Goal: Task Accomplishment & Management: Manage account settings

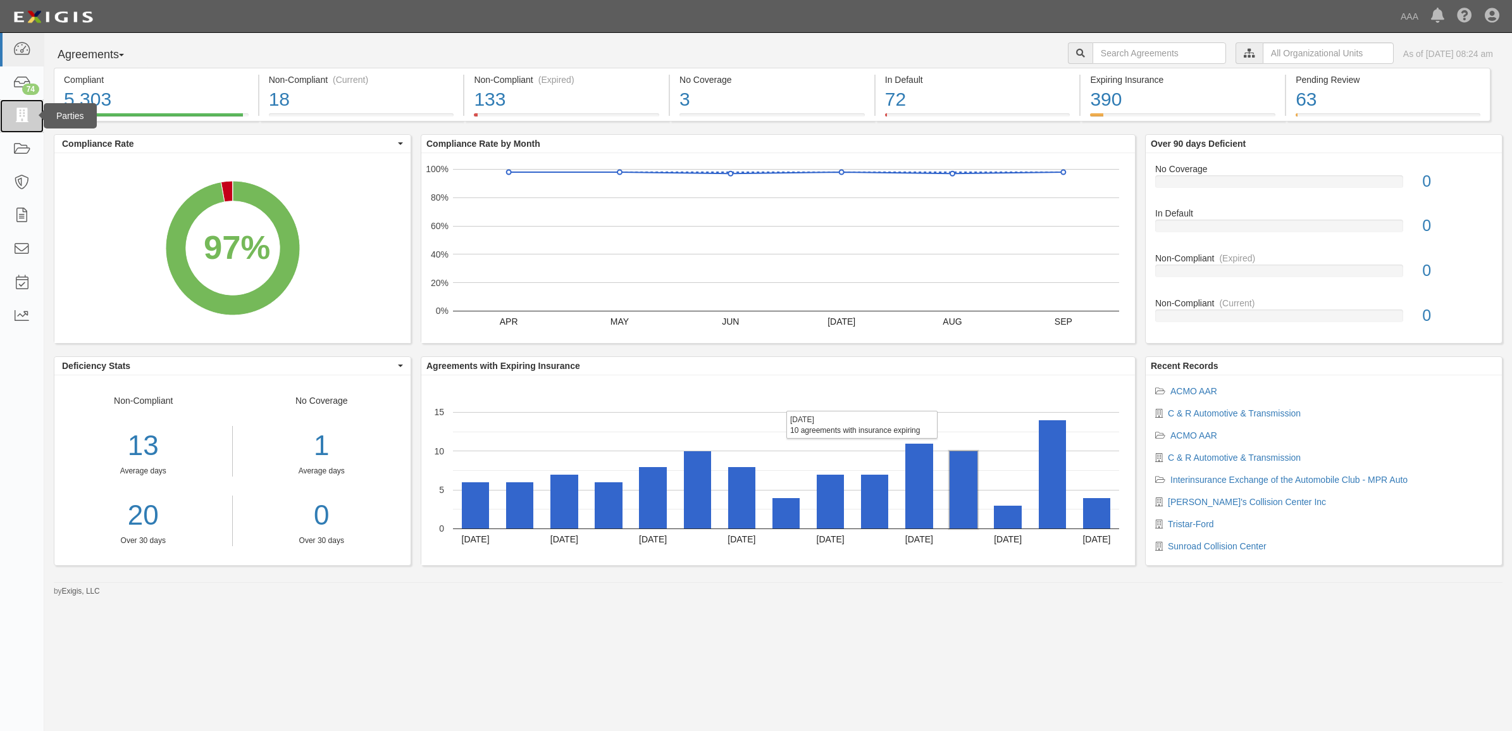
drag, startPoint x: 30, startPoint y: 112, endPoint x: 67, endPoint y: 127, distance: 40.1
click at [30, 112] on icon at bounding box center [22, 116] width 18 height 15
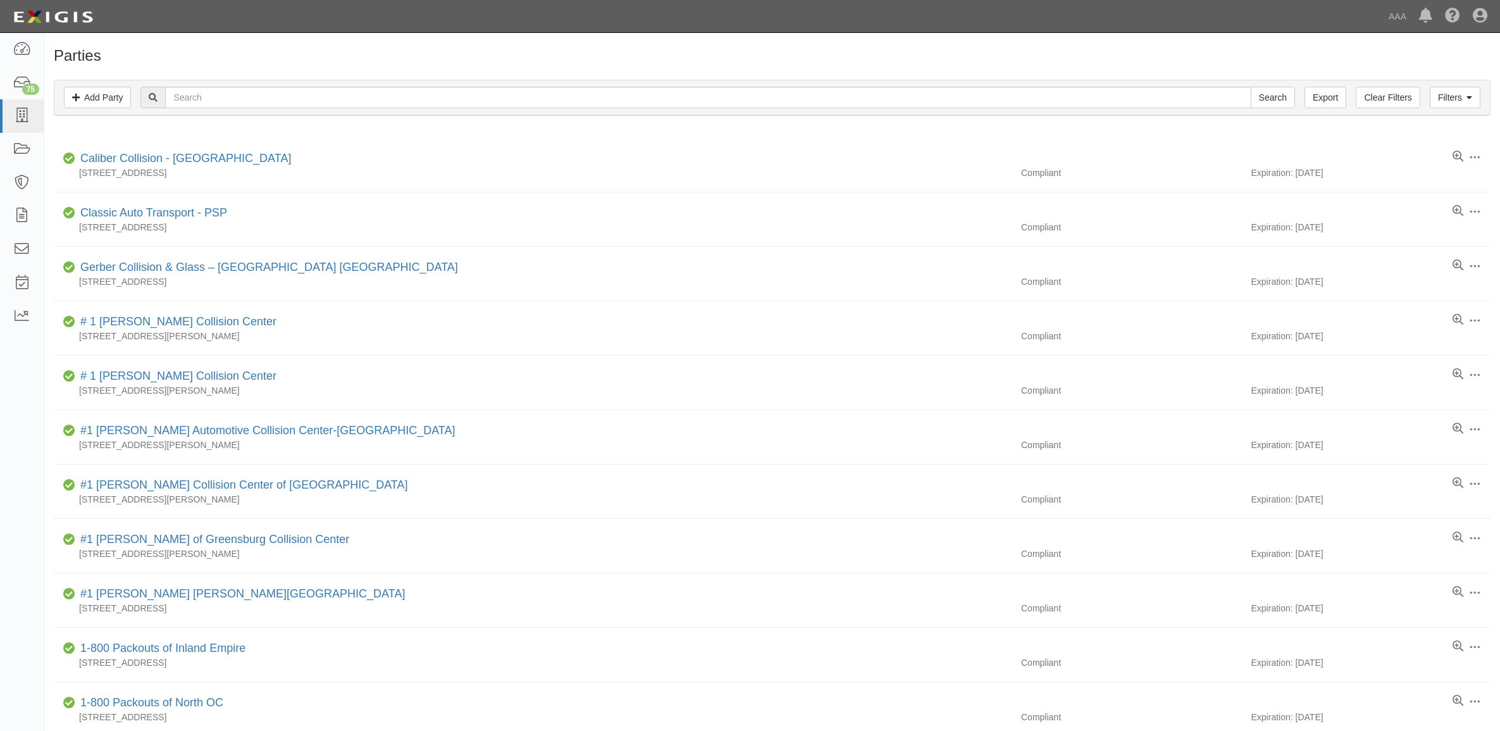
click at [416, 89] on input "text" at bounding box center [707, 98] width 1085 height 22
type input "554517"
click at [1278, 96] on input "Search" at bounding box center [1273, 98] width 44 height 22
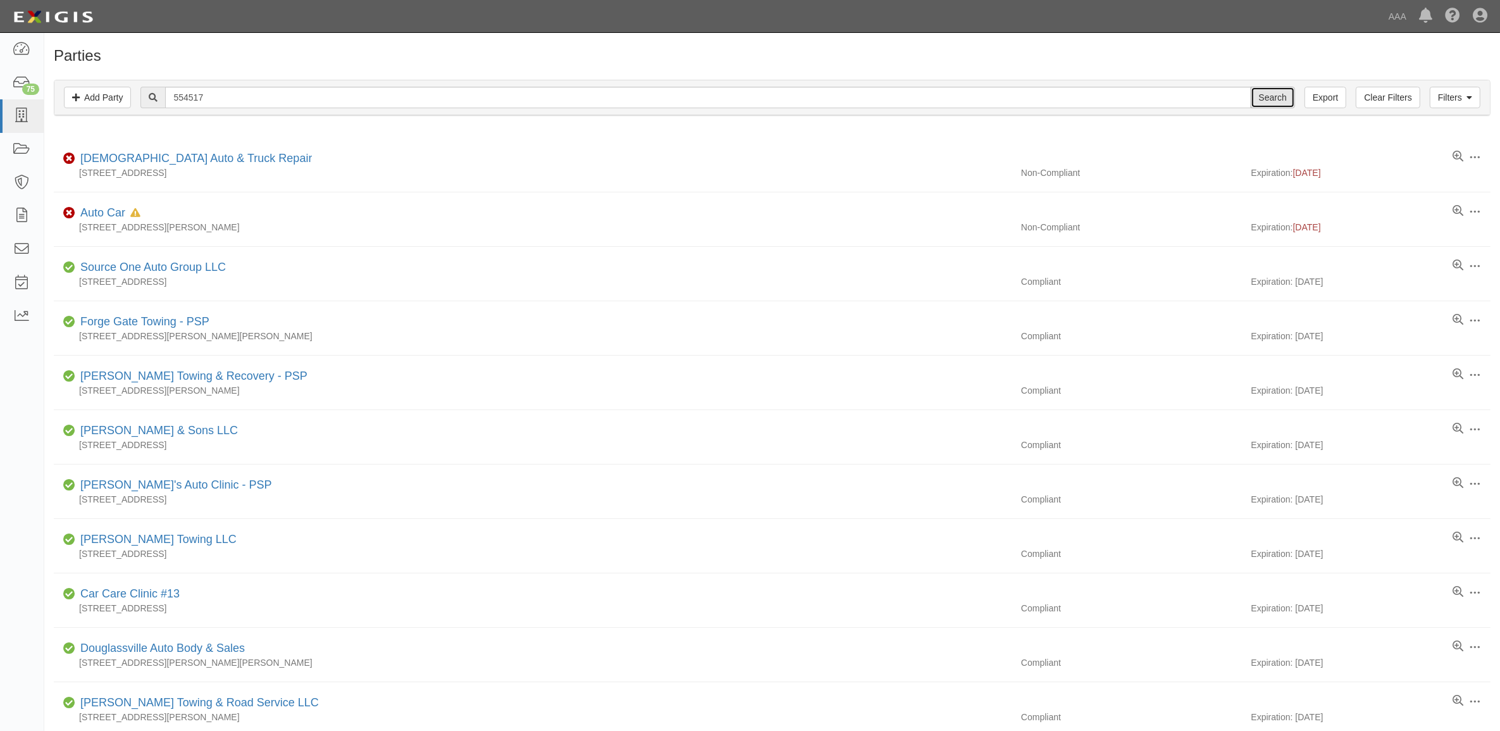
click at [1281, 98] on input "Search" at bounding box center [1273, 98] width 44 height 22
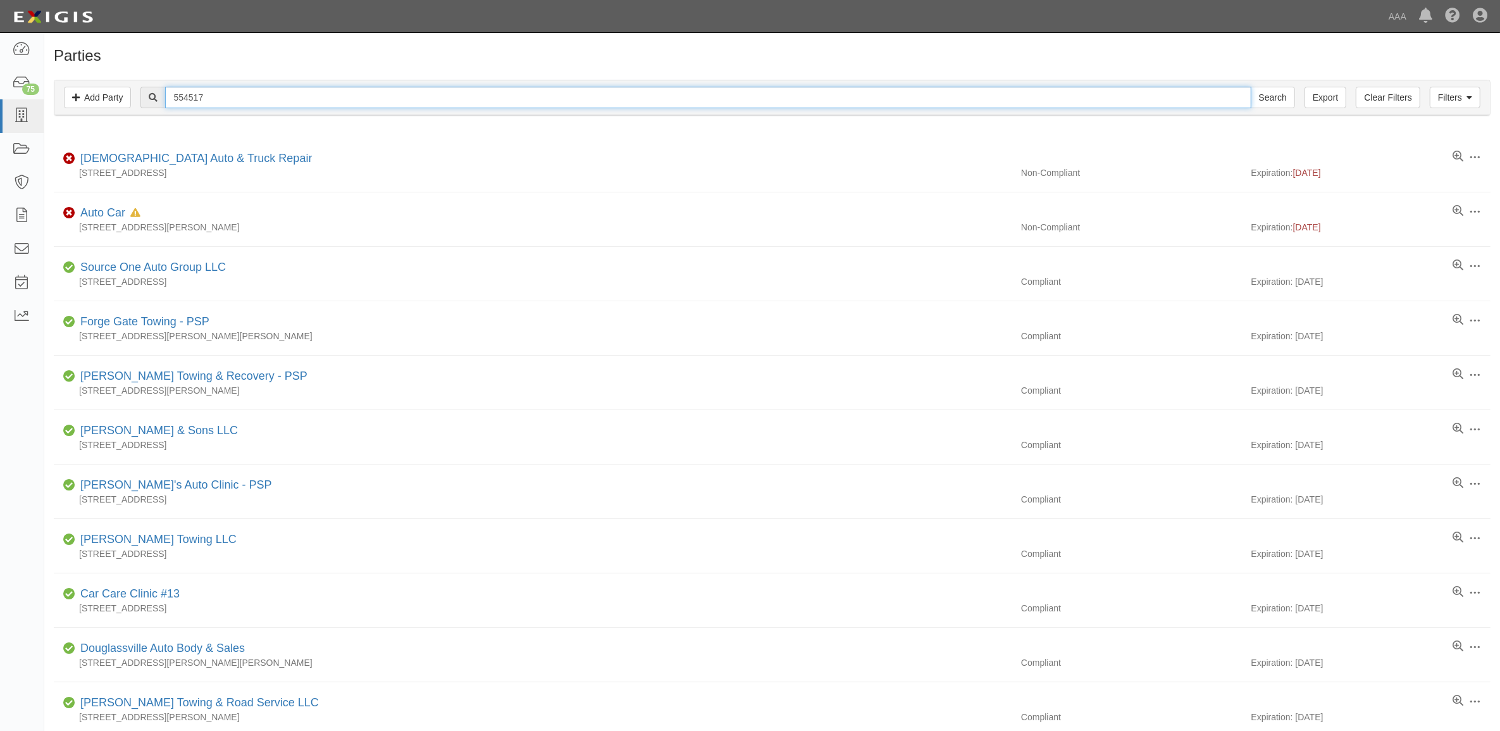
click at [296, 92] on input "554517" at bounding box center [707, 98] width 1085 height 22
paste input "Bud's Towing & Recovery LLC"
type input "Bud's Towing & Recovery LLC"
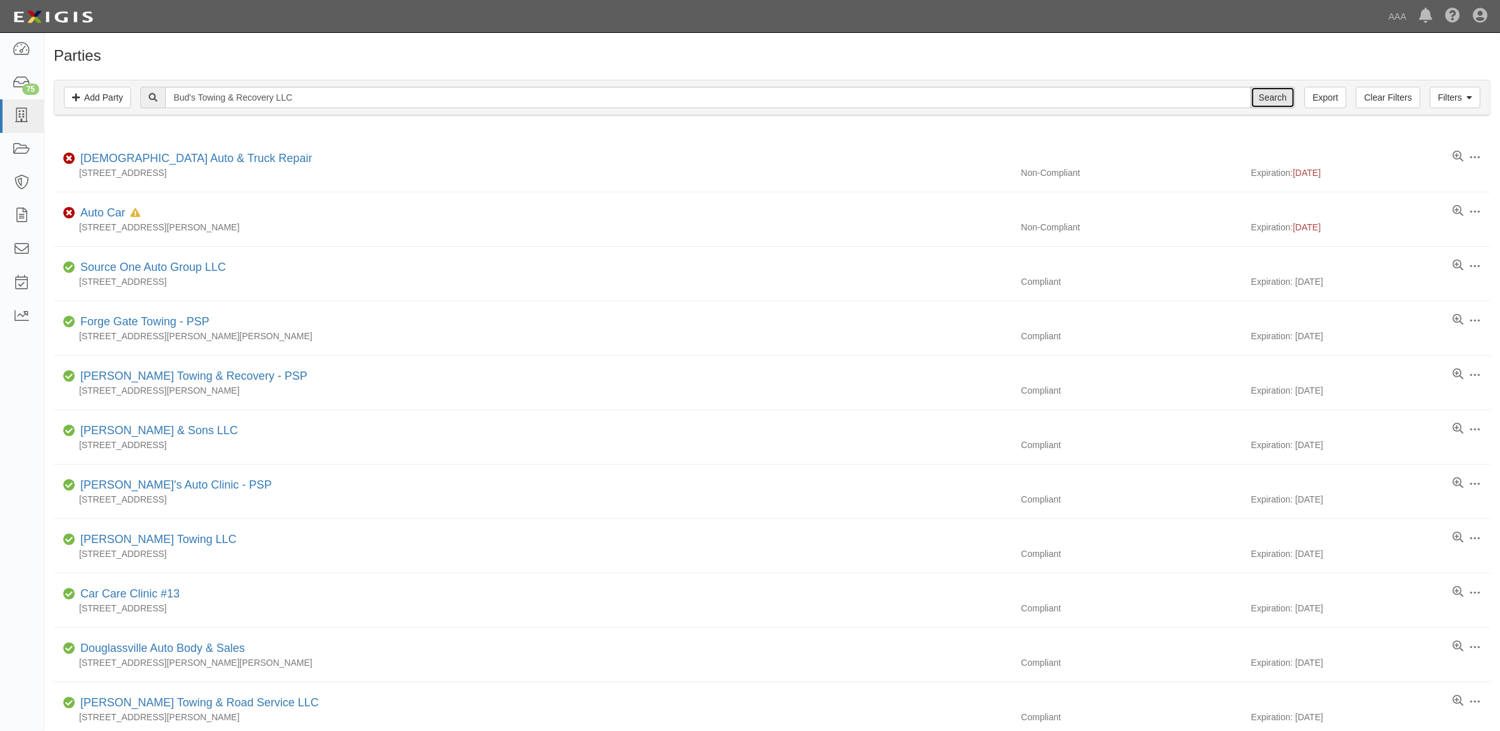
click at [1259, 94] on input "Search" at bounding box center [1273, 98] width 44 height 22
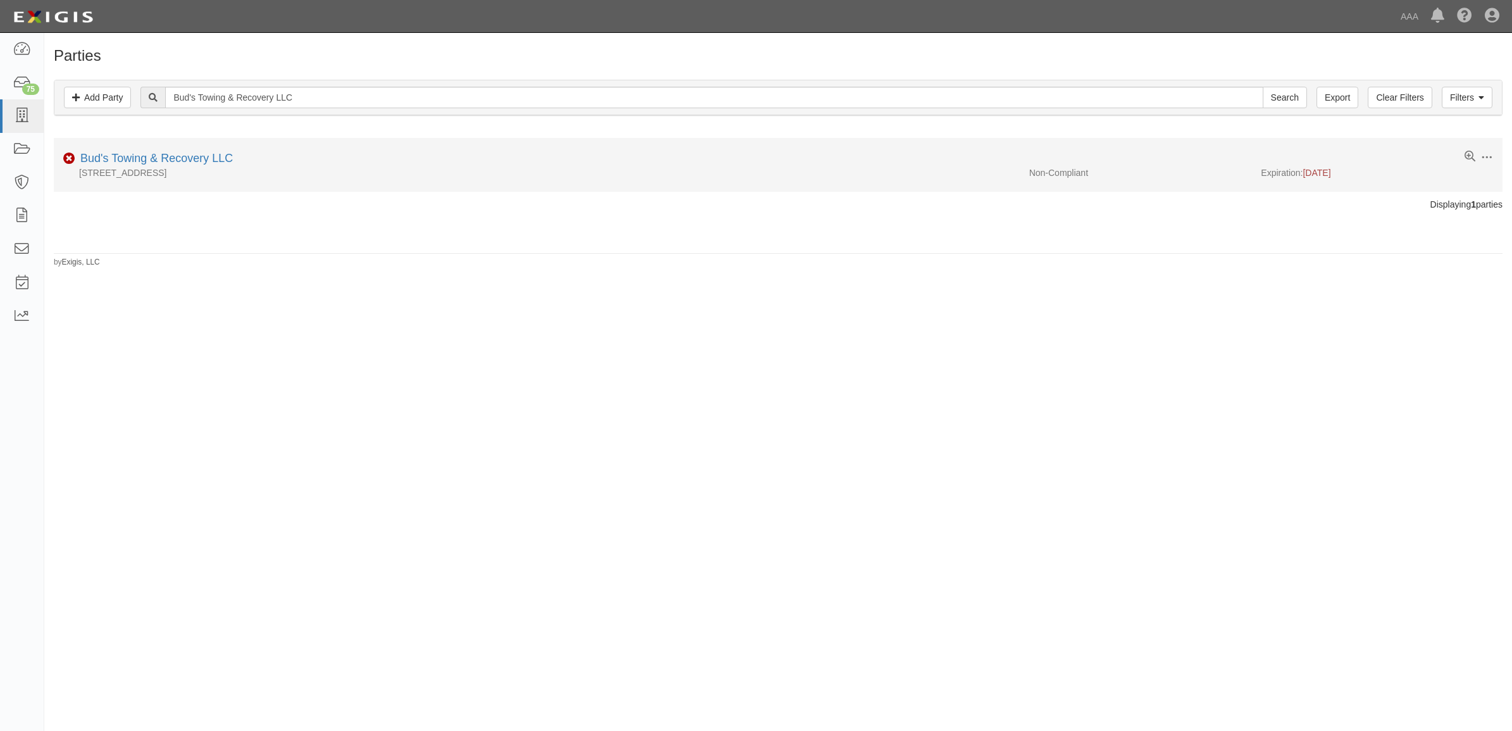
click at [192, 152] on div "Bud's Towing & Recovery LLC" at bounding box center [154, 159] width 158 height 16
click at [197, 156] on link "Bud's Towing & Recovery LLC" at bounding box center [156, 158] width 152 height 13
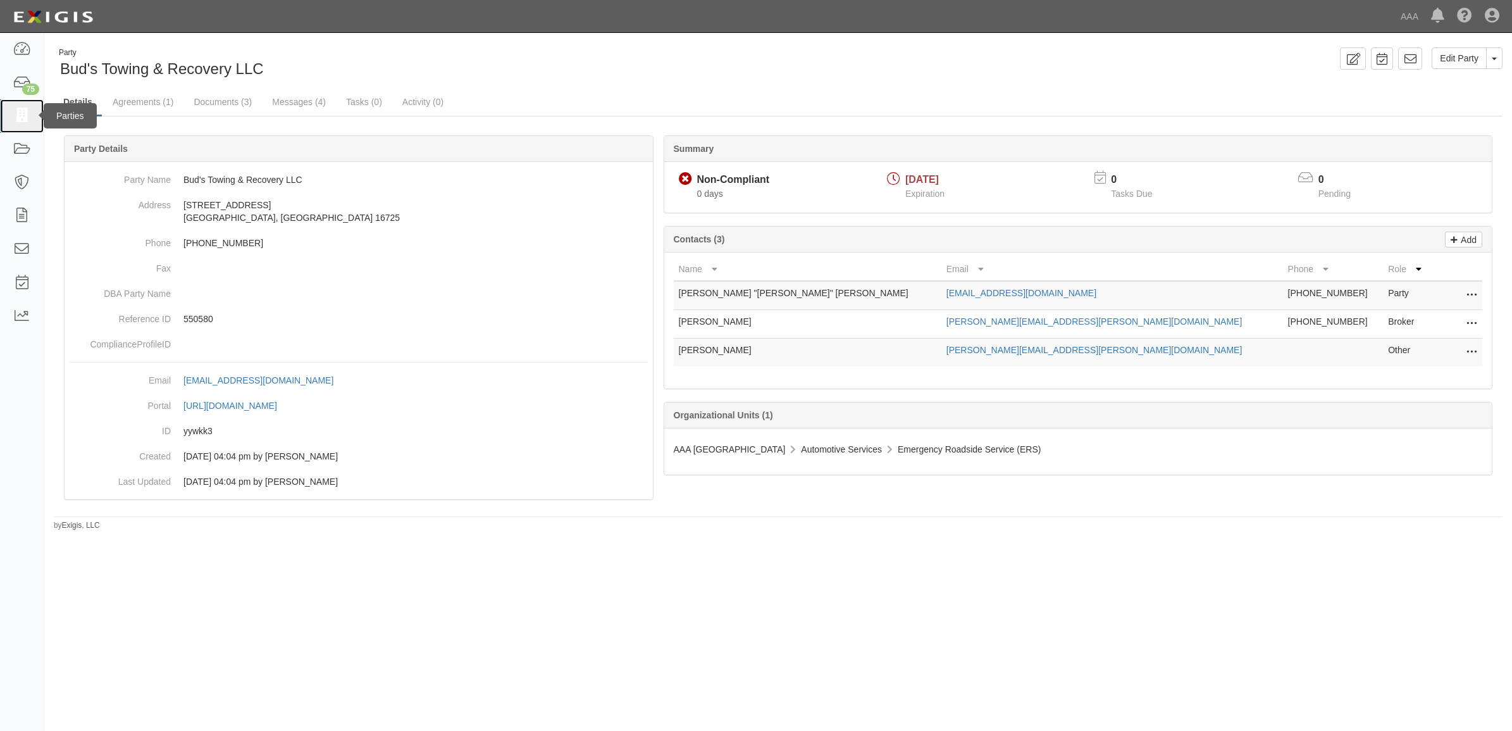
click at [32, 116] on link at bounding box center [22, 116] width 44 height 34
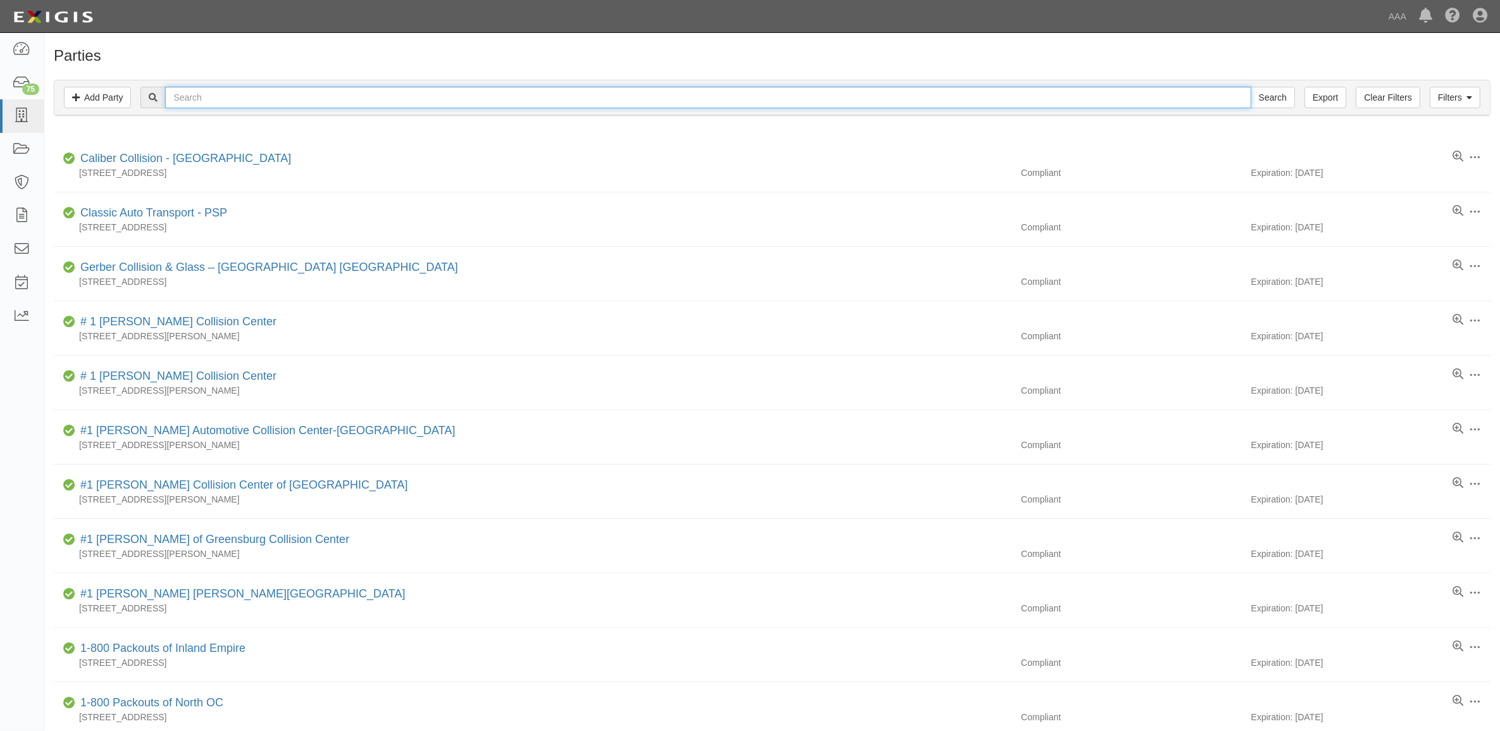
click at [340, 95] on input "text" at bounding box center [707, 98] width 1085 height 22
paste input "353798"
type input "353798"
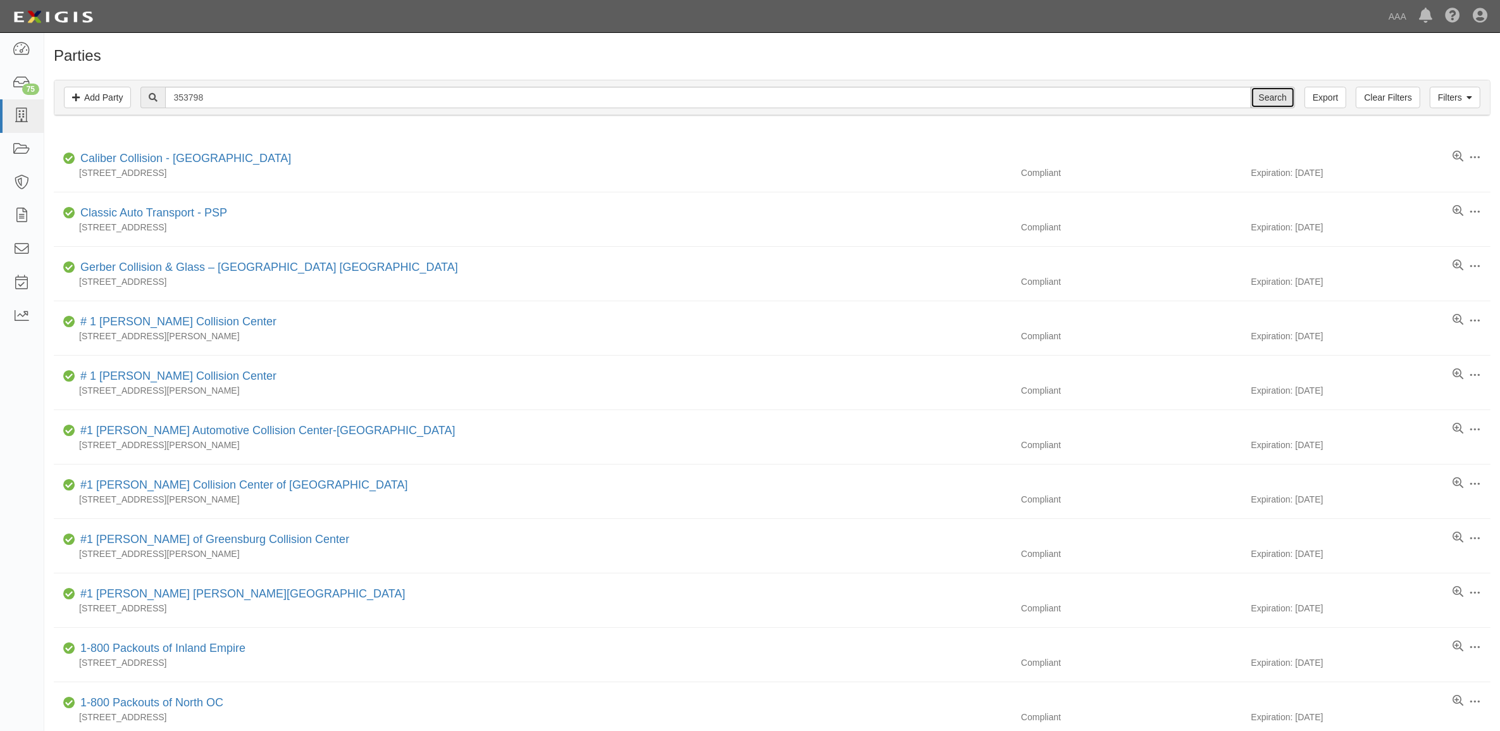
click at [1265, 93] on input "Search" at bounding box center [1273, 98] width 44 height 22
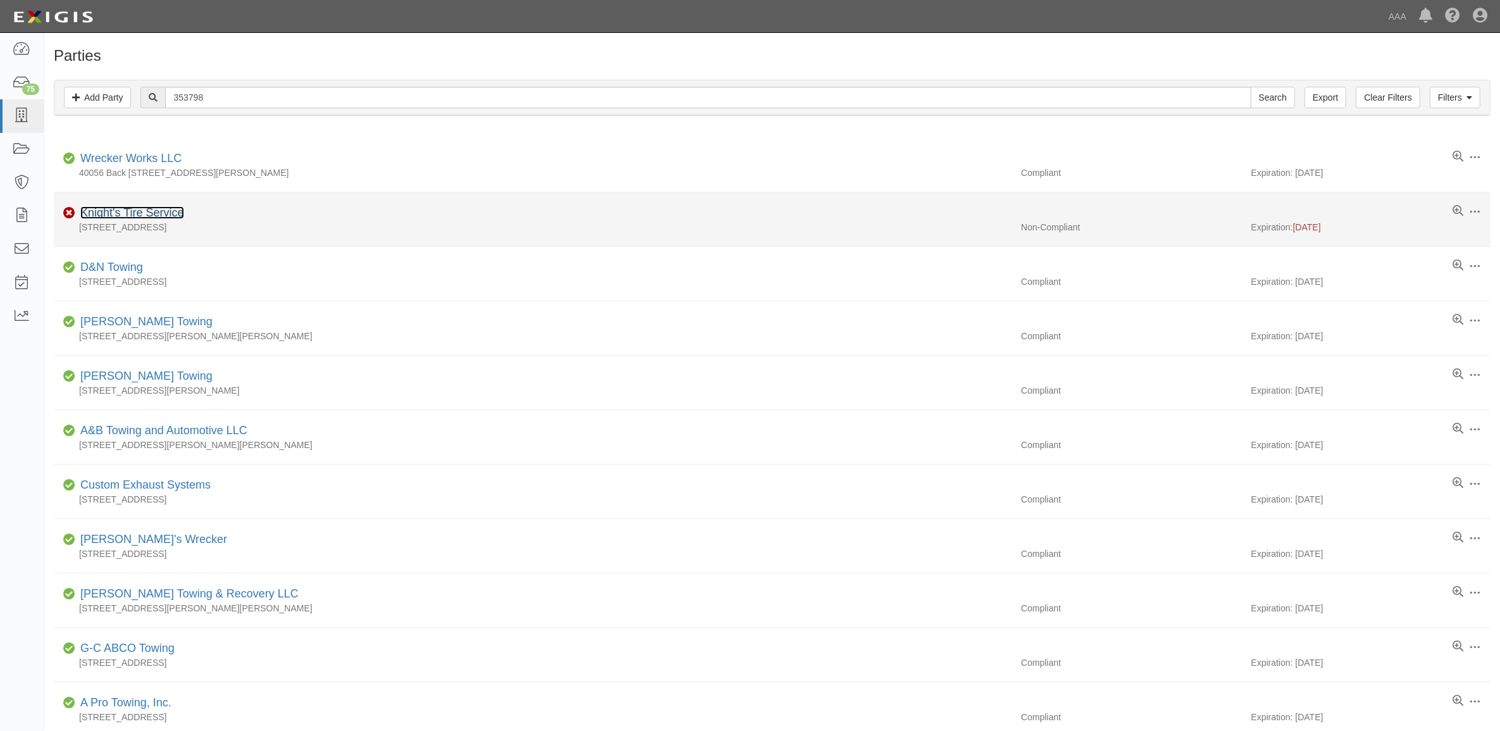
click at [144, 210] on link "Knight's Tire Service" at bounding box center [132, 212] width 104 height 13
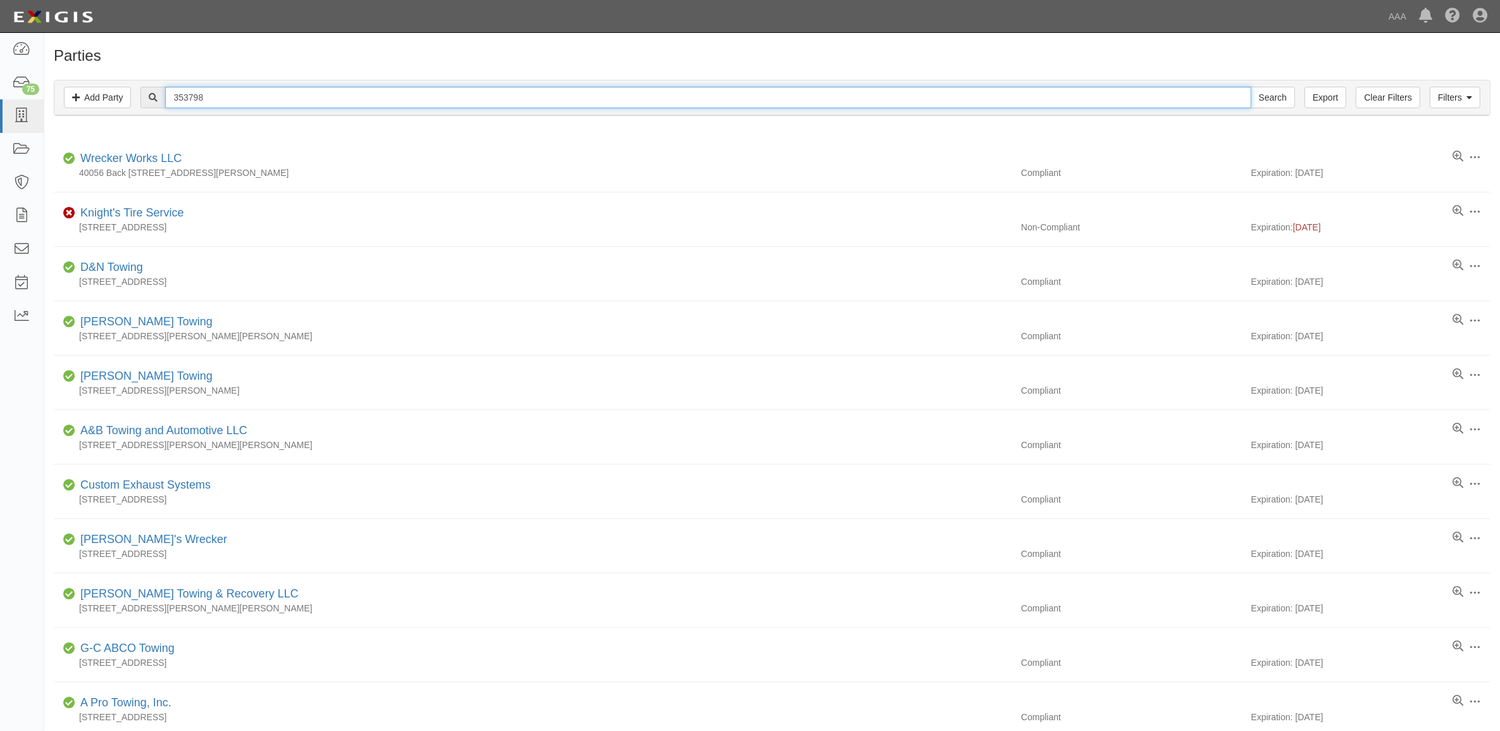
click at [242, 96] on input "353798" at bounding box center [707, 98] width 1085 height 22
paste input "CC215071"
type input "CC215071"
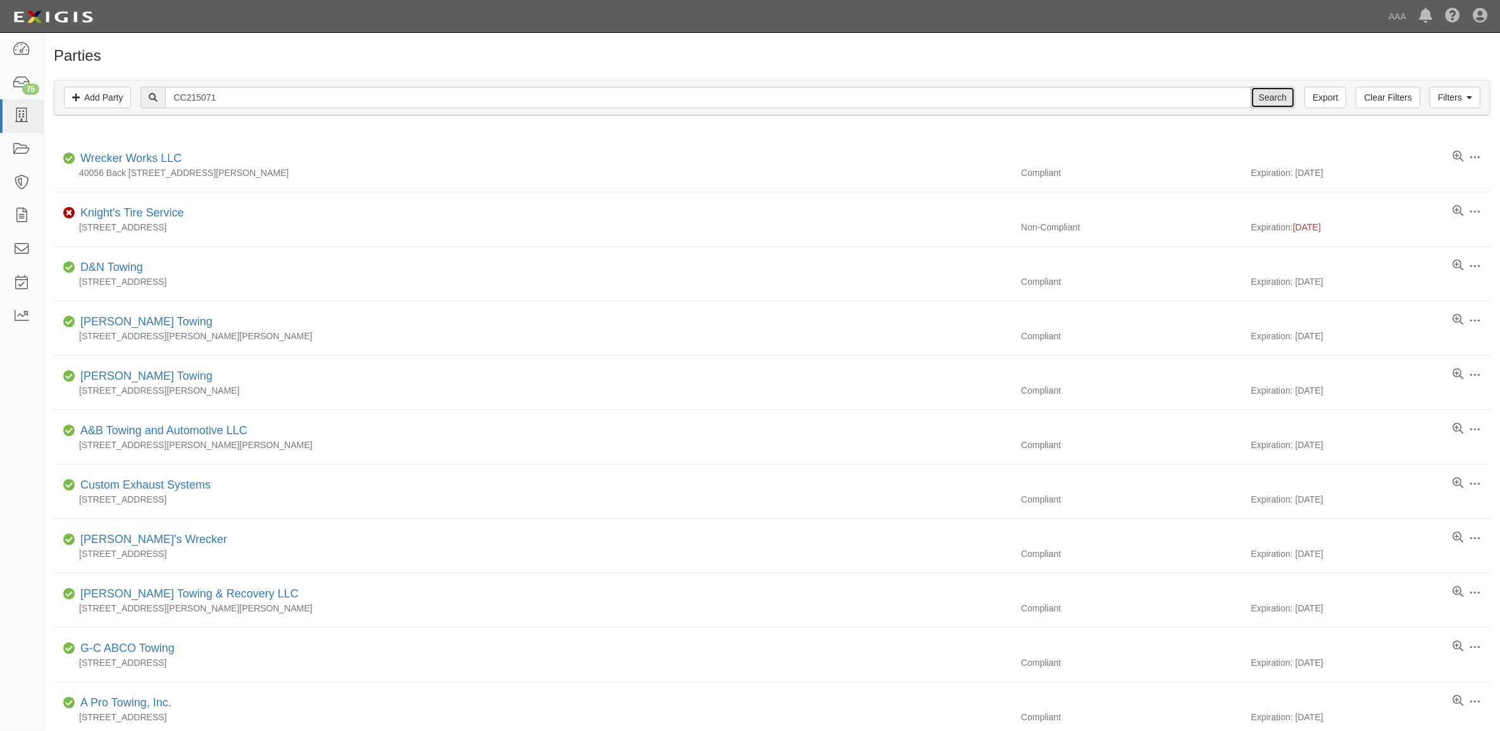
click at [1270, 95] on input "Search" at bounding box center [1273, 98] width 44 height 22
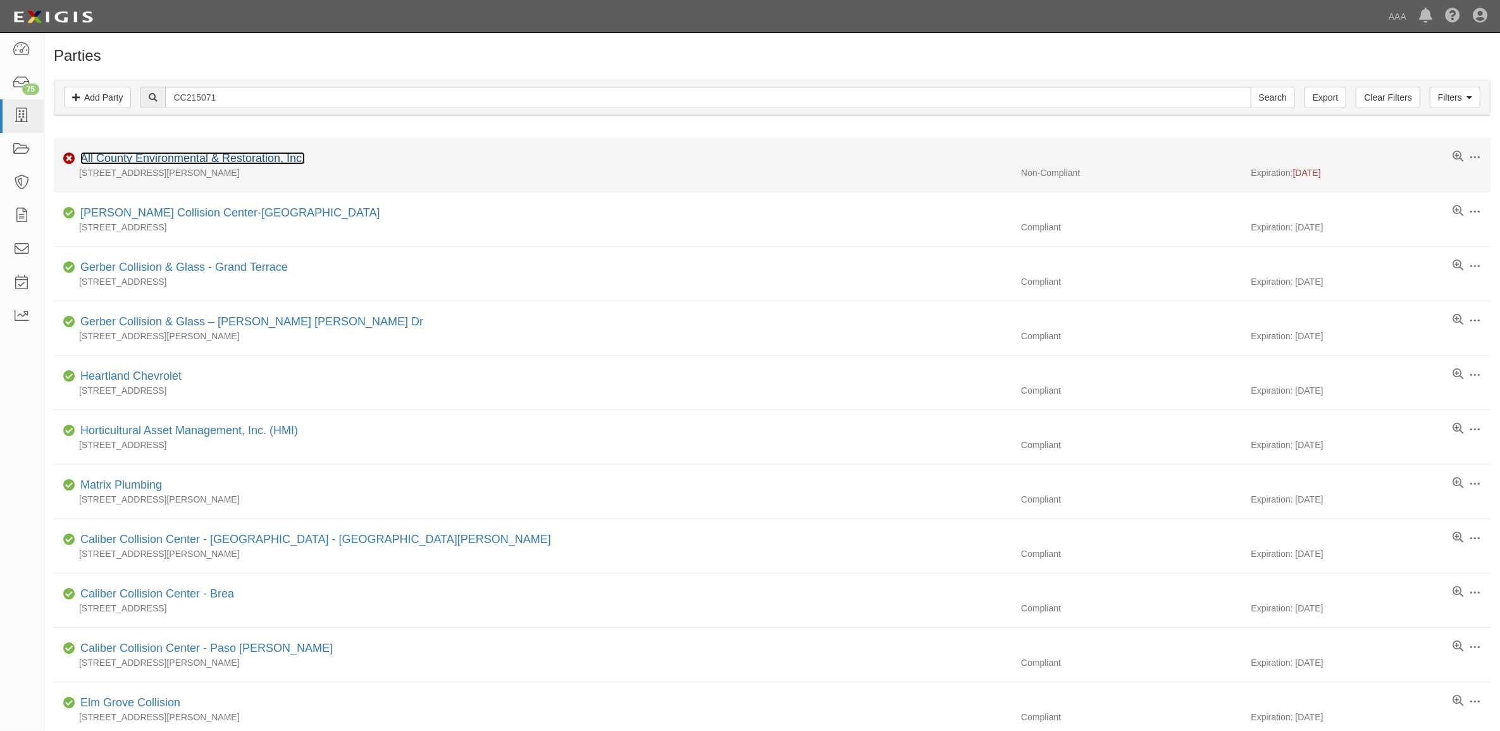
click at [163, 163] on link "All County Environmental & Restoration, Inc." at bounding box center [192, 158] width 225 height 13
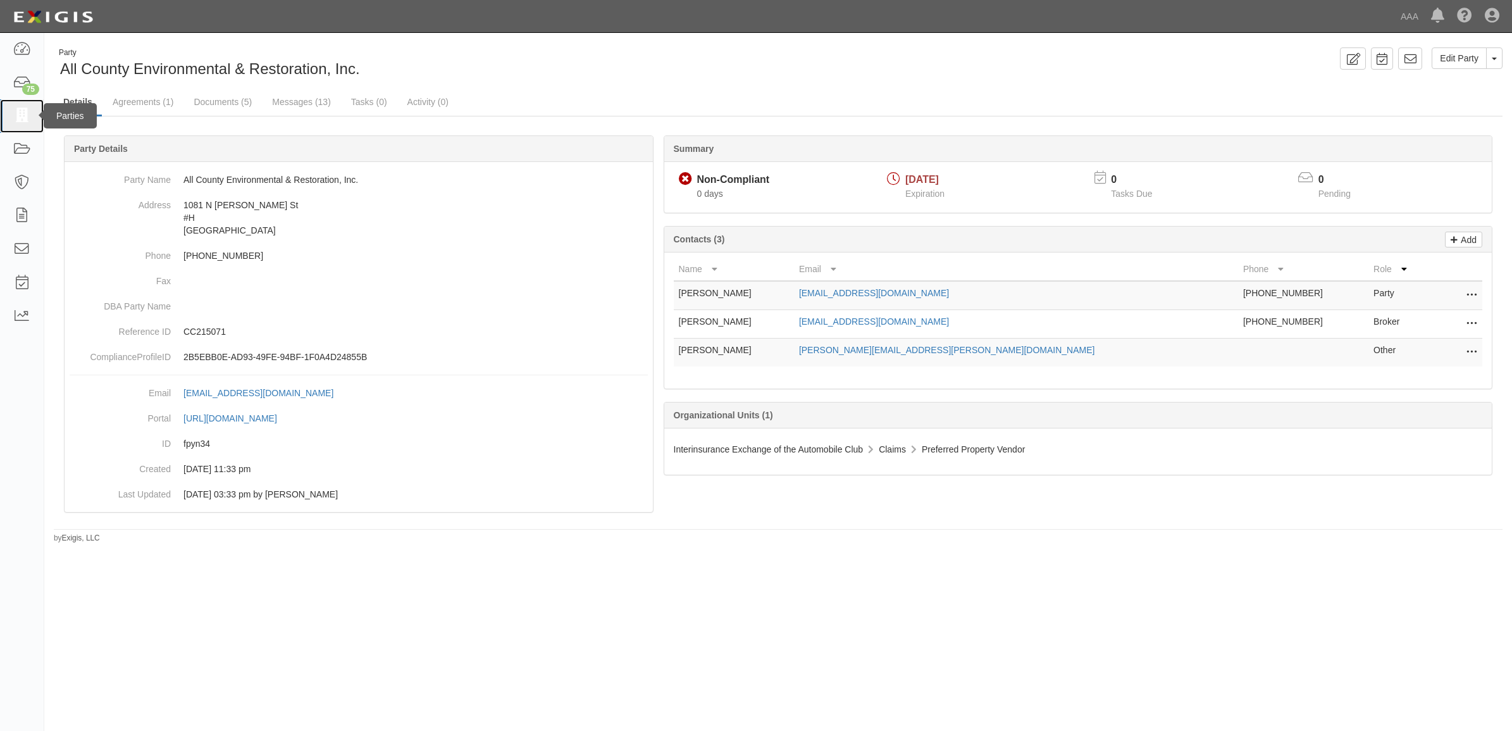
click at [13, 125] on link at bounding box center [22, 116] width 44 height 34
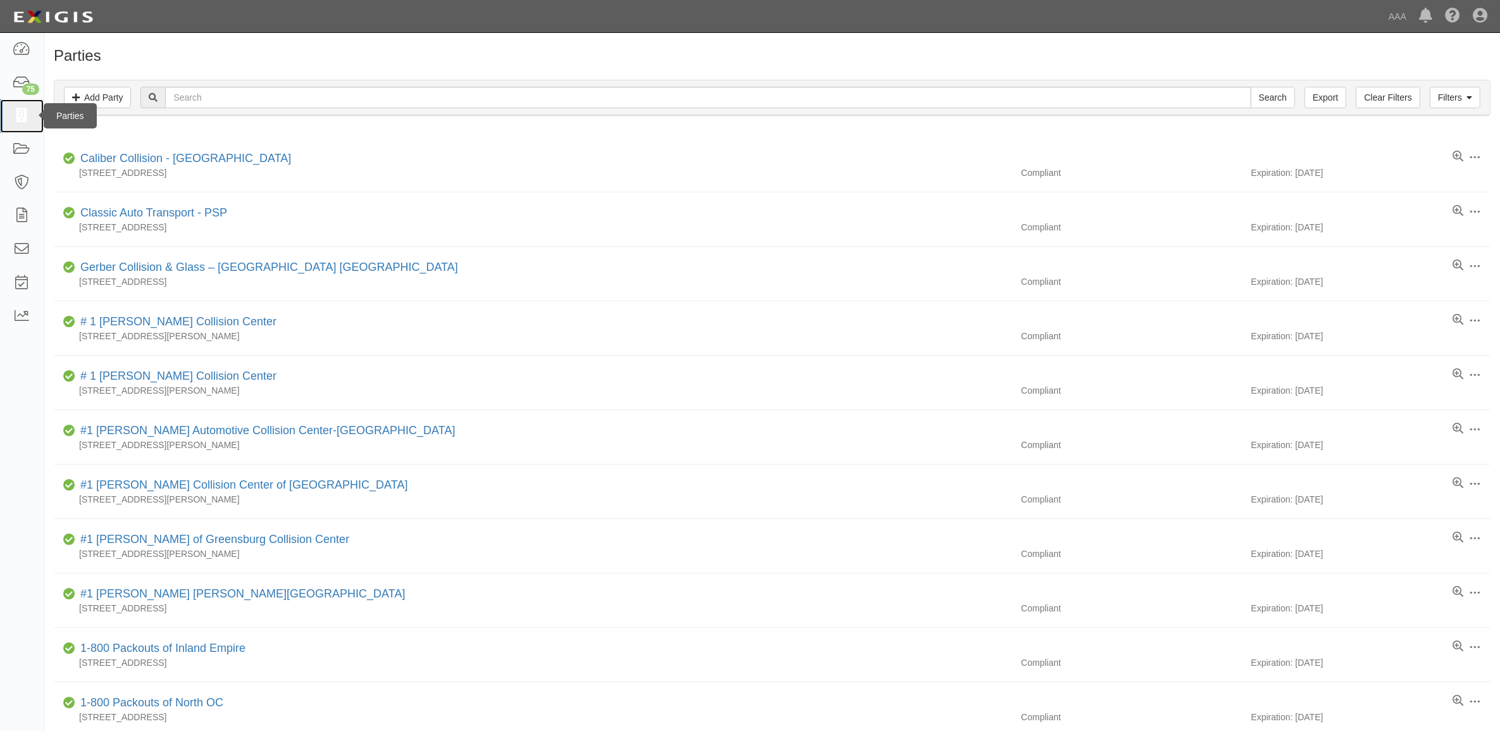
click at [21, 118] on icon at bounding box center [22, 116] width 18 height 15
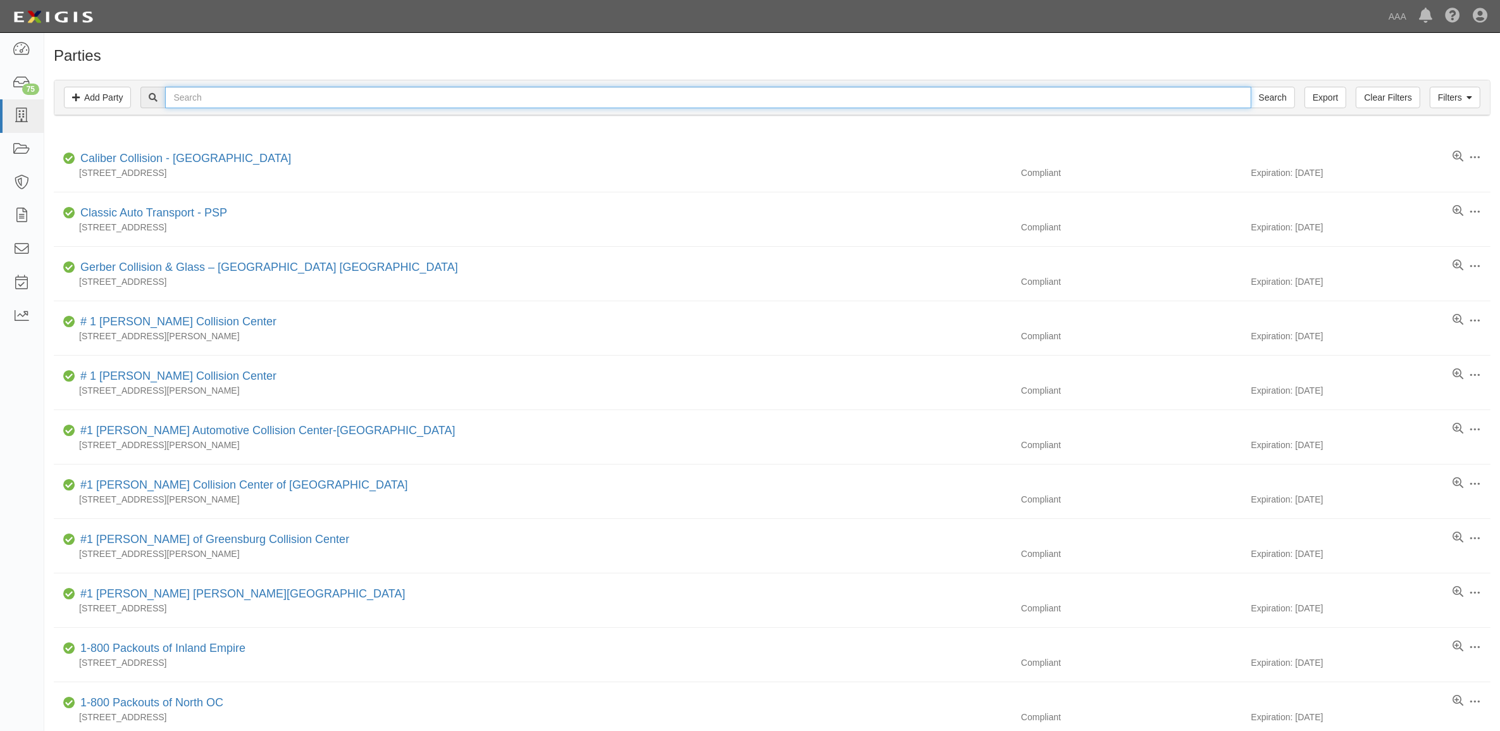
click at [307, 96] on input "text" at bounding box center [707, 98] width 1085 height 22
type input "554517"
click at [1251, 87] on input "Search" at bounding box center [1273, 98] width 44 height 22
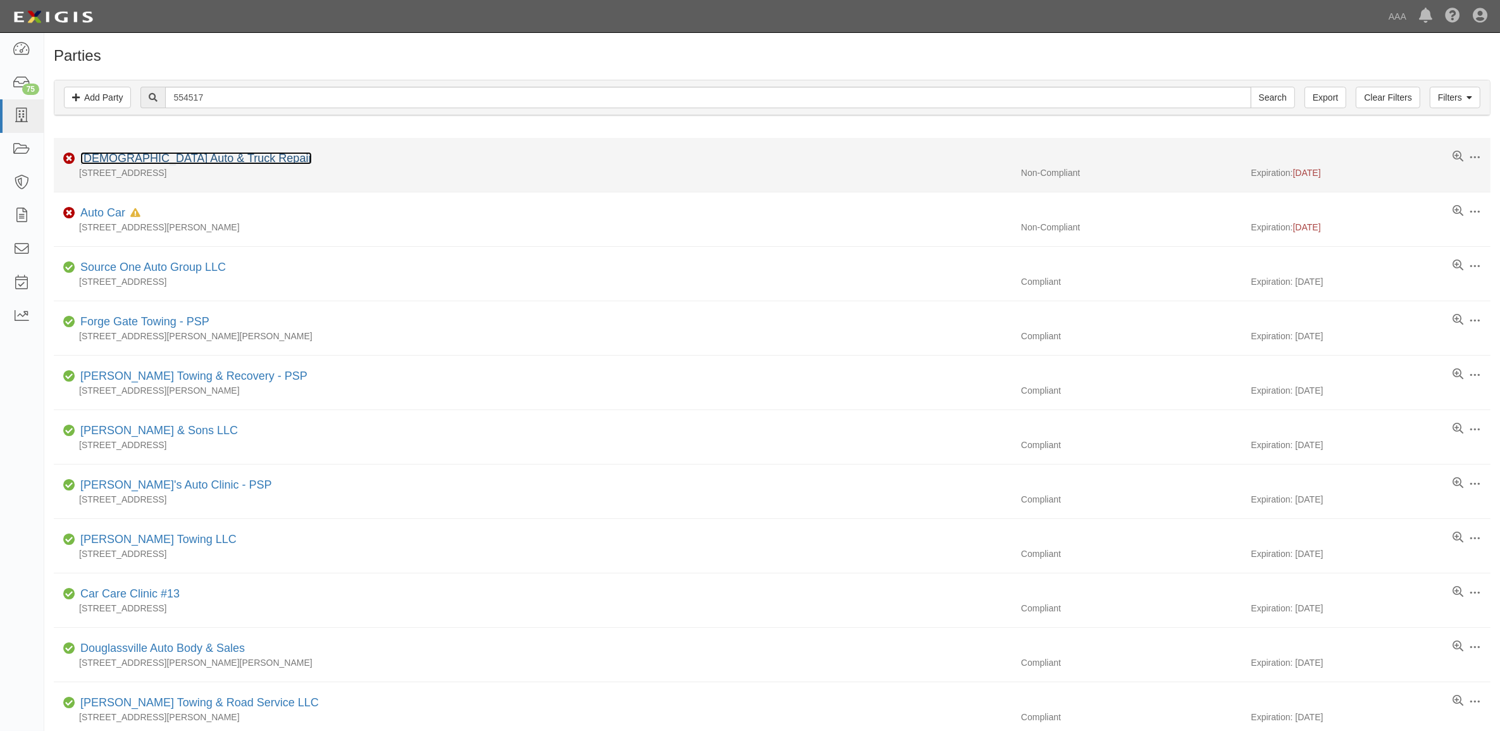
click at [185, 162] on link "[DEMOGRAPHIC_DATA] Auto & Truck Repair" at bounding box center [196, 158] width 232 height 13
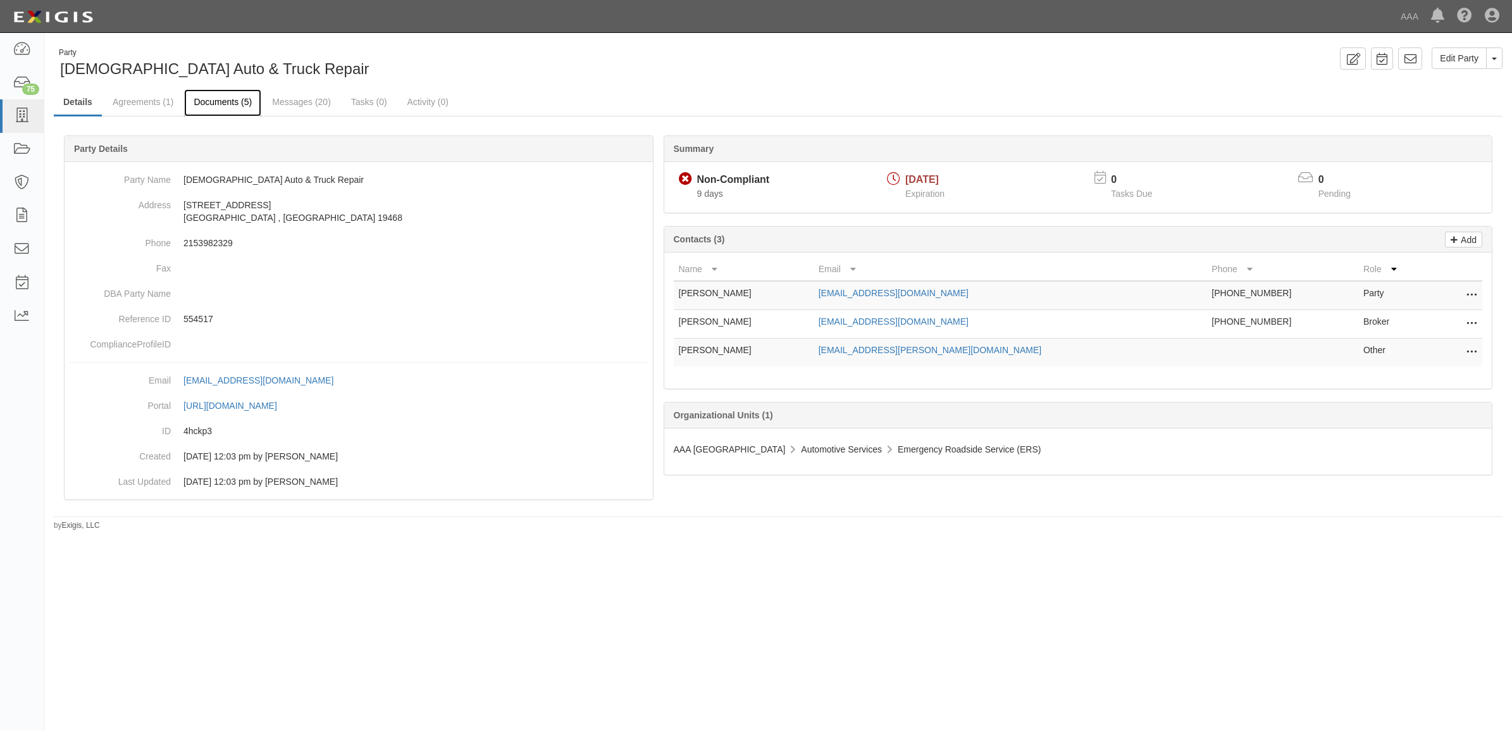
click at [228, 106] on link "Documents (5)" at bounding box center [222, 102] width 77 height 27
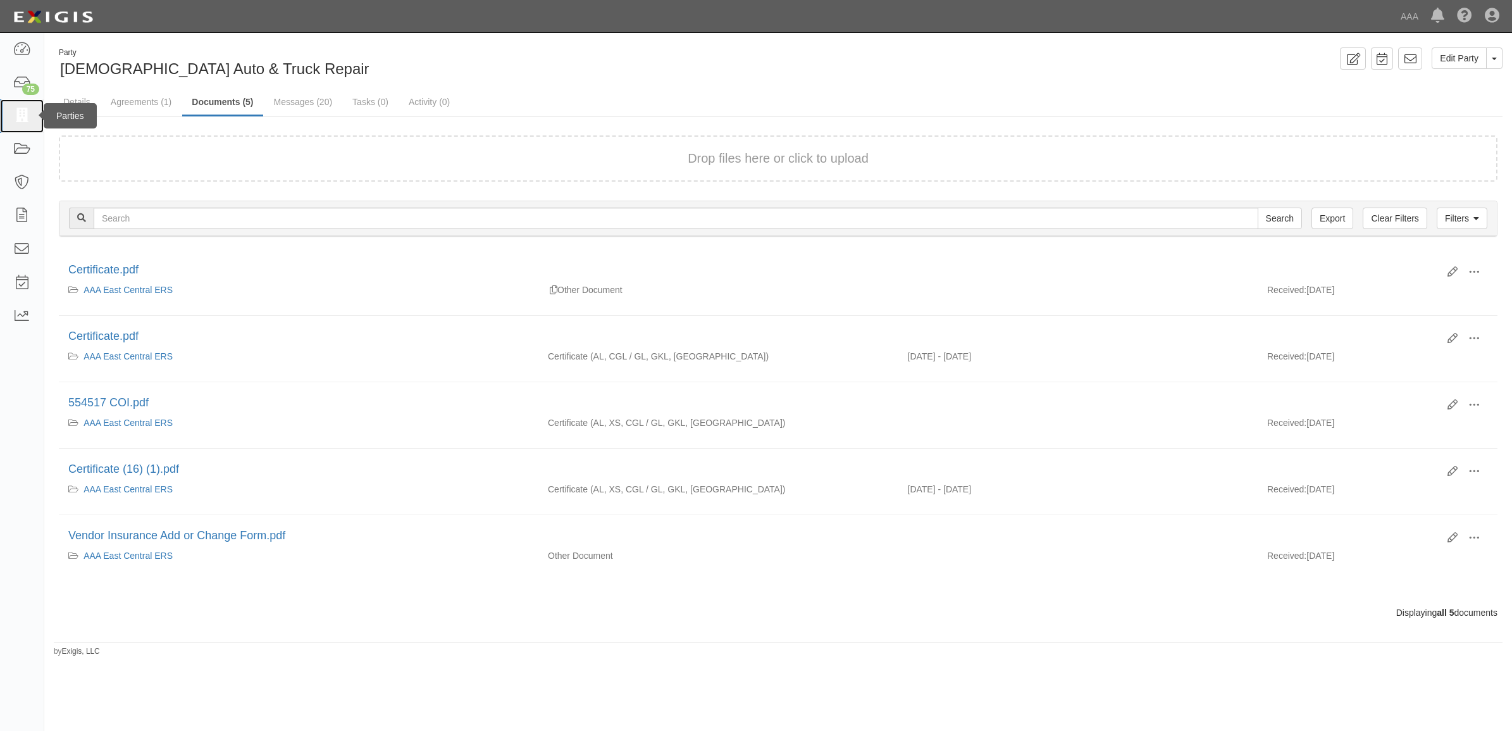
click at [26, 114] on icon at bounding box center [22, 116] width 18 height 15
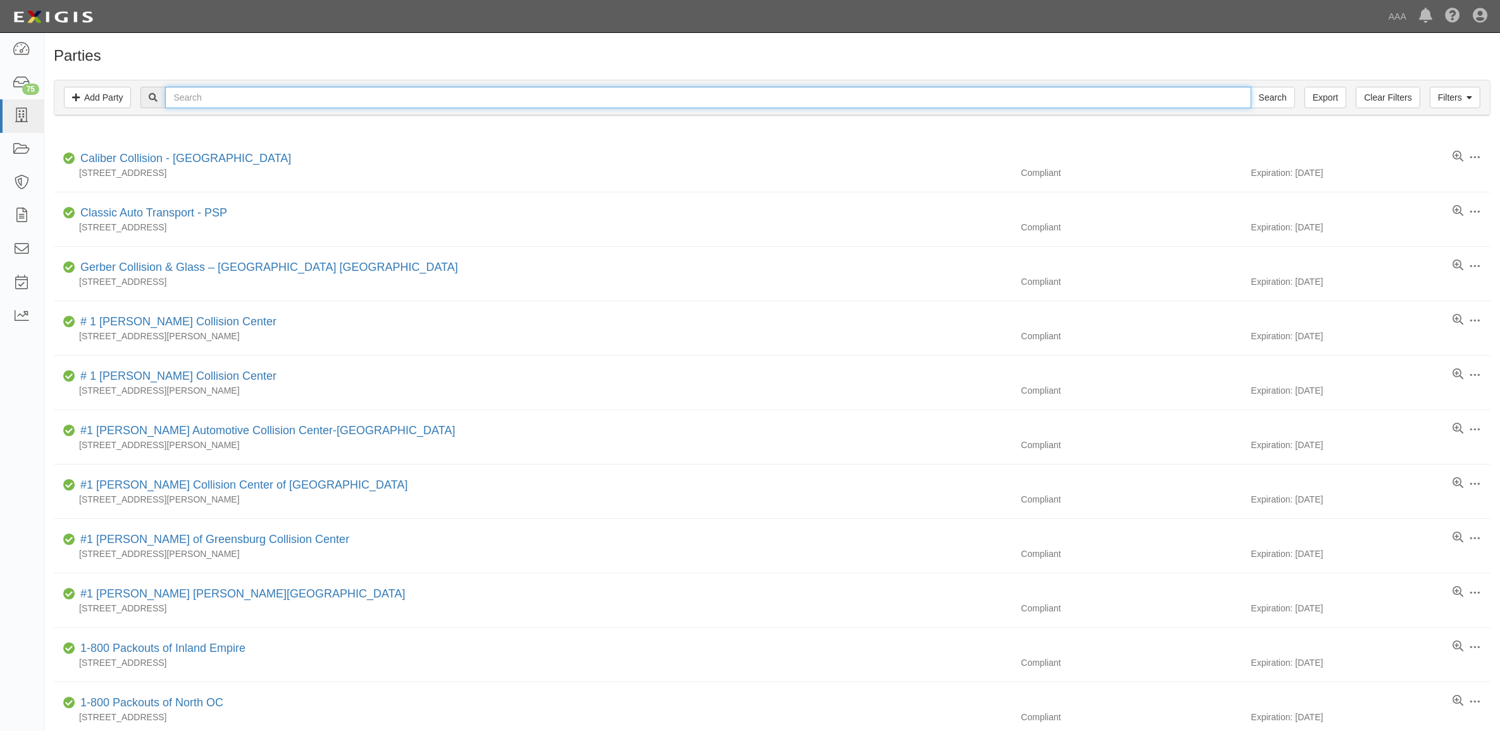
click at [443, 90] on input "text" at bounding box center [707, 98] width 1085 height 22
type input "10479"
click at [1251, 87] on input "Search" at bounding box center [1273, 98] width 44 height 22
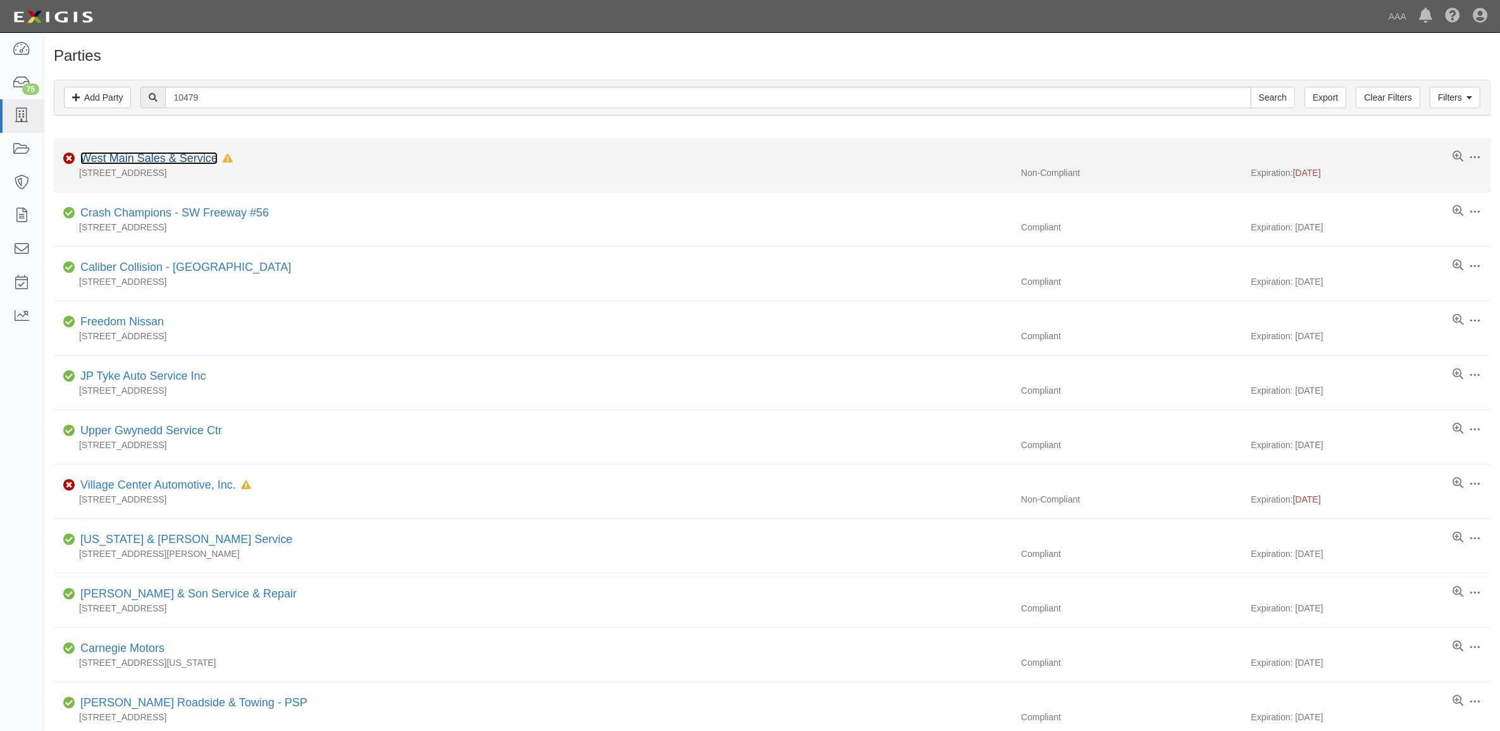
click at [147, 158] on link "West Main Sales & Service" at bounding box center [148, 158] width 137 height 13
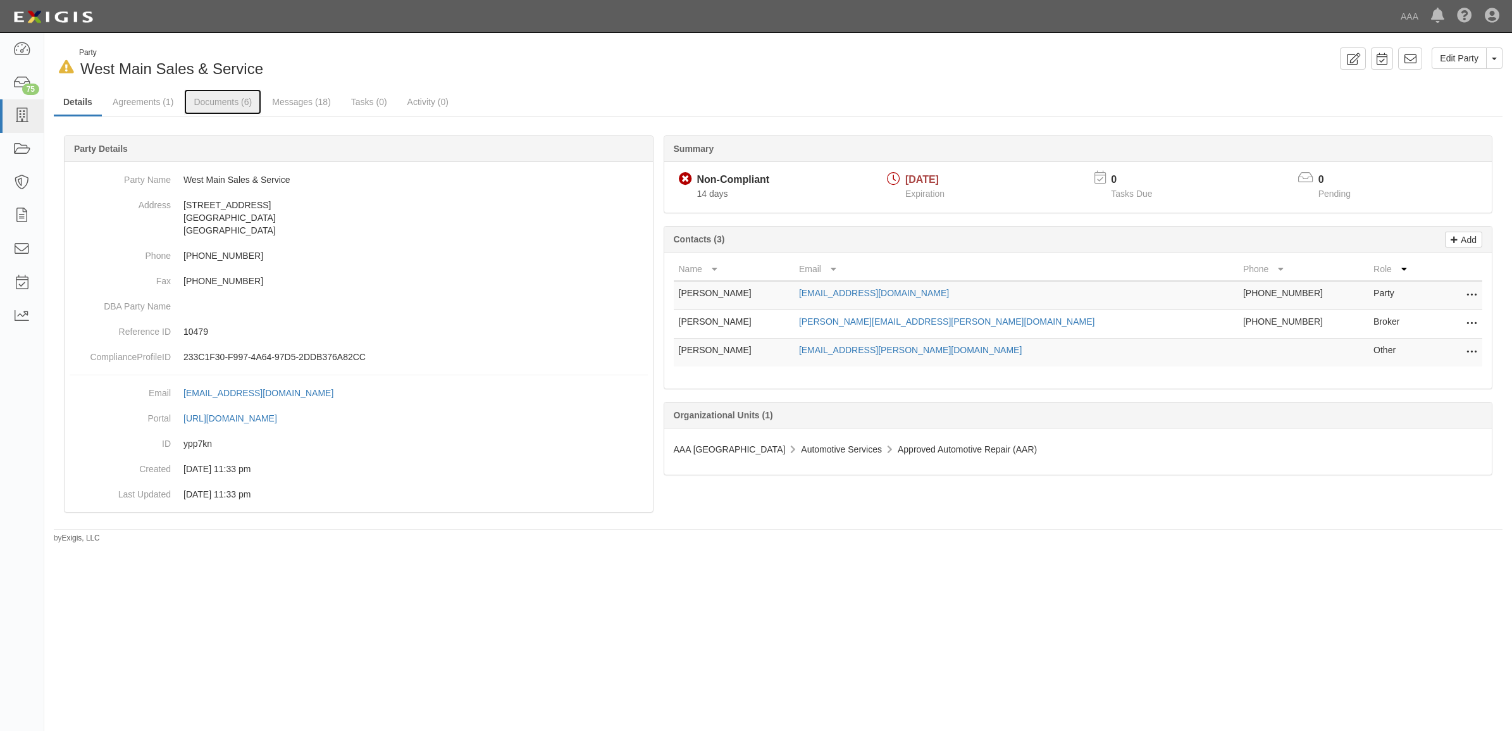
drag, startPoint x: 233, startPoint y: 103, endPoint x: 271, endPoint y: 116, distance: 40.0
click at [233, 103] on link "Documents (6)" at bounding box center [222, 101] width 77 height 25
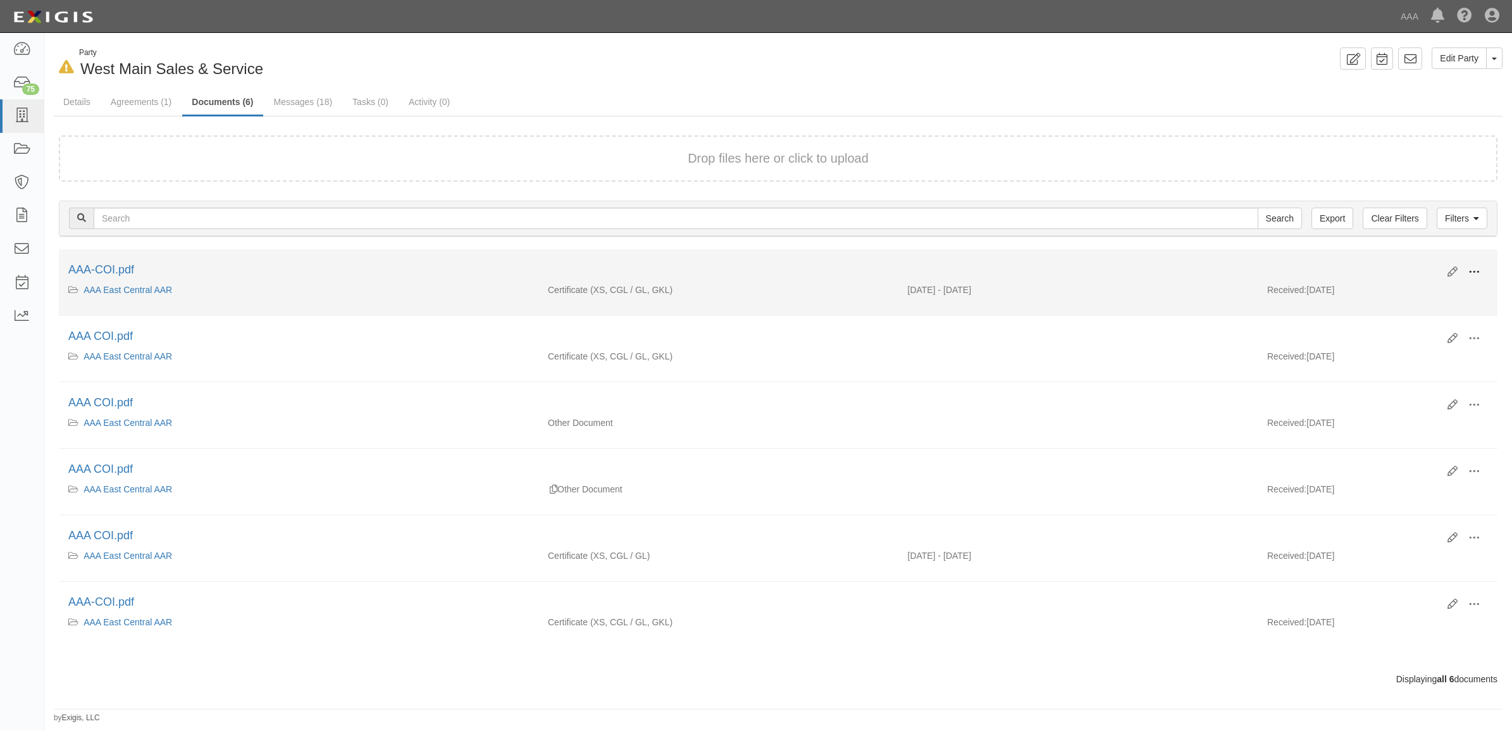
click at [1472, 263] on button at bounding box center [1474, 273] width 28 height 22
click at [1439, 287] on link "View" at bounding box center [1413, 290] width 100 height 23
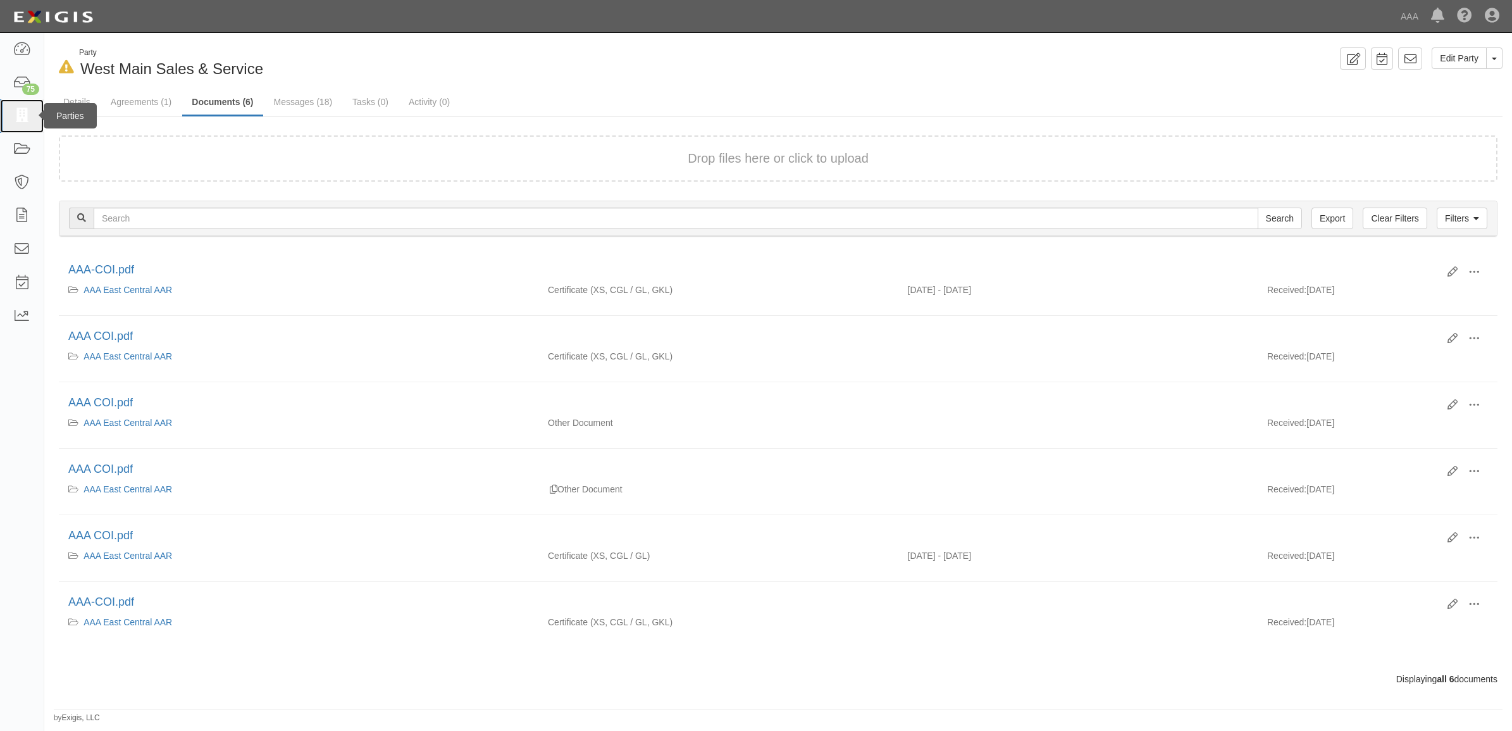
click at [27, 111] on icon at bounding box center [22, 116] width 18 height 15
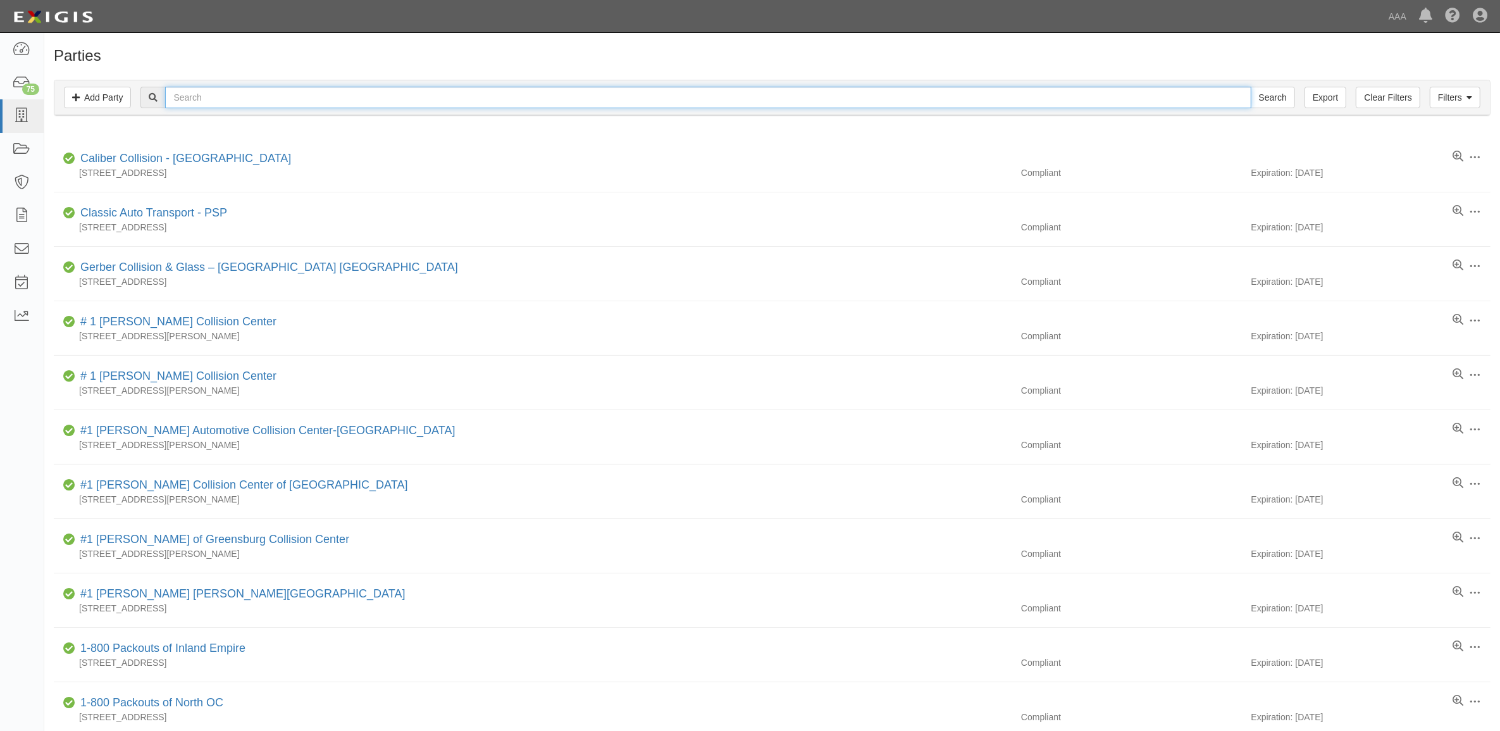
click at [297, 98] on input "text" at bounding box center [707, 98] width 1085 height 22
paste input "511012"
type input "511012"
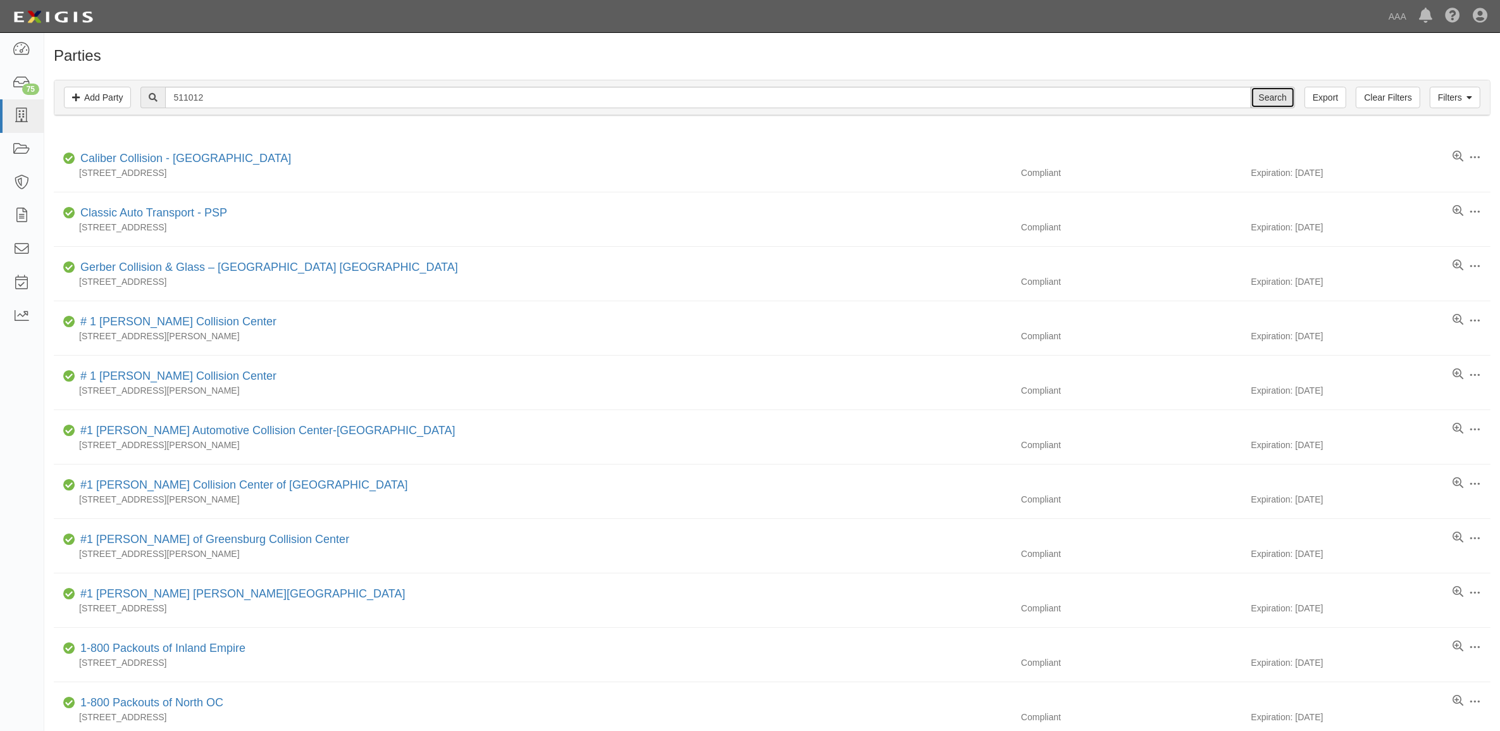
click at [1265, 94] on input "Search" at bounding box center [1273, 98] width 44 height 22
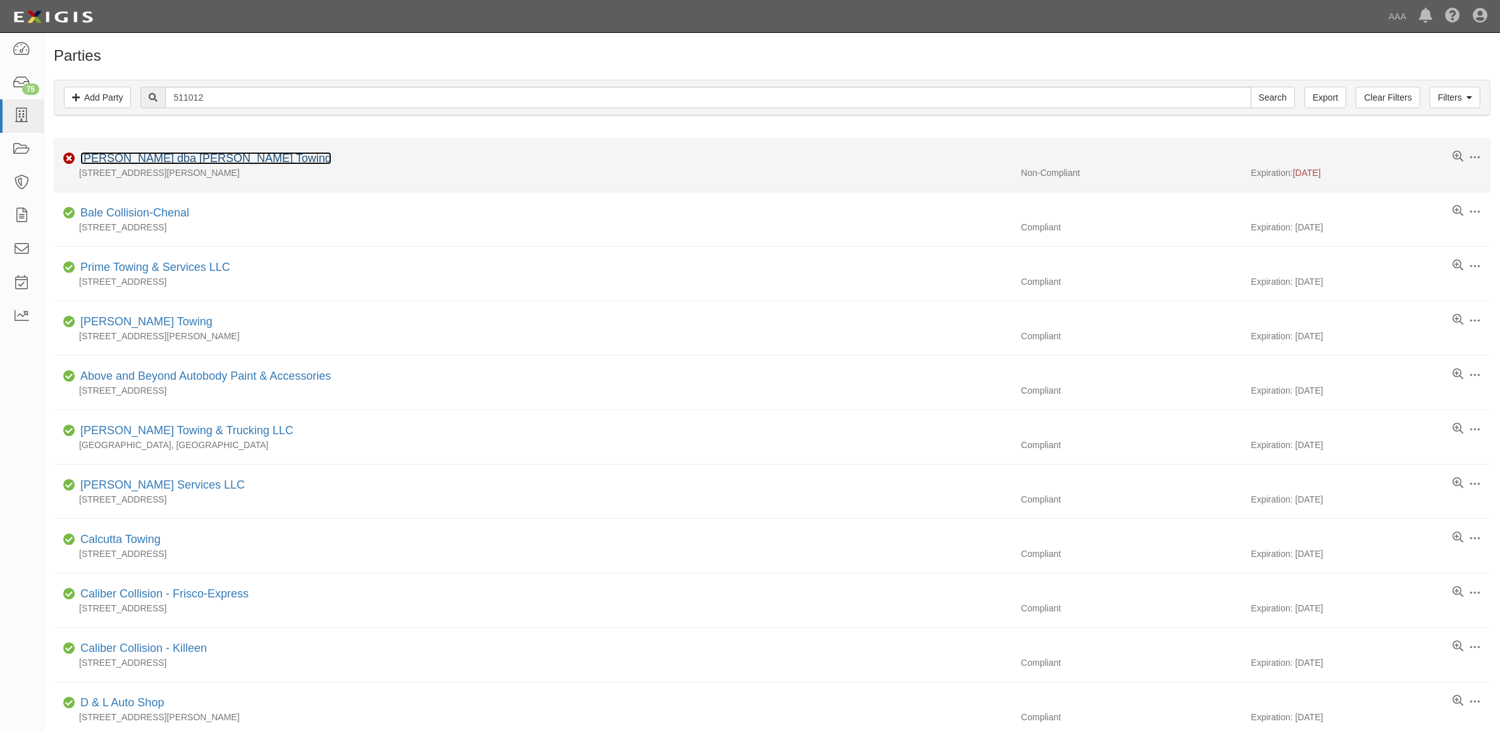
click at [209, 156] on link "[PERSON_NAME] dba [PERSON_NAME] Towing" at bounding box center [205, 158] width 251 height 13
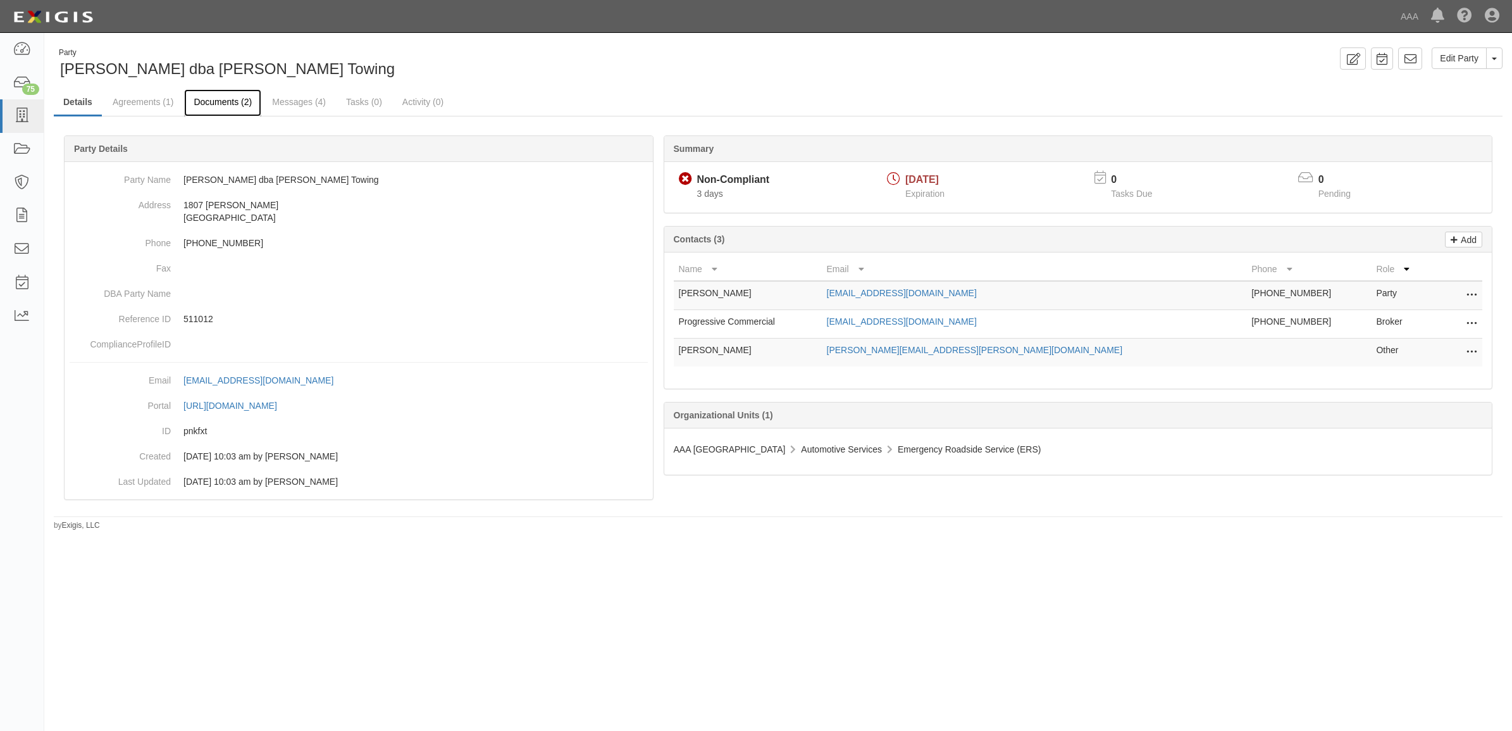
click at [225, 102] on link "Documents (2)" at bounding box center [222, 102] width 77 height 27
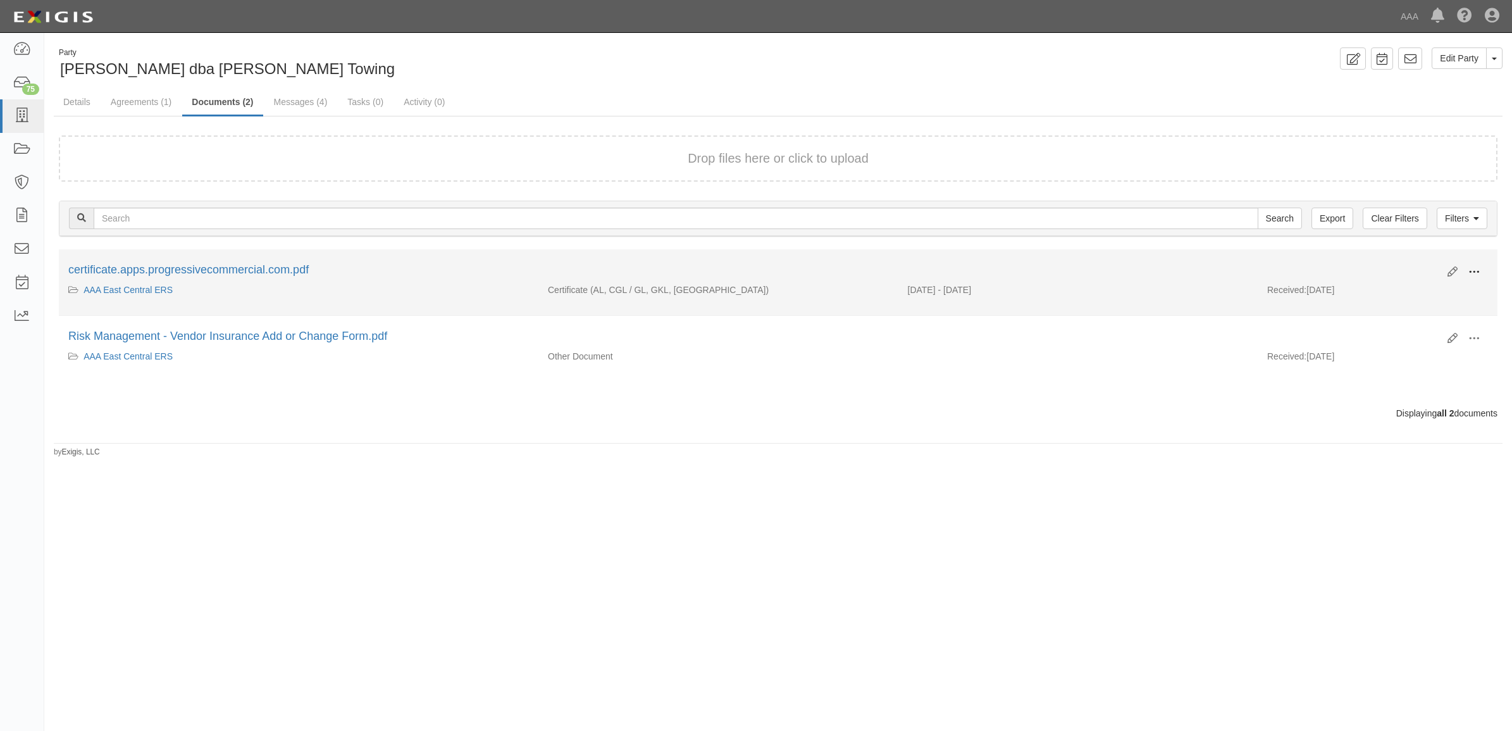
click at [1469, 271] on span at bounding box center [1473, 271] width 11 height 11
click at [1428, 287] on link "View" at bounding box center [1413, 290] width 100 height 23
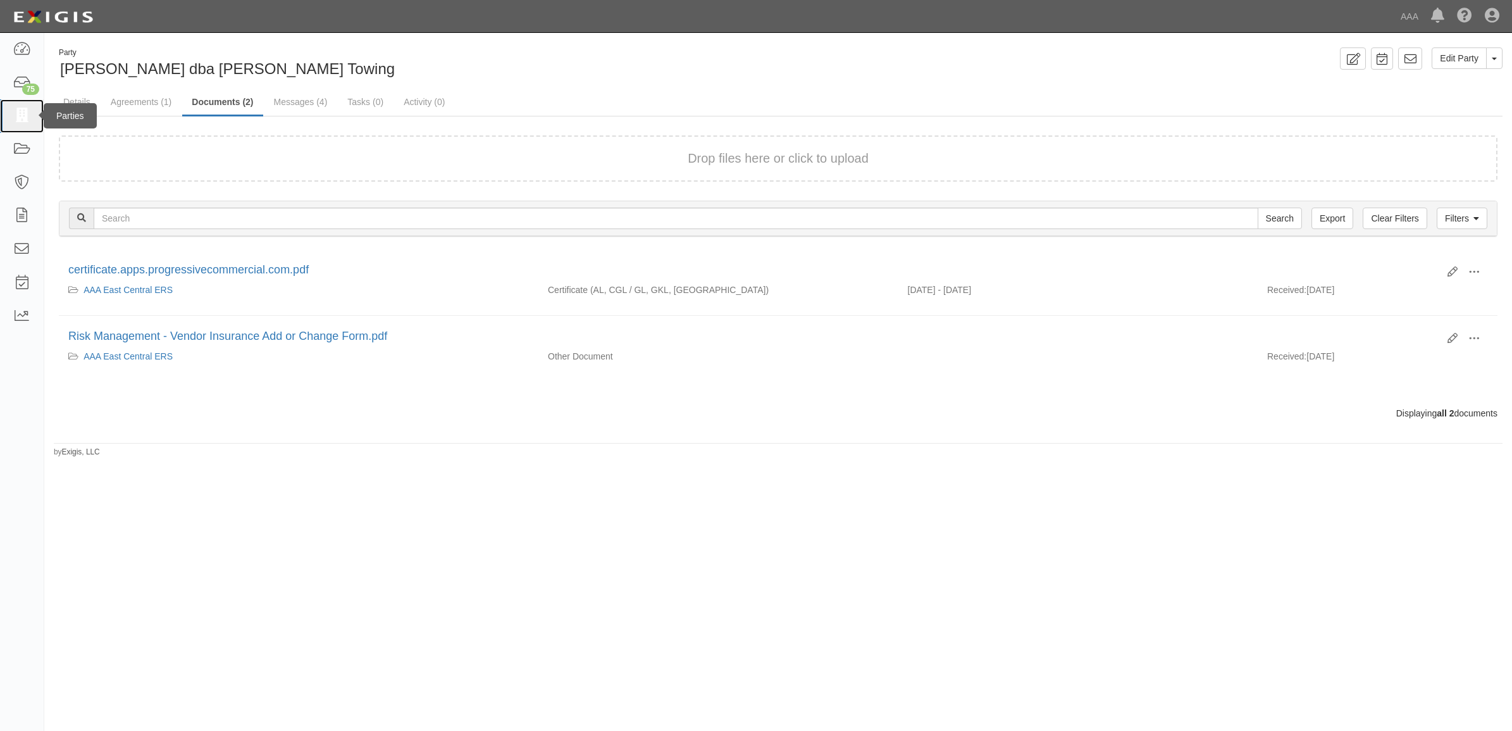
click at [26, 121] on icon at bounding box center [22, 116] width 18 height 15
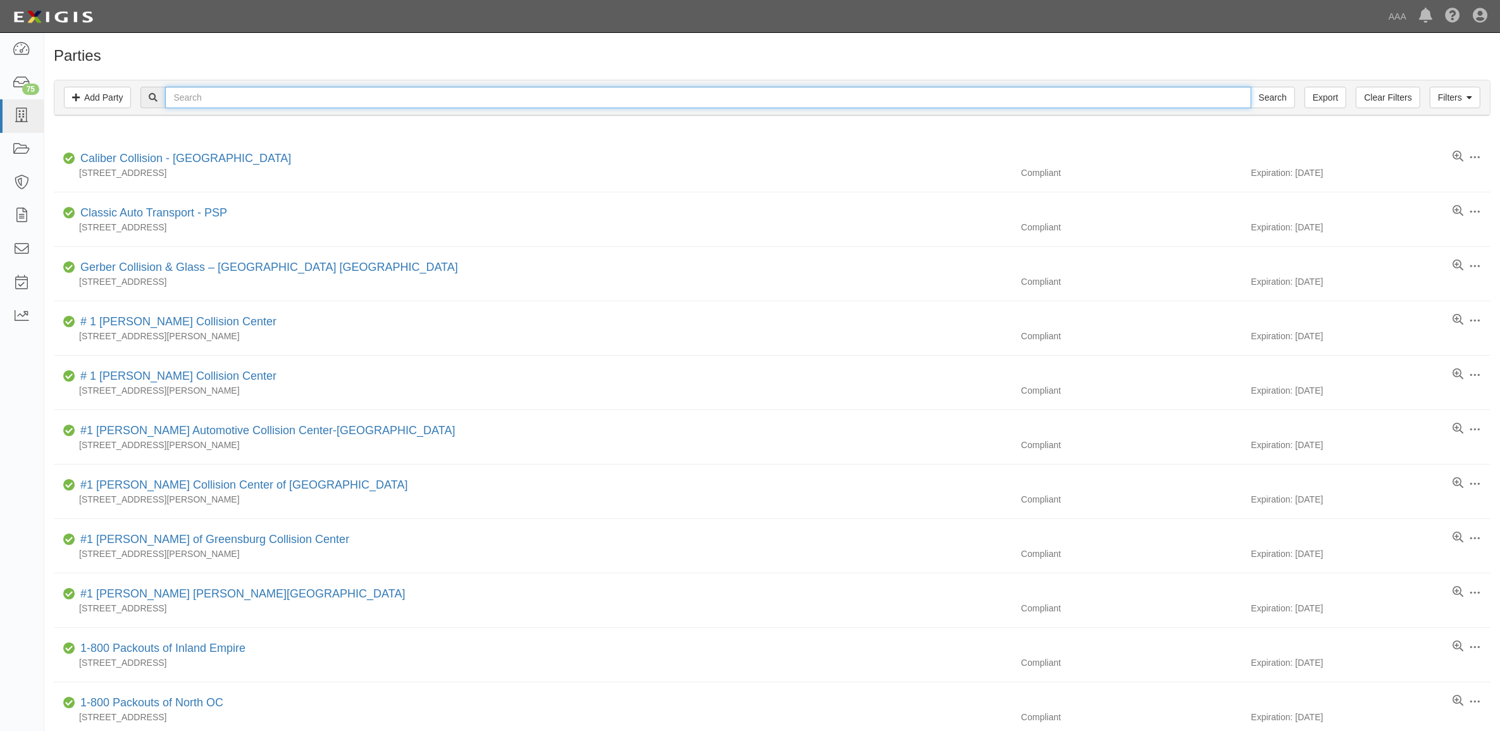
click at [437, 102] on input "text" at bounding box center [707, 98] width 1085 height 22
paste input "CC112087"
type input "CC112087"
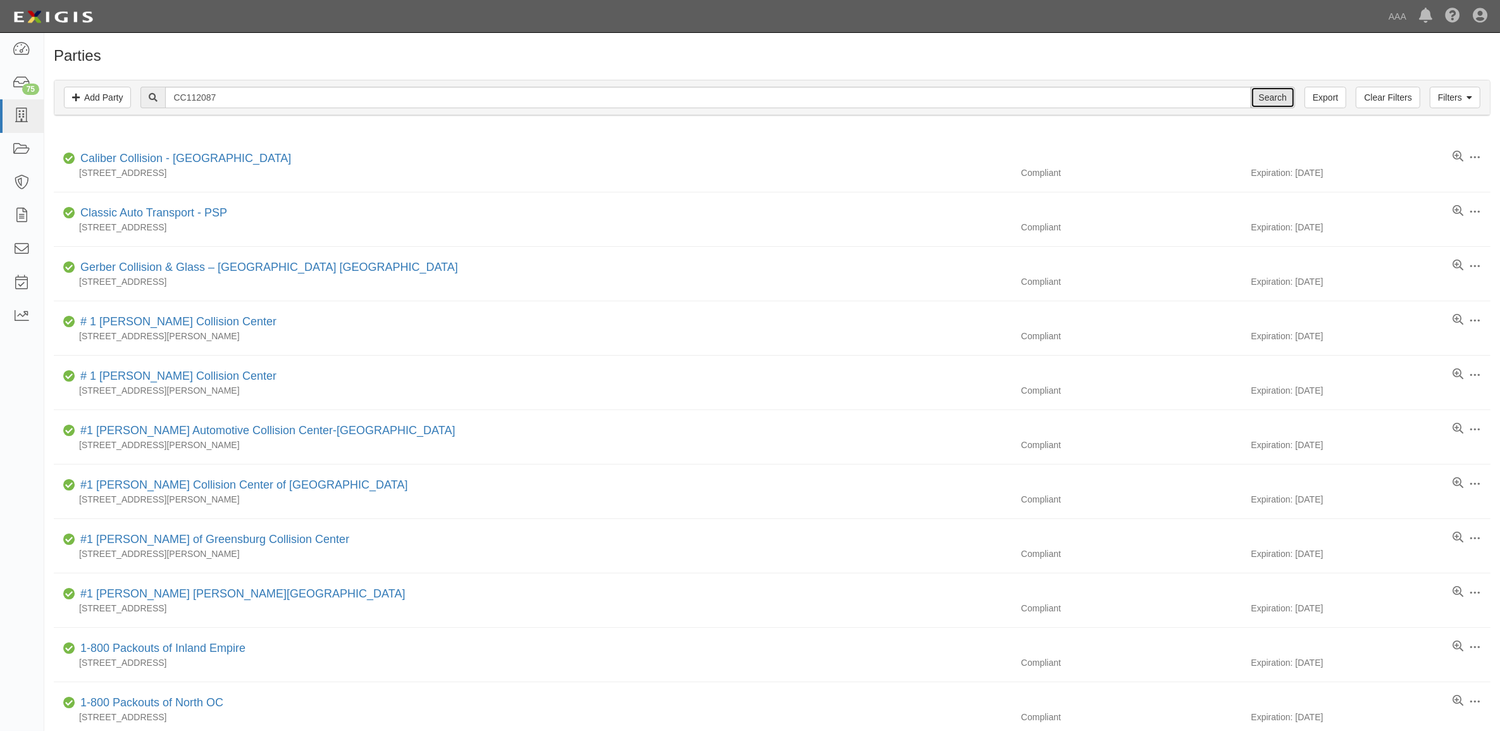
click at [1275, 94] on input "Search" at bounding box center [1273, 98] width 44 height 22
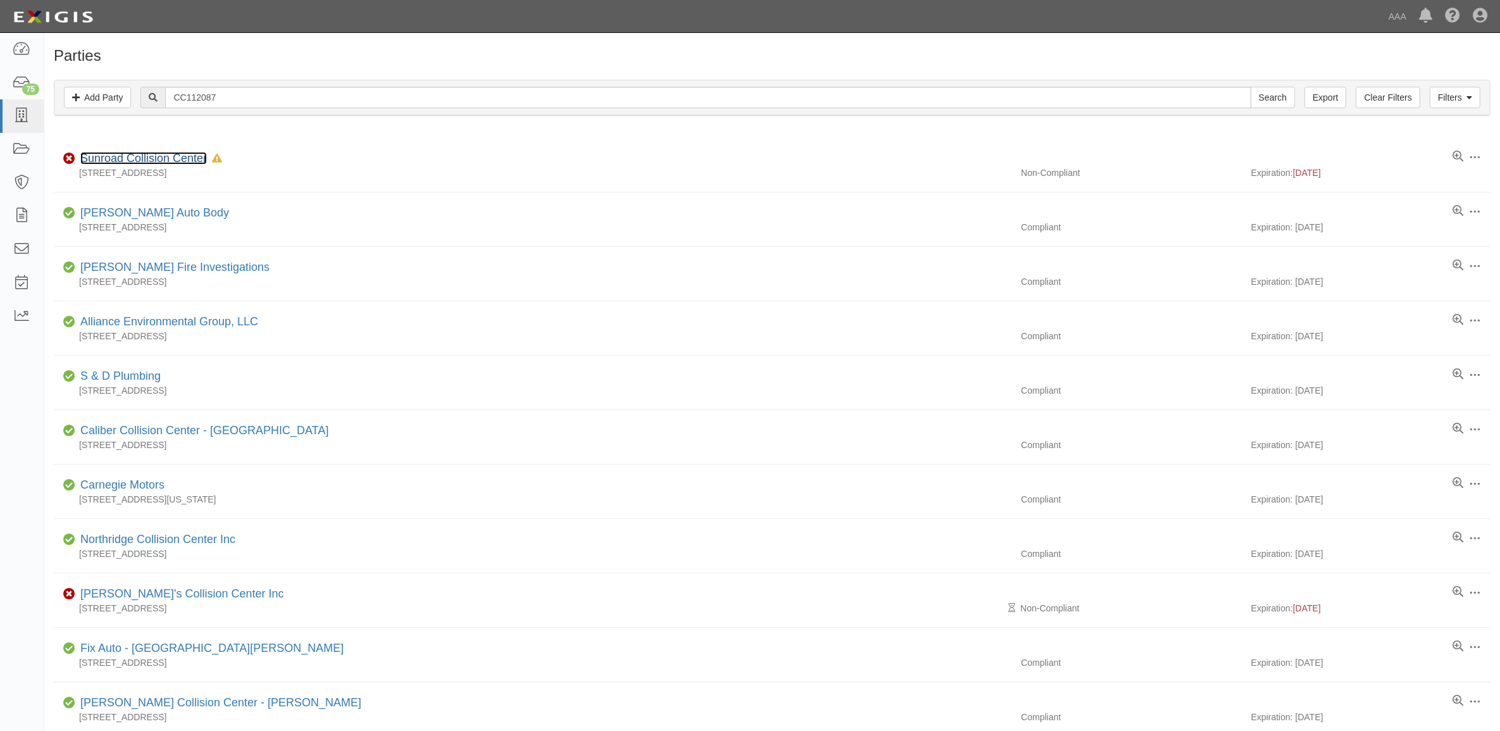
click at [185, 163] on link "Sunroad Collision Center" at bounding box center [143, 158] width 127 height 13
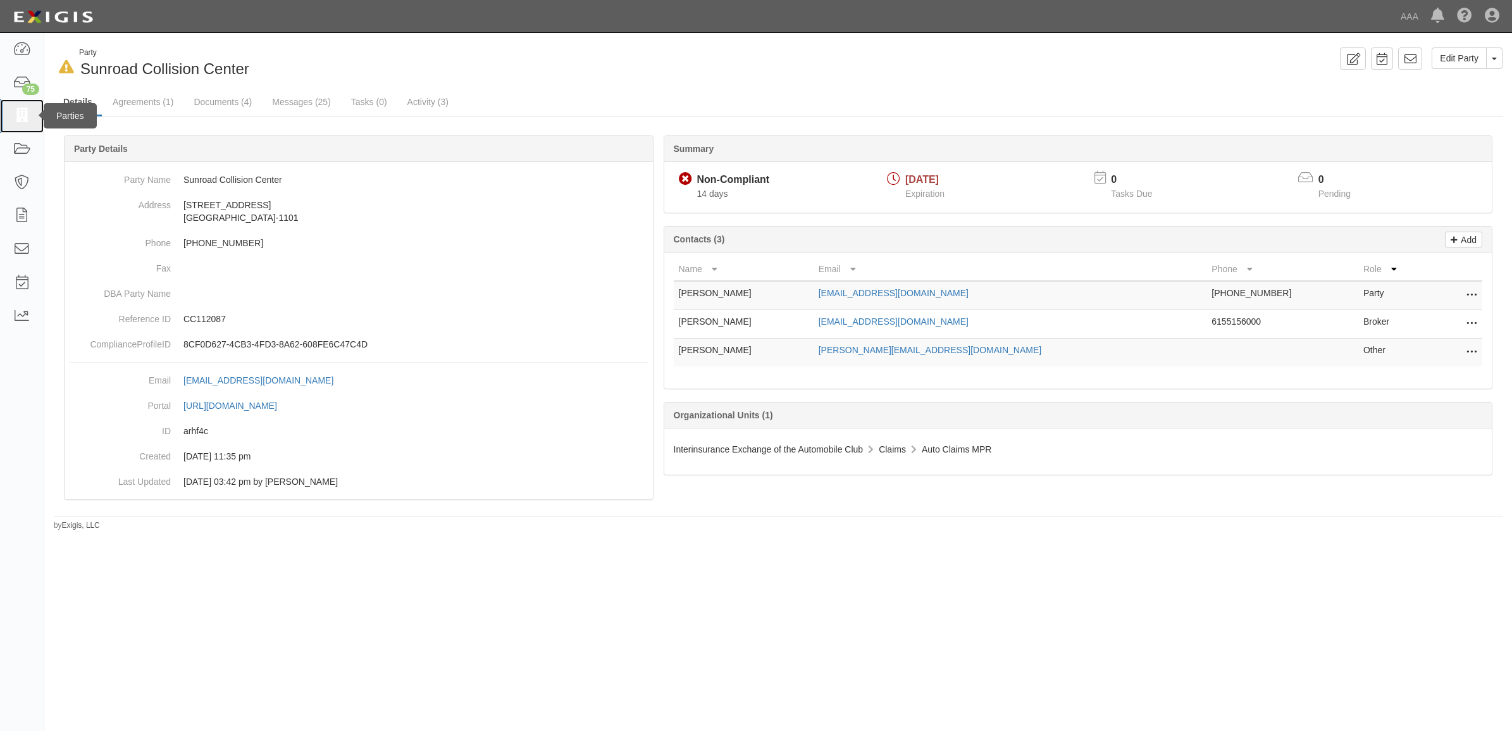
click at [29, 121] on icon at bounding box center [22, 116] width 18 height 15
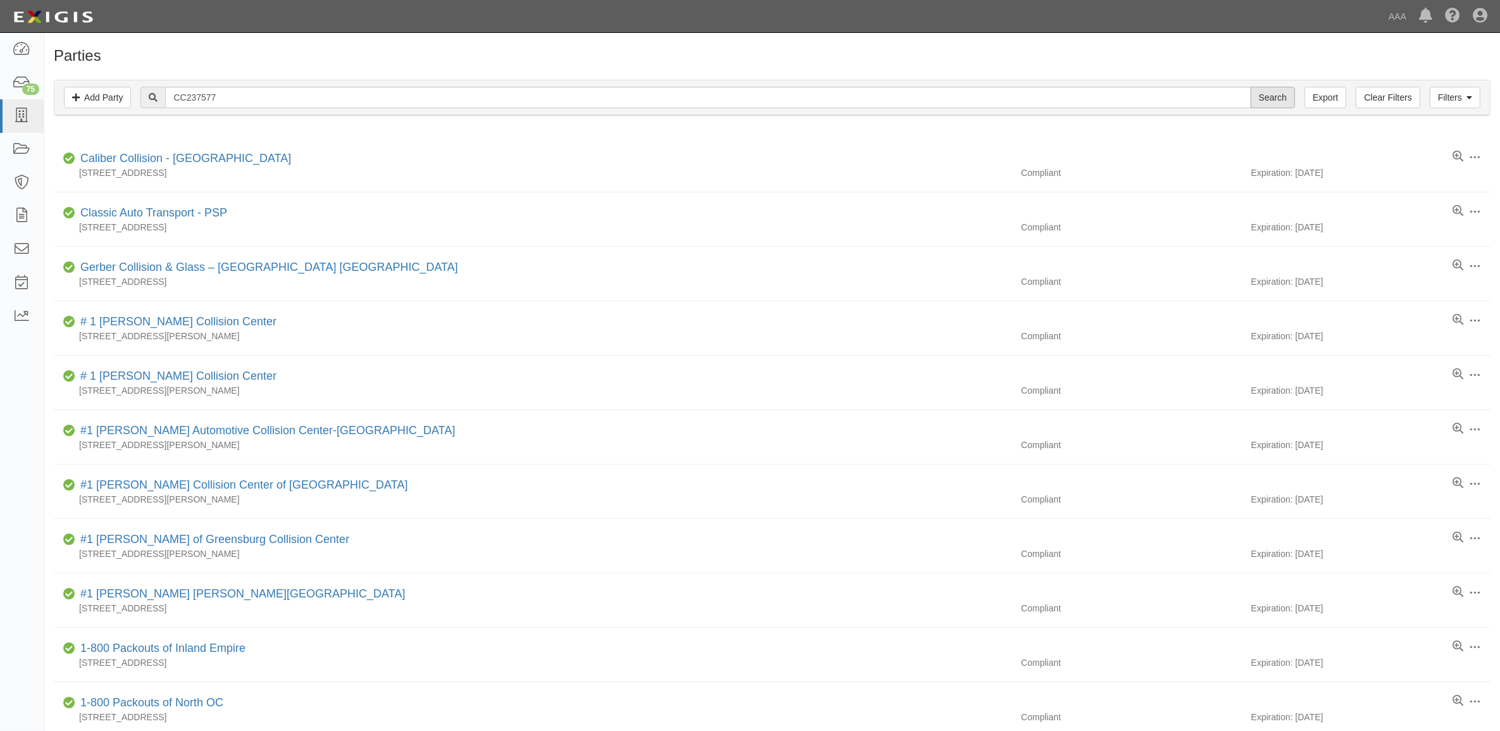
type input "CC237577"
drag, startPoint x: 1281, startPoint y: 98, endPoint x: 1266, endPoint y: 123, distance: 29.5
click at [1281, 98] on input "Search" at bounding box center [1273, 98] width 44 height 22
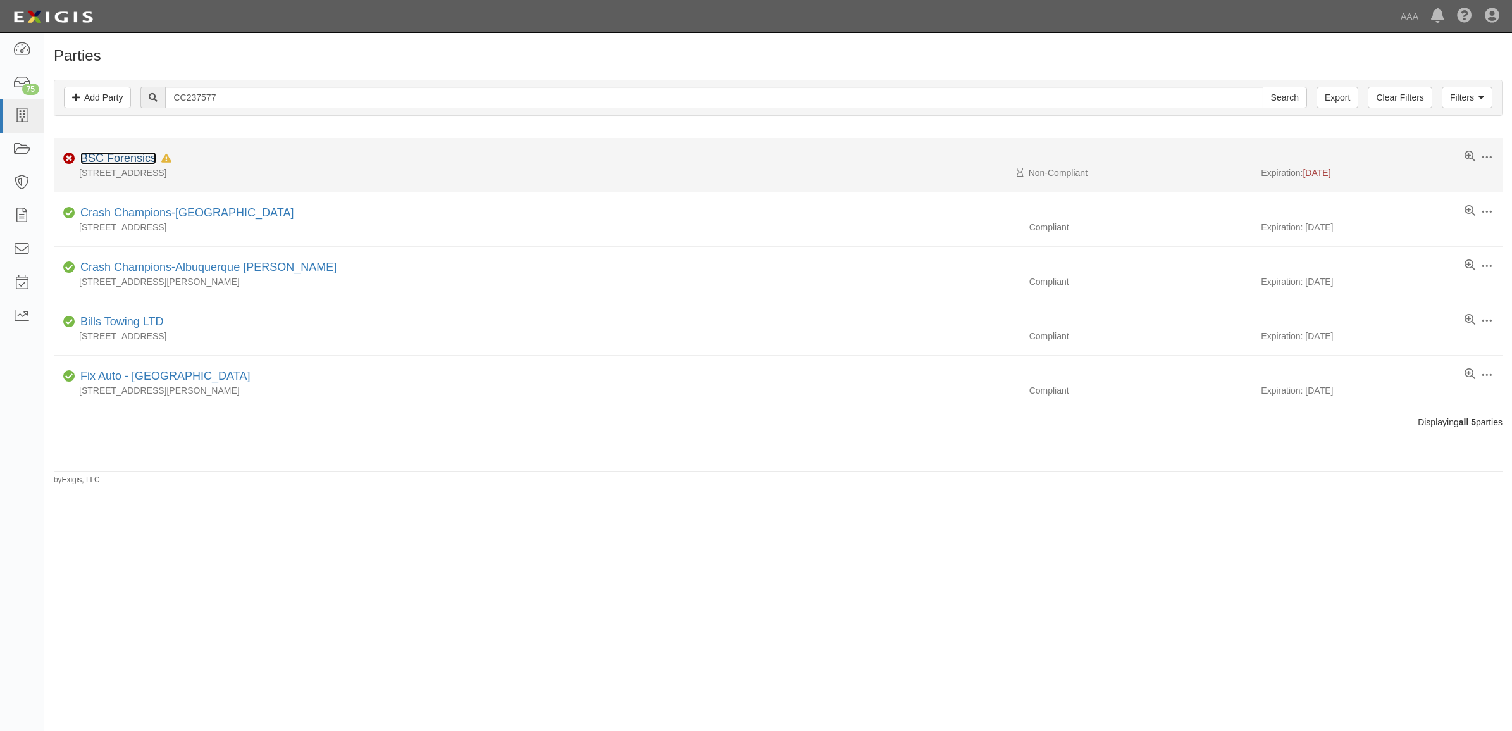
click at [137, 163] on link "BSC Forensics" at bounding box center [118, 158] width 76 height 13
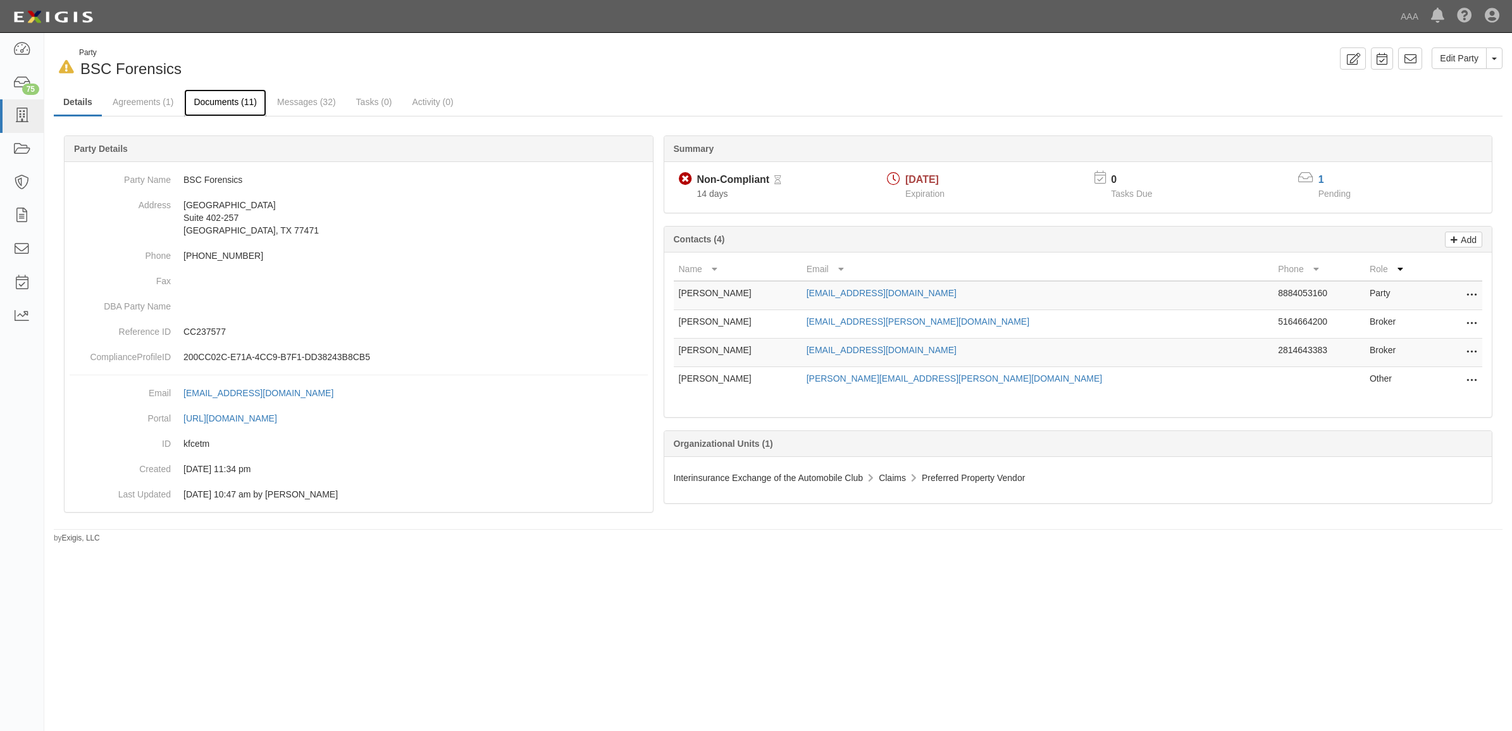
click at [241, 106] on link "Documents (11)" at bounding box center [225, 102] width 82 height 27
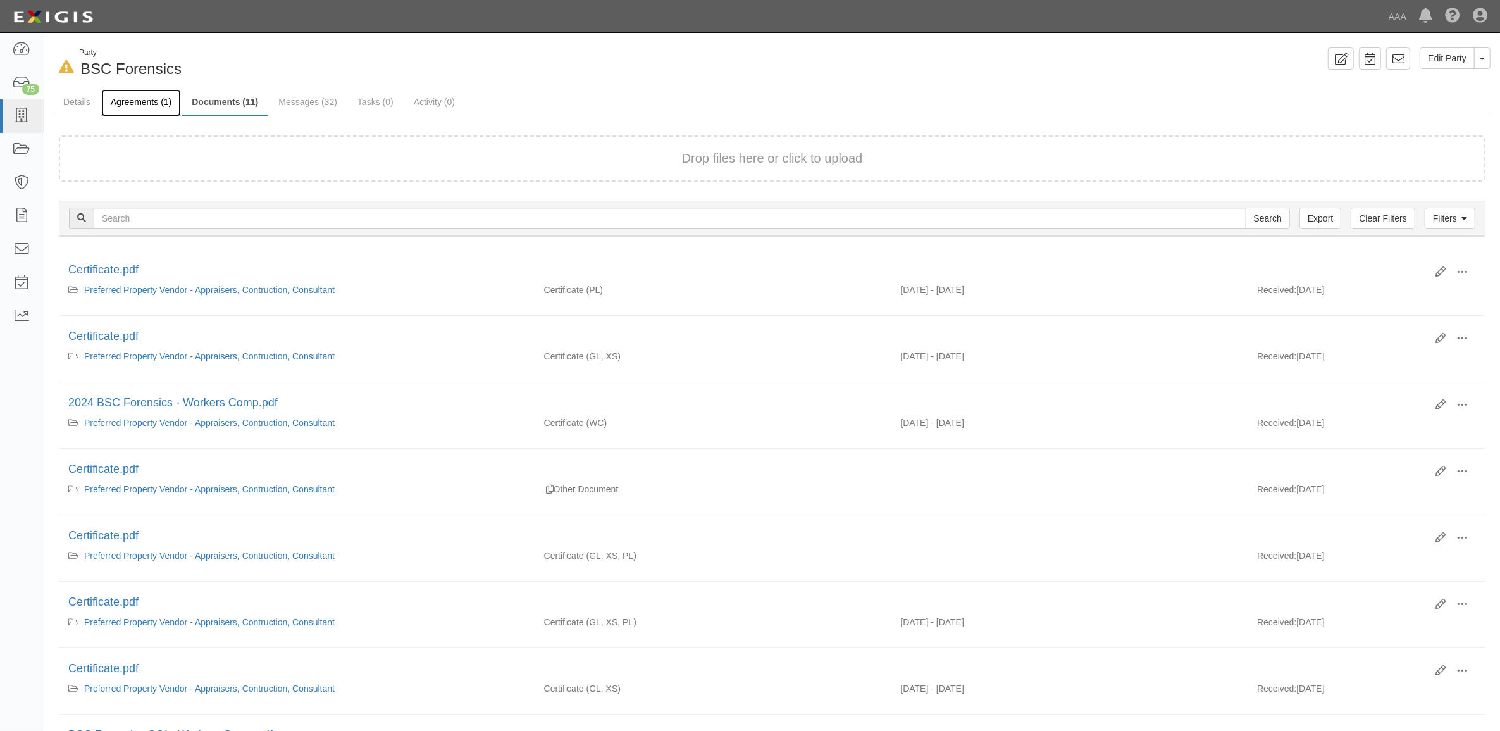
click at [137, 113] on link "Agreements (1)" at bounding box center [141, 102] width 80 height 27
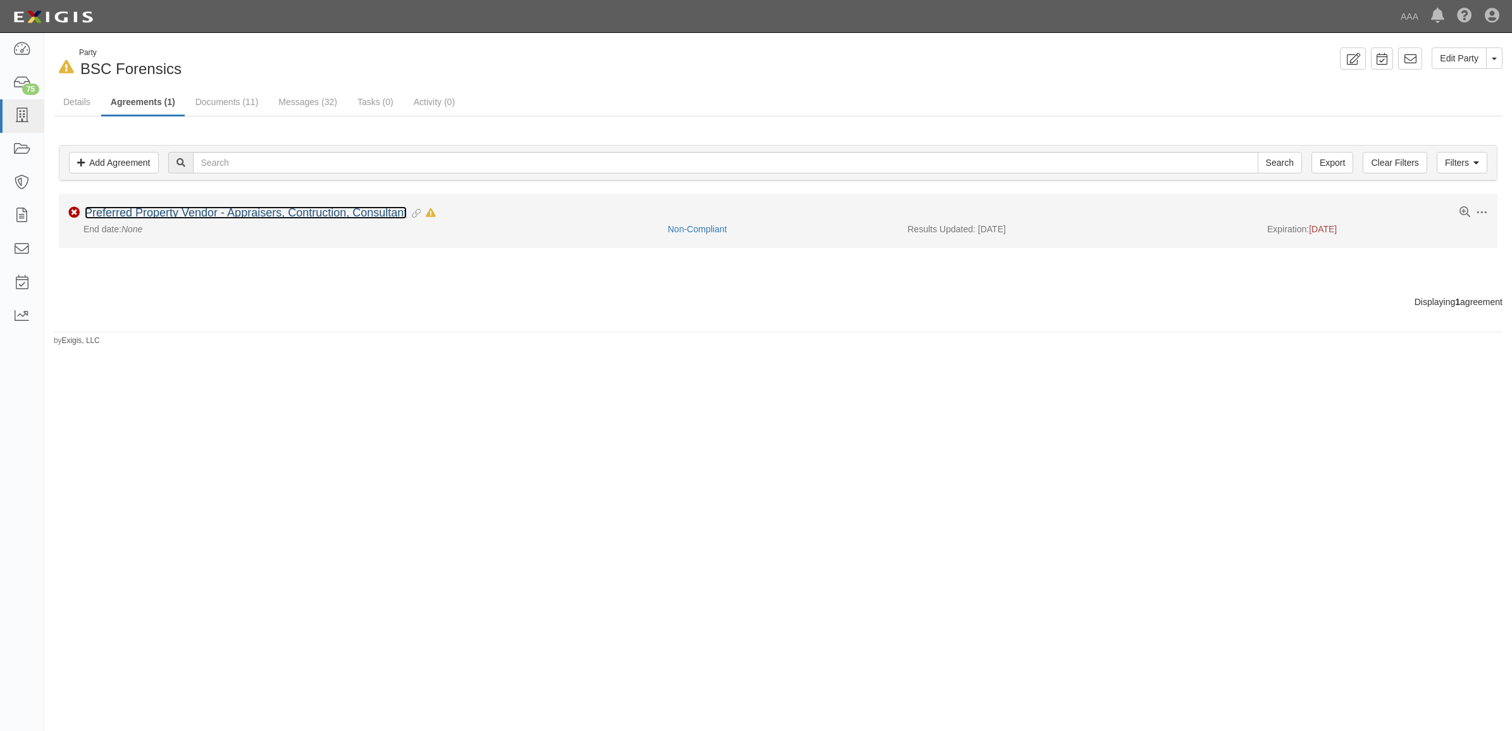
click at [159, 219] on link "Preferred Property Vendor - Appraisers, Contruction, Consultant" at bounding box center [246, 212] width 322 height 13
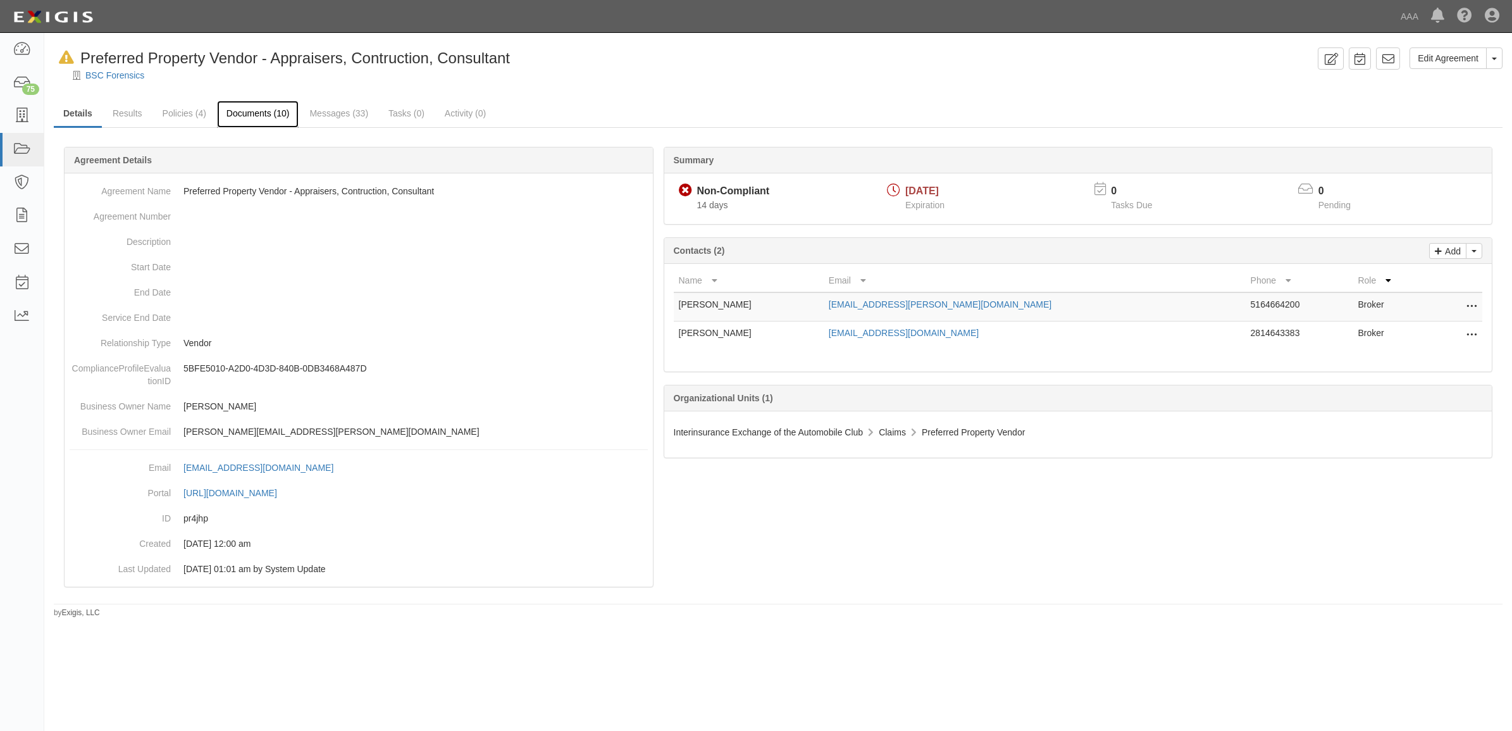
click at [275, 106] on link "Documents (10)" at bounding box center [258, 114] width 82 height 27
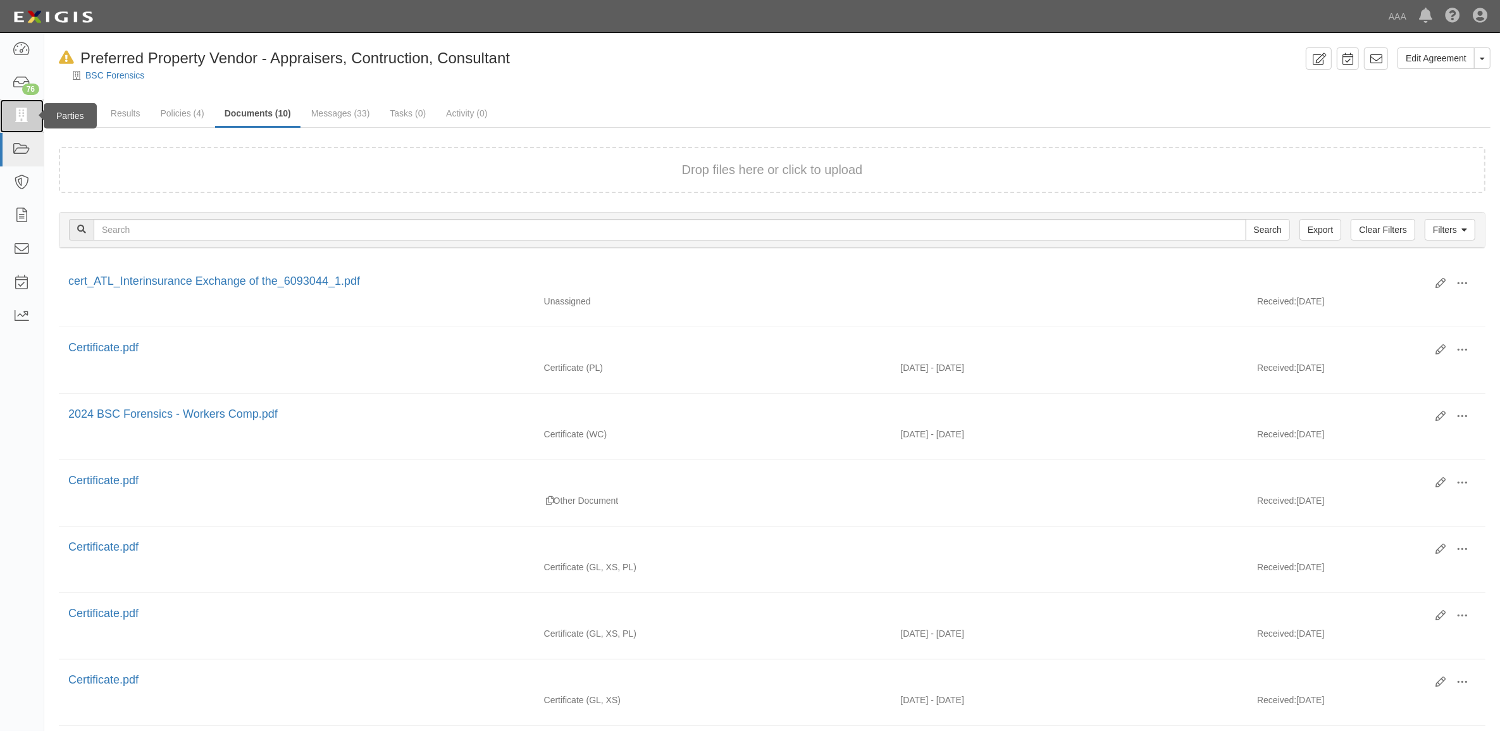
click at [20, 120] on icon at bounding box center [22, 116] width 18 height 15
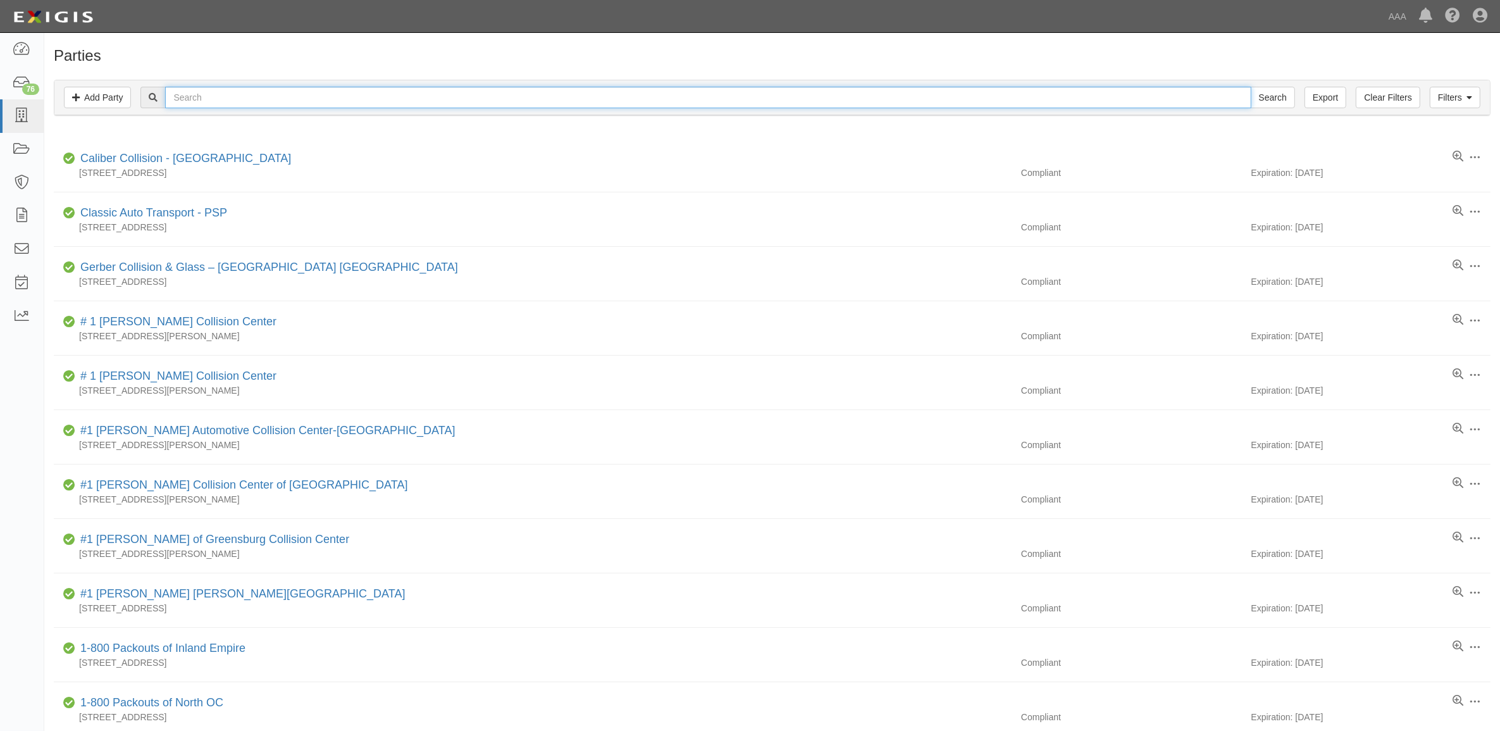
click at [237, 96] on input "text" at bounding box center [707, 98] width 1085 height 22
type input "Sallas"
click at [1251, 87] on input "Search" at bounding box center [1273, 98] width 44 height 22
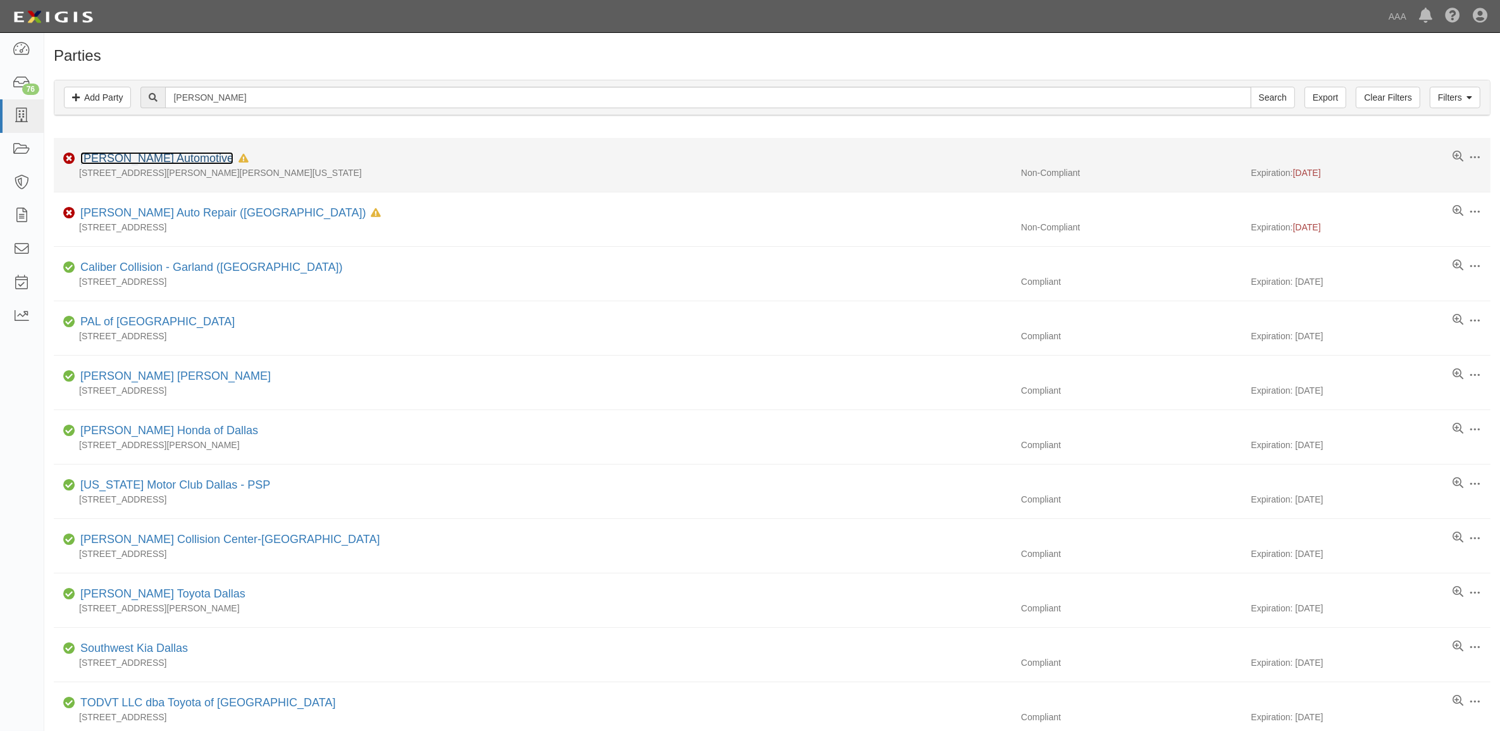
click at [149, 161] on link "[PERSON_NAME] Automotive" at bounding box center [156, 158] width 153 height 13
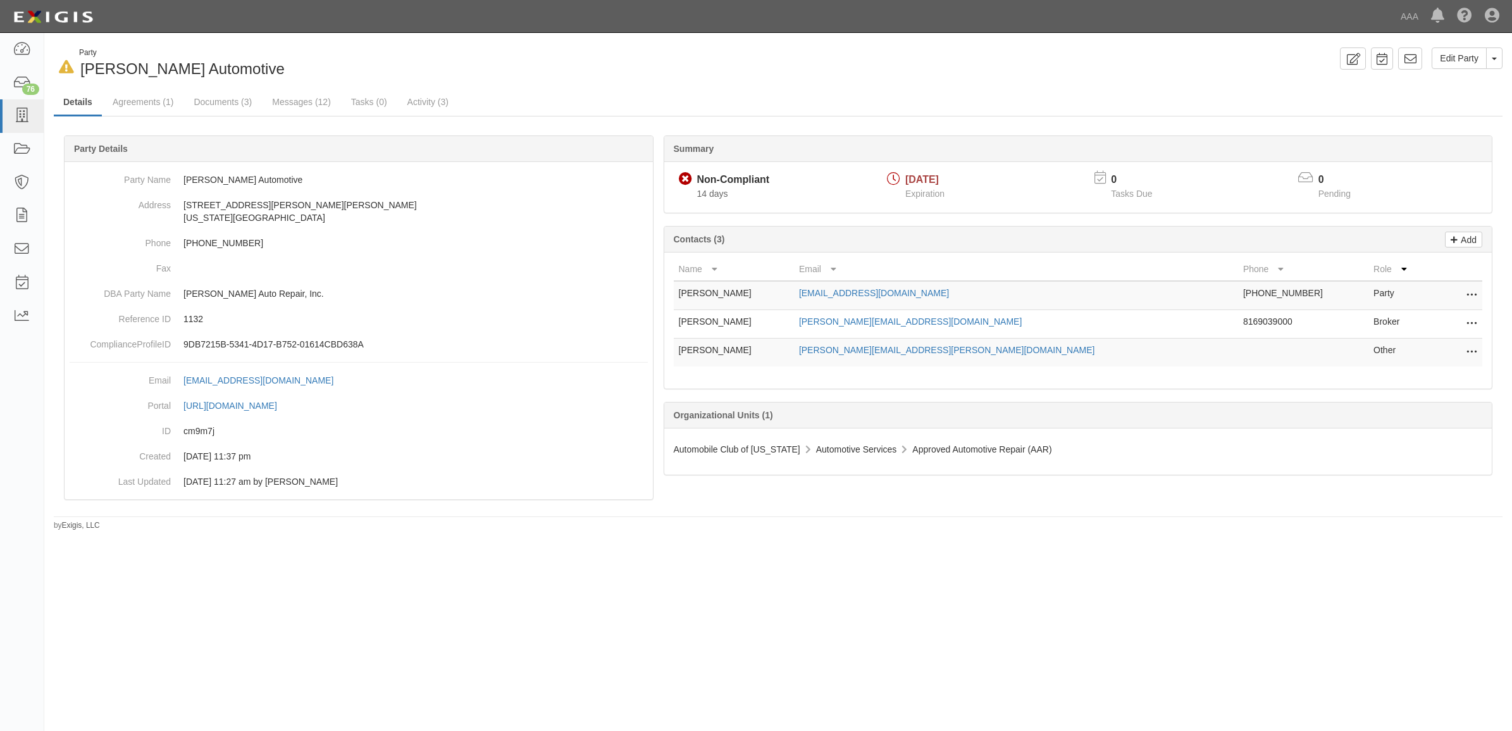
click at [1474, 323] on icon at bounding box center [1471, 324] width 10 height 16
click at [1434, 323] on link "Edit" at bounding box center [1426, 320] width 100 height 23
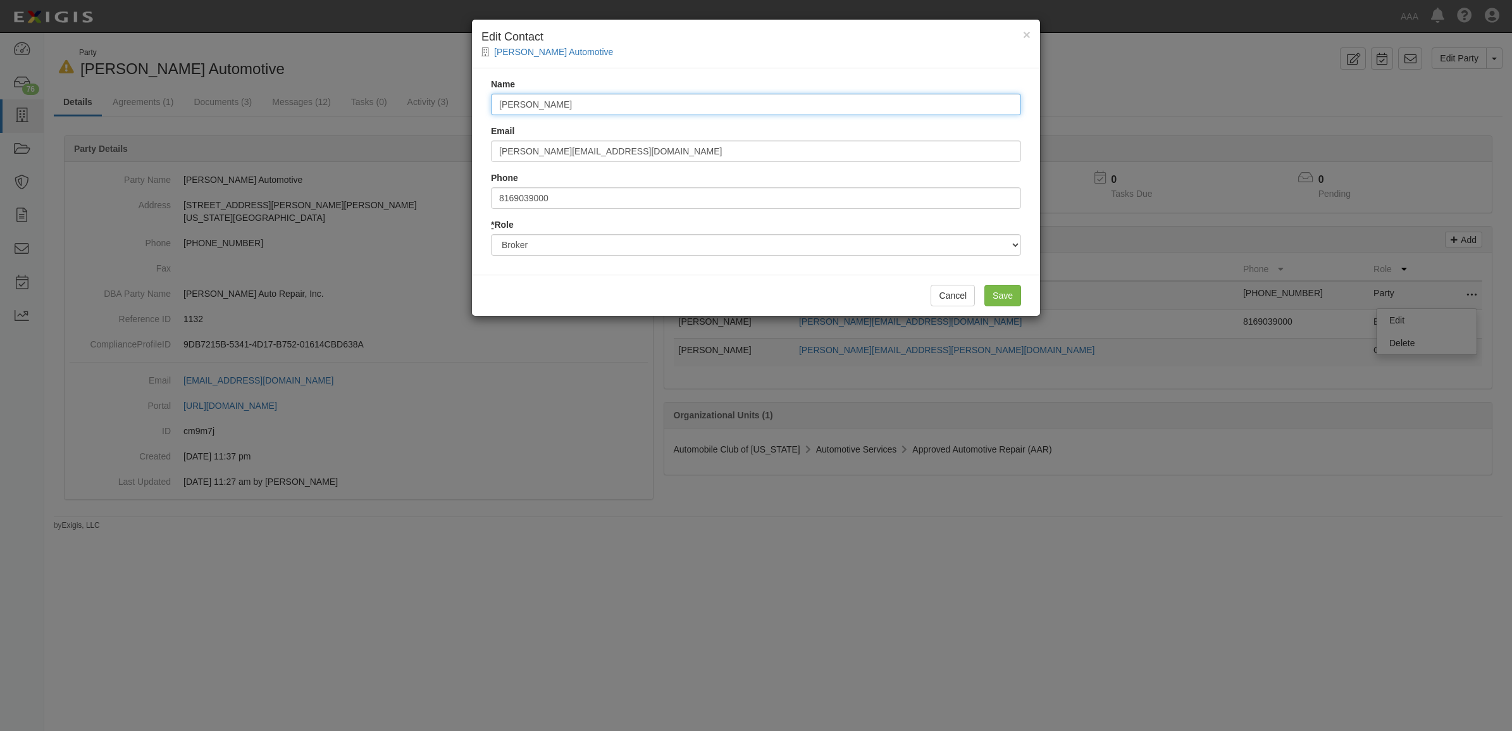
drag, startPoint x: 647, startPoint y: 96, endPoint x: 381, endPoint y: 90, distance: 265.7
click at [390, 93] on div "× Edit Contact Sallas Automotive Name Carrie Tourney Email carrie.tourney@premi…" at bounding box center [756, 365] width 1512 height 731
type input "Federated Mutual"
type input "f"
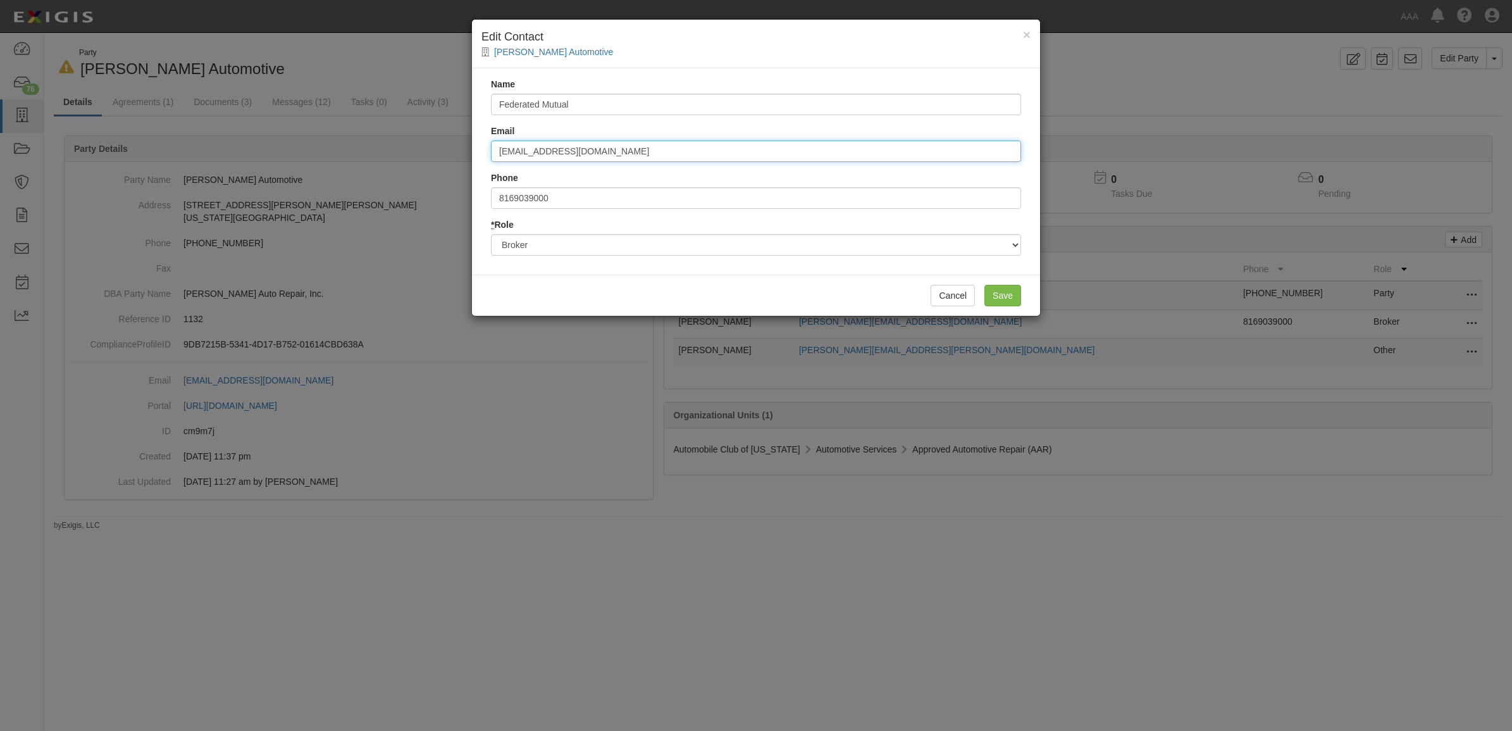
type input "[EMAIL_ADDRESS][DOMAIN_NAME]"
type input "8883334949"
click at [1011, 294] on input "Save" at bounding box center [1002, 296] width 37 height 22
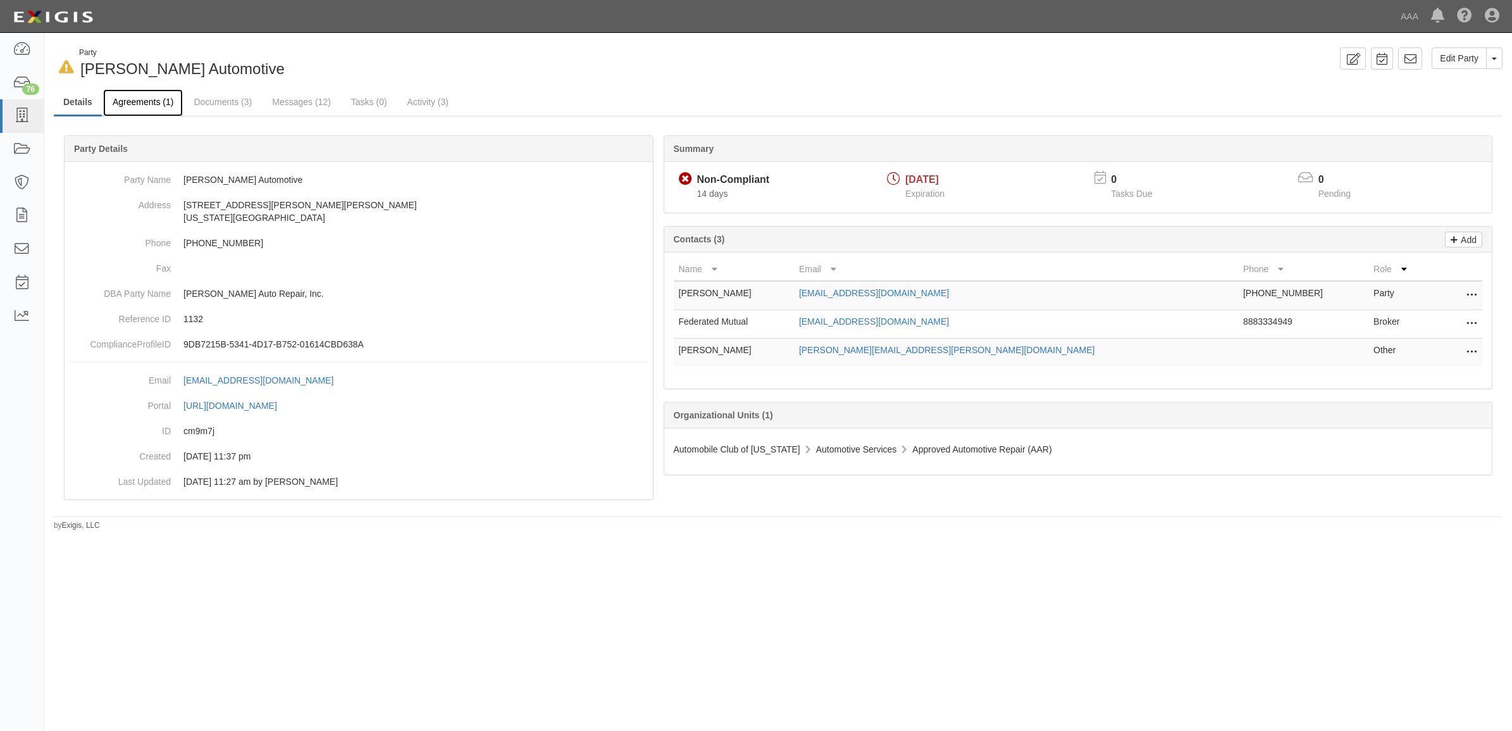
click at [140, 101] on link "Agreements (1)" at bounding box center [143, 102] width 80 height 27
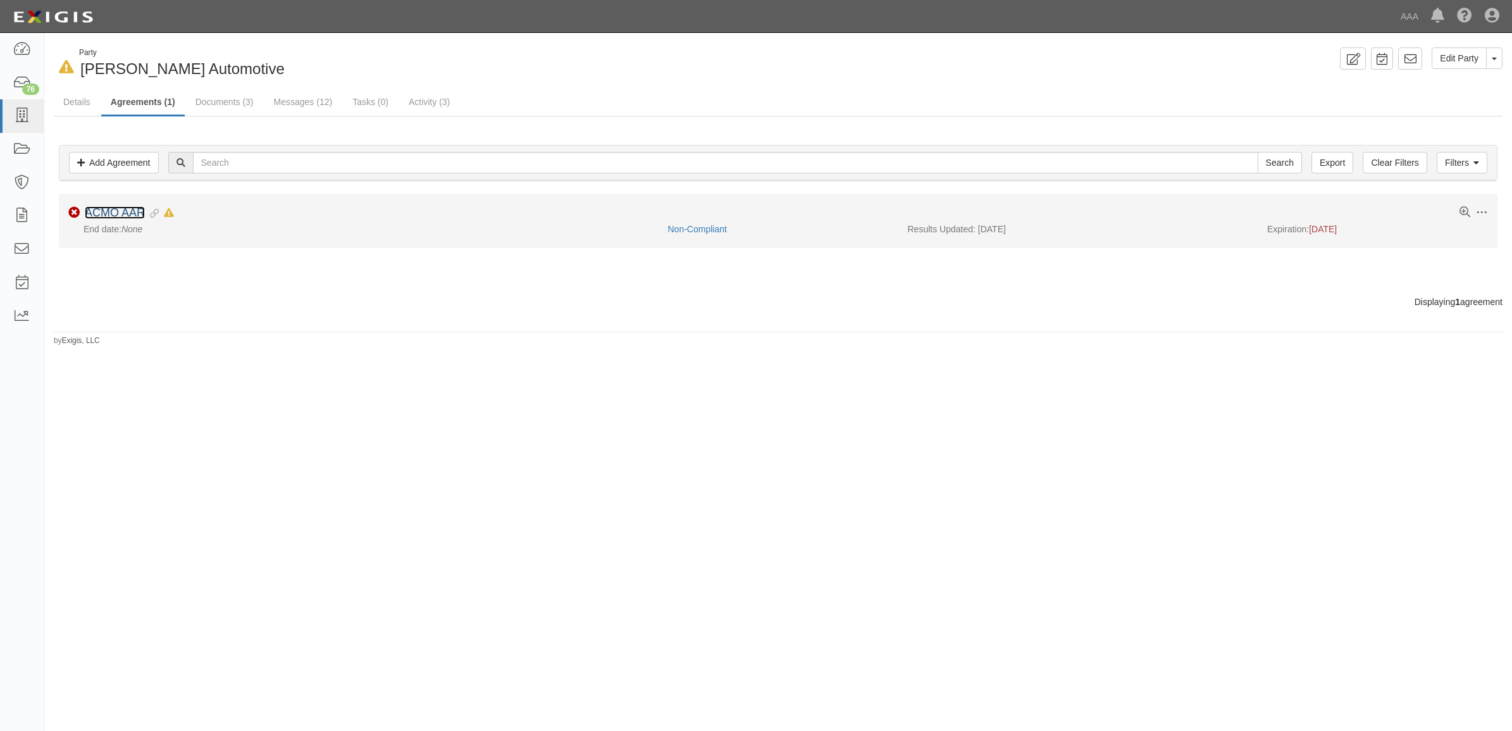
click at [127, 210] on link "ACMO AAR" at bounding box center [115, 212] width 60 height 13
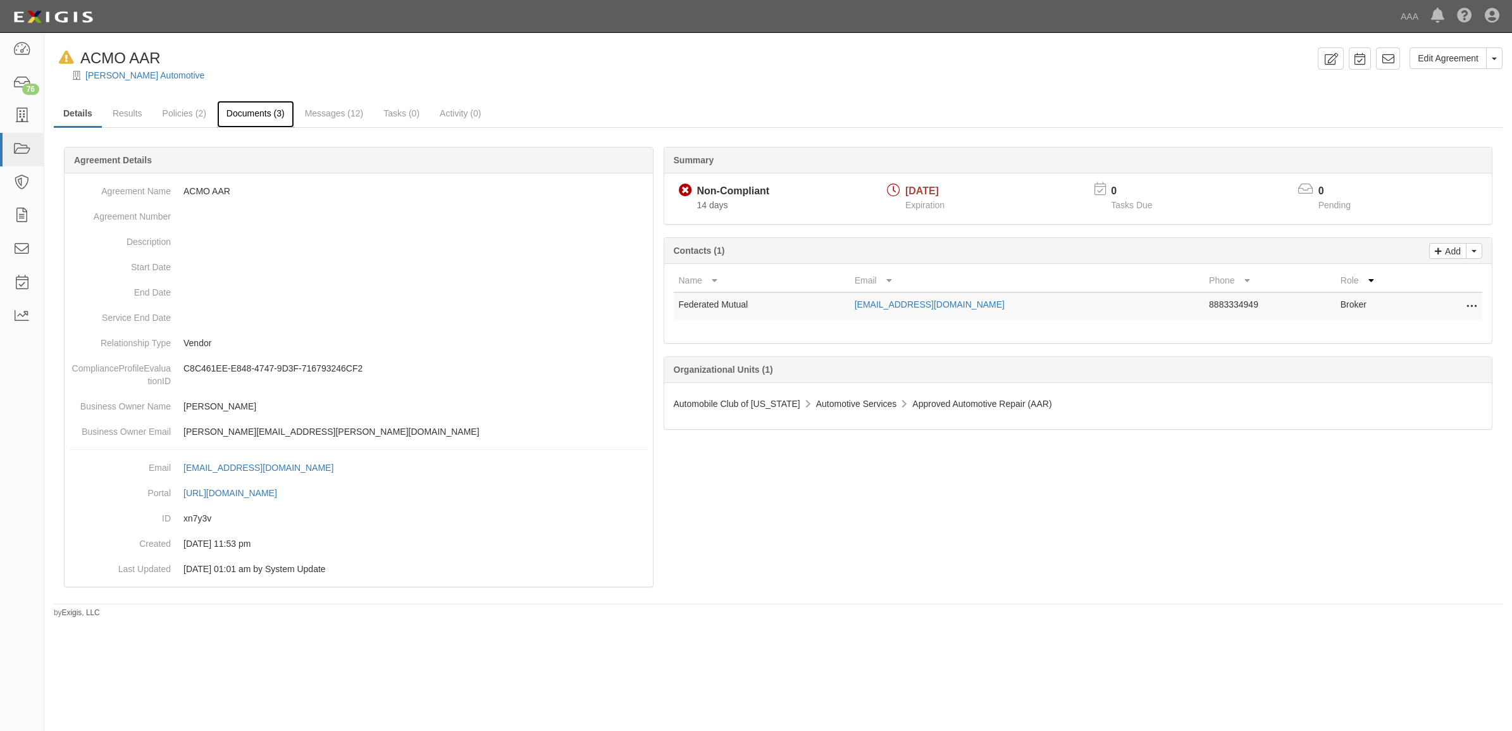
click at [250, 118] on link "Documents (3)" at bounding box center [255, 114] width 77 height 27
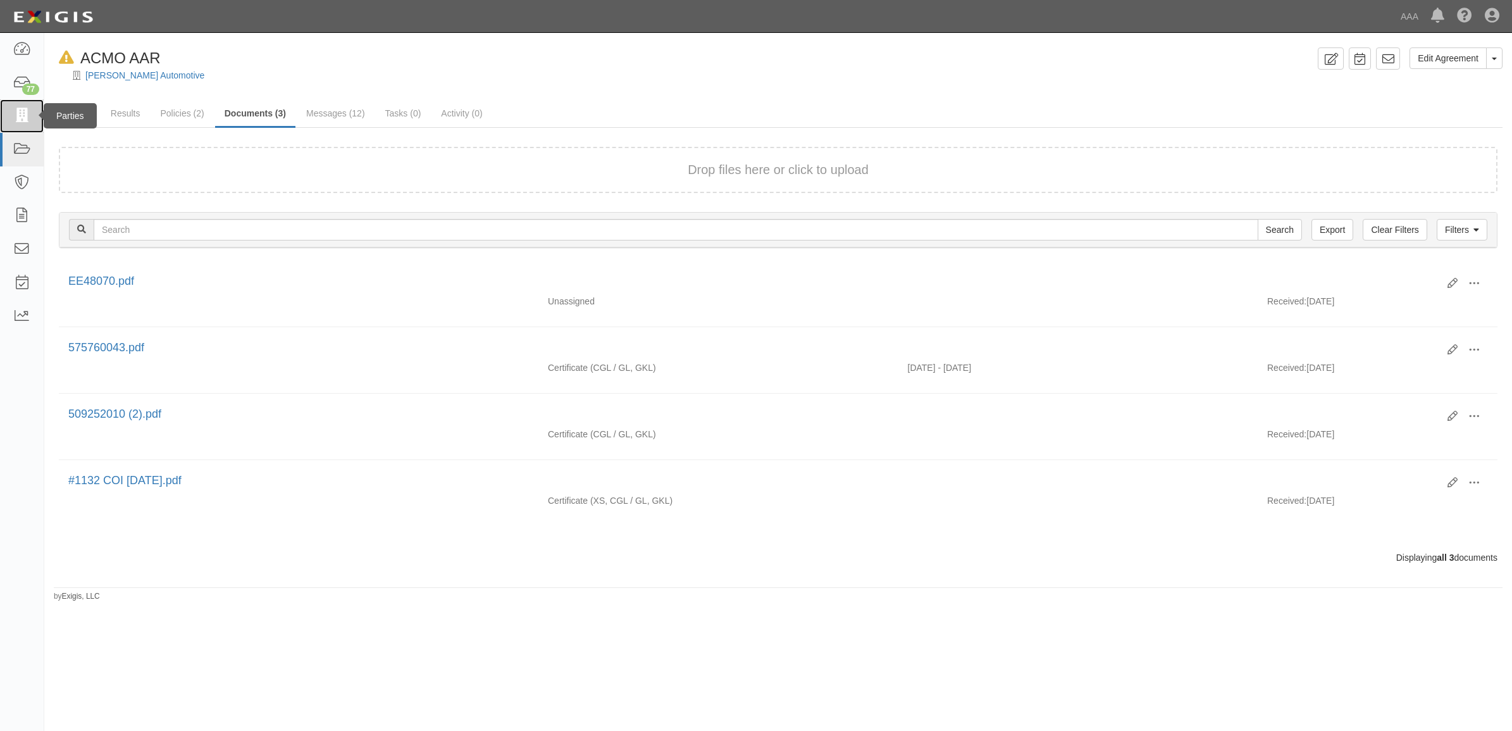
click at [24, 111] on icon at bounding box center [22, 116] width 18 height 15
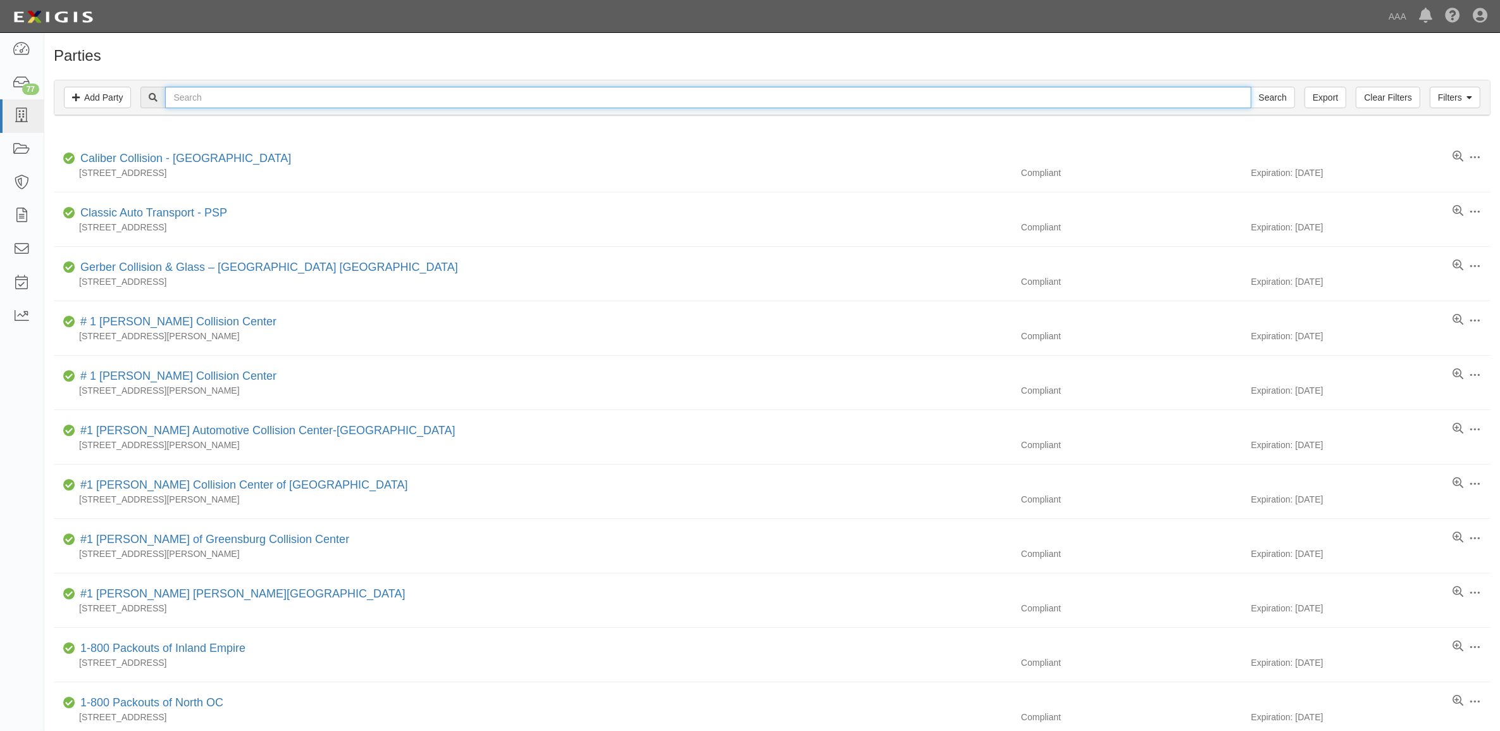
click at [228, 103] on input "text" at bounding box center [707, 98] width 1085 height 22
type input "Sallas"
click at [1251, 87] on input "Search" at bounding box center [1273, 98] width 44 height 22
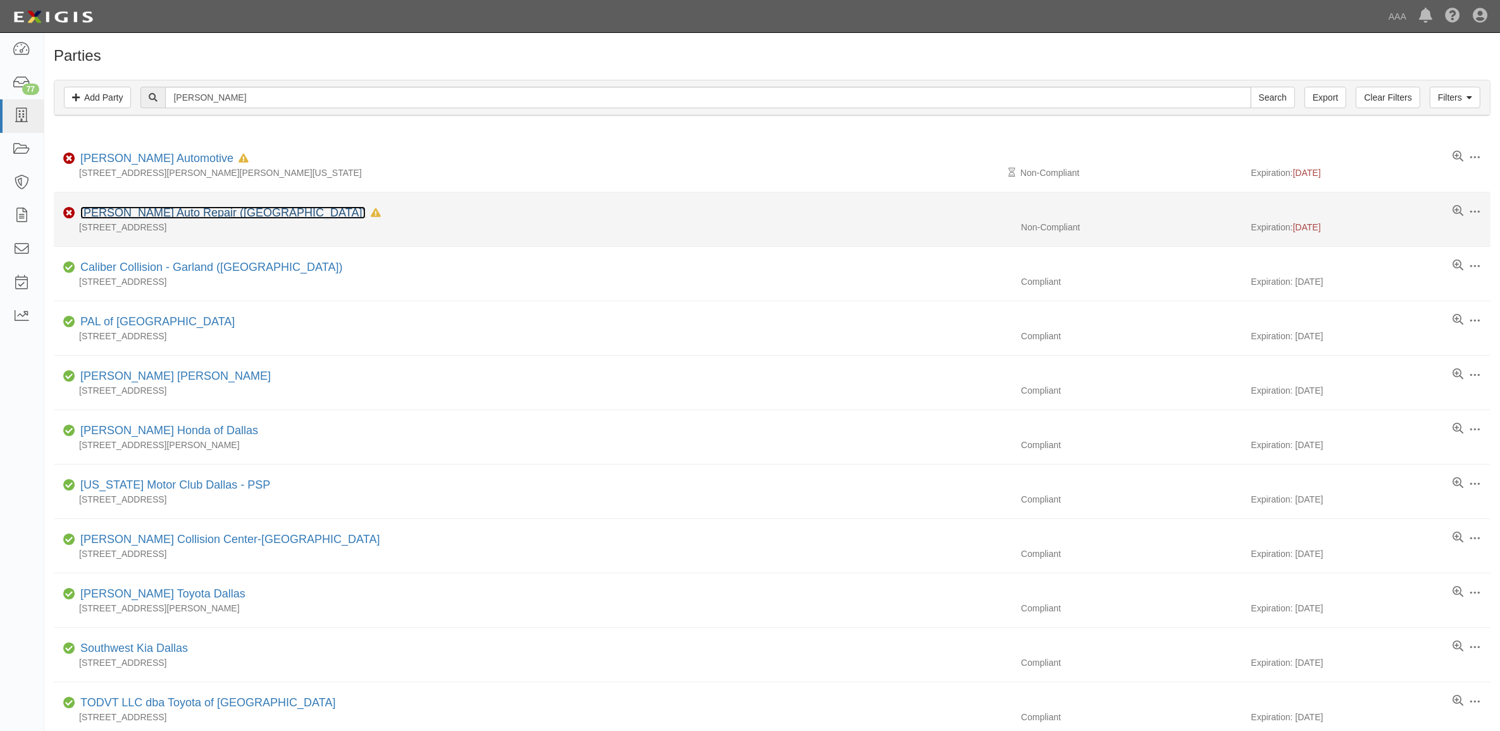
click at [156, 216] on link "[PERSON_NAME] Auto Repair ([GEOGRAPHIC_DATA])" at bounding box center [222, 212] width 285 height 13
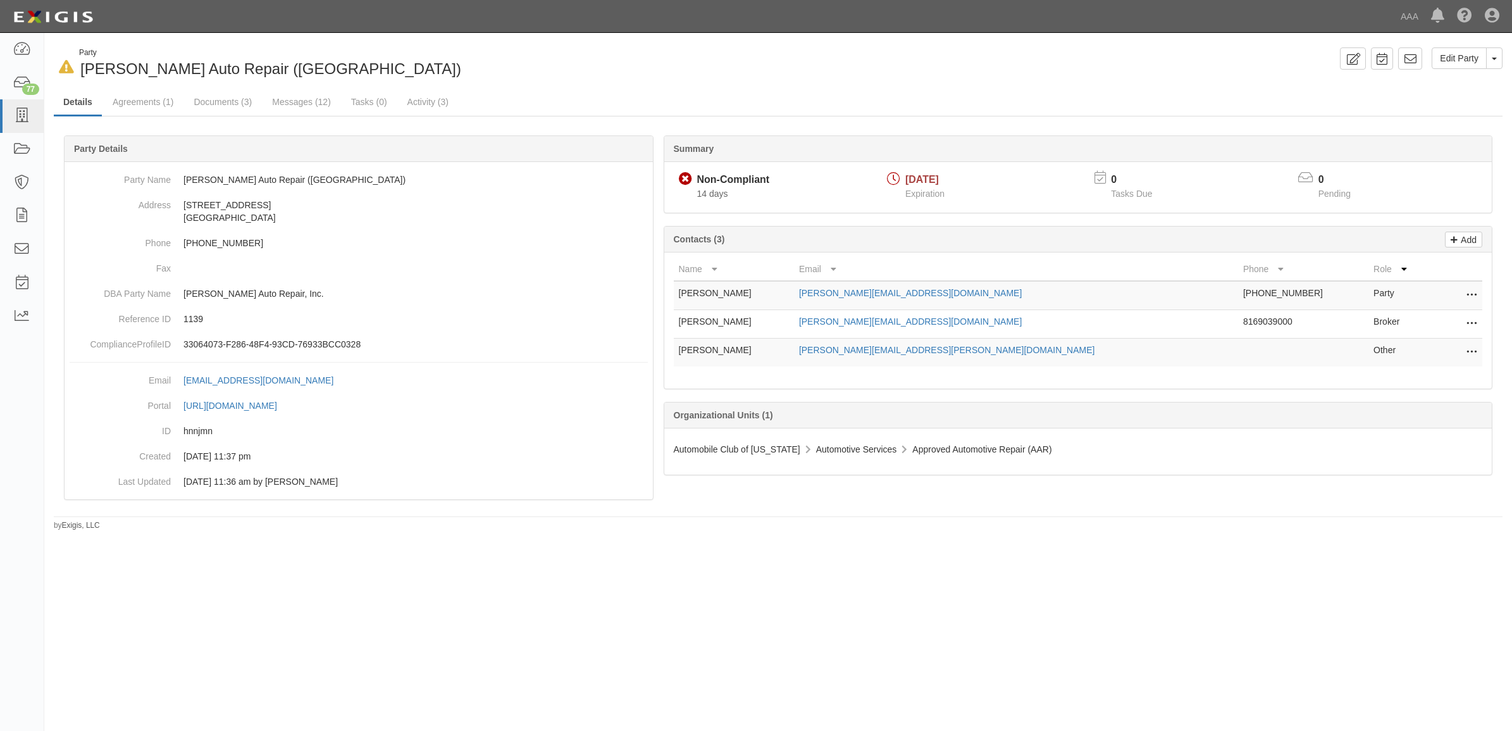
click at [1468, 323] on icon at bounding box center [1471, 324] width 10 height 16
click at [1452, 321] on link "Edit" at bounding box center [1426, 320] width 100 height 23
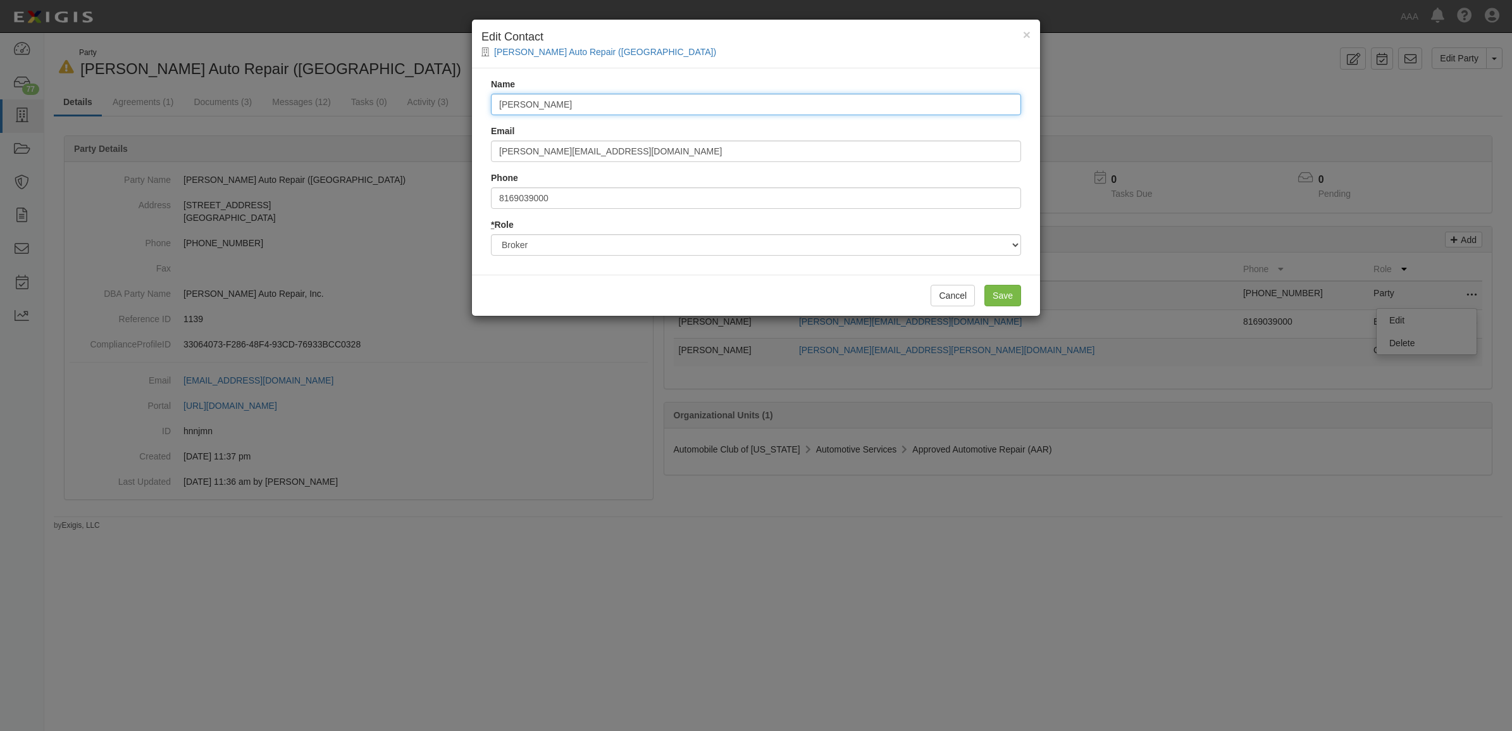
drag, startPoint x: 722, startPoint y: 100, endPoint x: 250, endPoint y: 92, distance: 471.3
click at [250, 92] on div "× Edit Contact Sallas Auto Repair (Overland Park) Name Carrie Tourney Email car…" at bounding box center [756, 365] width 1512 height 731
type input "Federated Mutual"
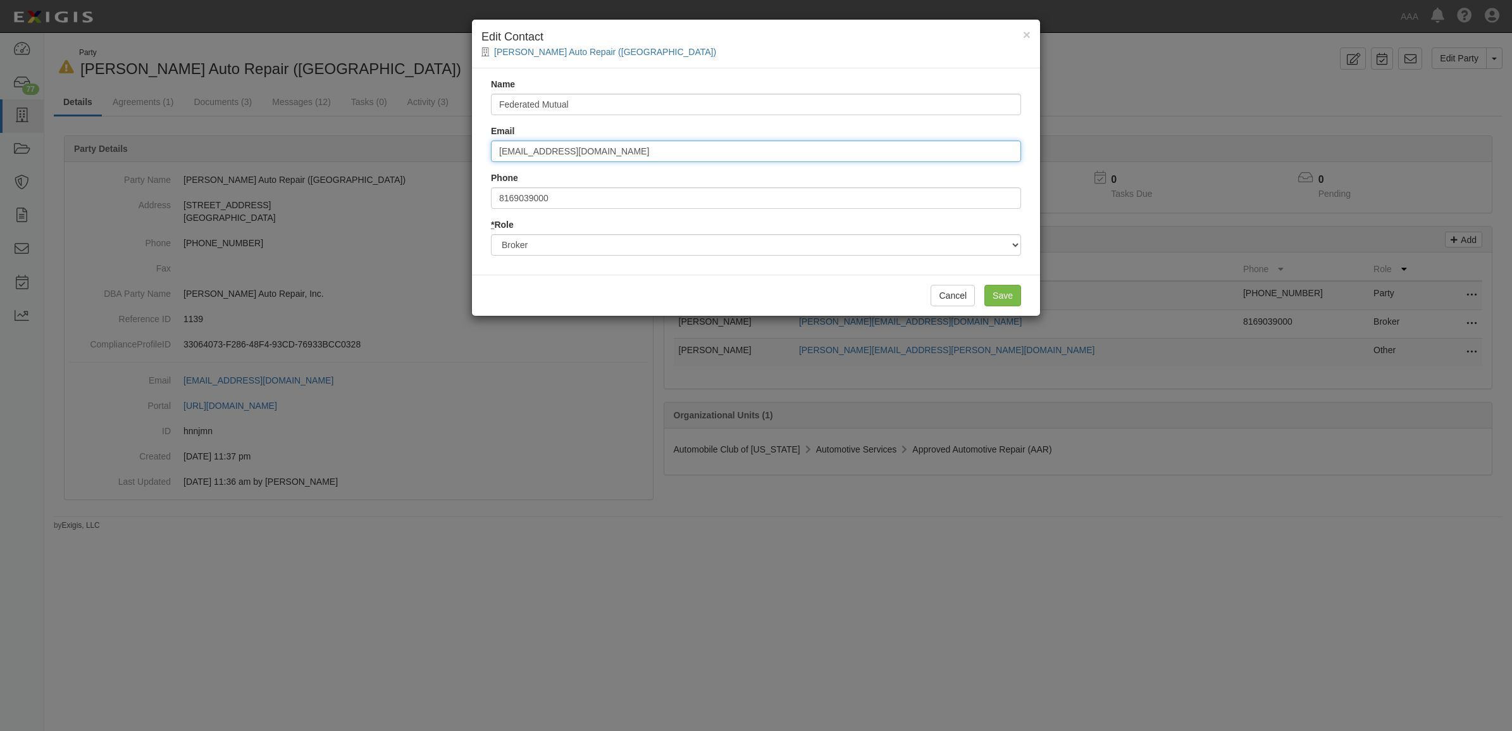
type input "clientcontactcenter@fedins.com"
drag, startPoint x: 596, startPoint y: 210, endPoint x: 162, endPoint y: 152, distance: 437.7
click at [197, 171] on div "× Edit Contact Sallas Auto Repair (Overland Park) Name Federated Mutual Email c…" at bounding box center [756, 365] width 1512 height 731
click at [1006, 297] on input "Save" at bounding box center [1002, 296] width 37 height 22
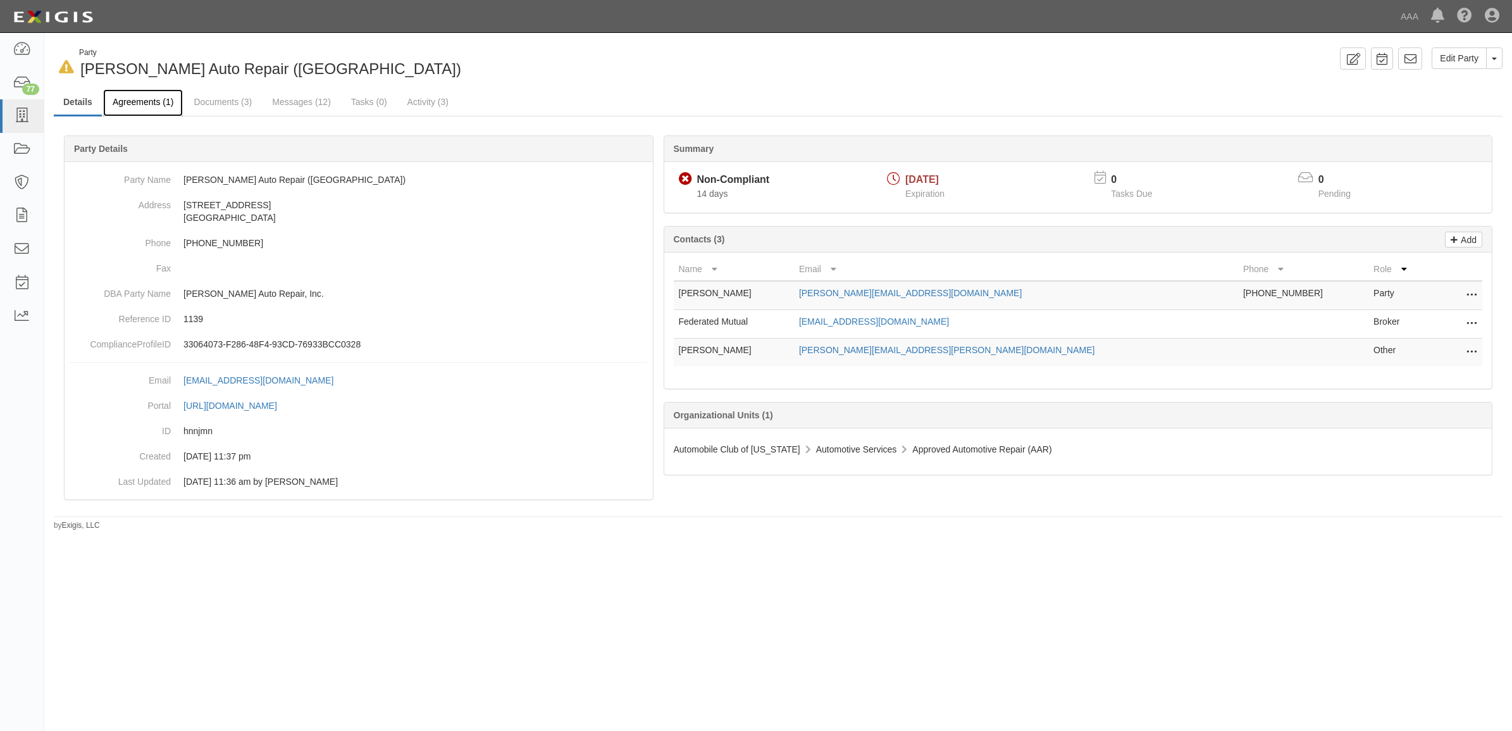
click at [140, 106] on link "Agreements (1)" at bounding box center [143, 102] width 80 height 27
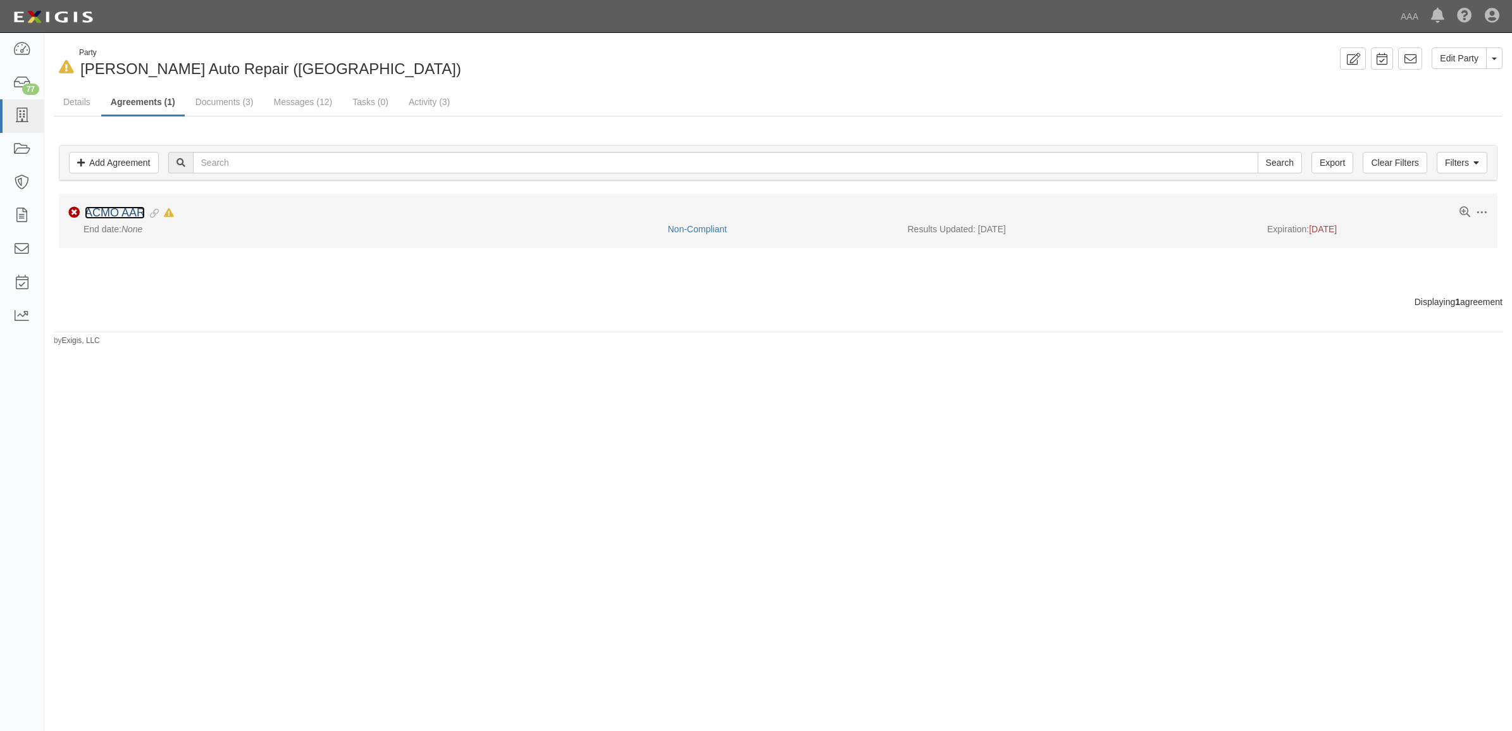
click at [127, 214] on link "ACMO AAR" at bounding box center [115, 212] width 60 height 13
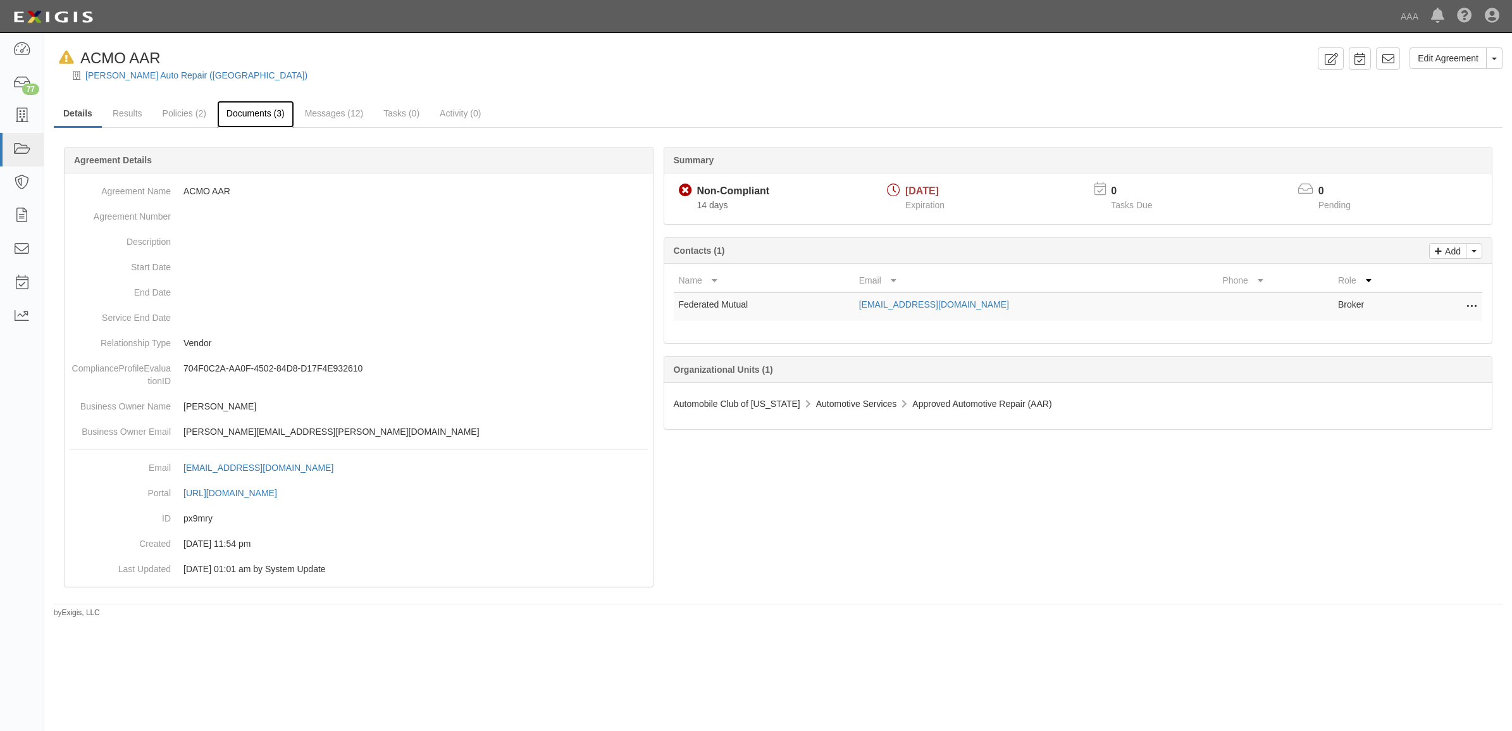
click at [261, 111] on link "Documents (3)" at bounding box center [255, 114] width 77 height 27
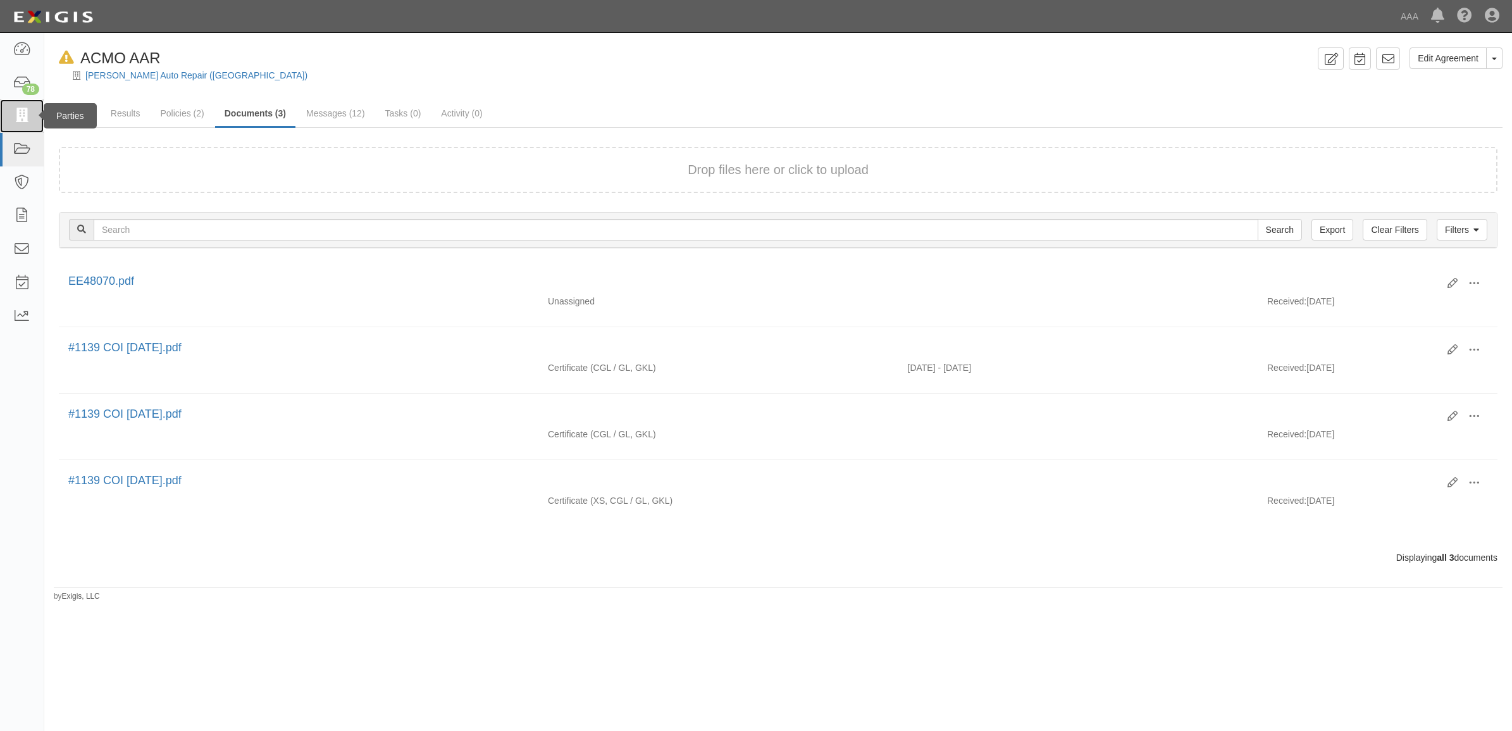
click at [23, 116] on icon at bounding box center [22, 116] width 18 height 15
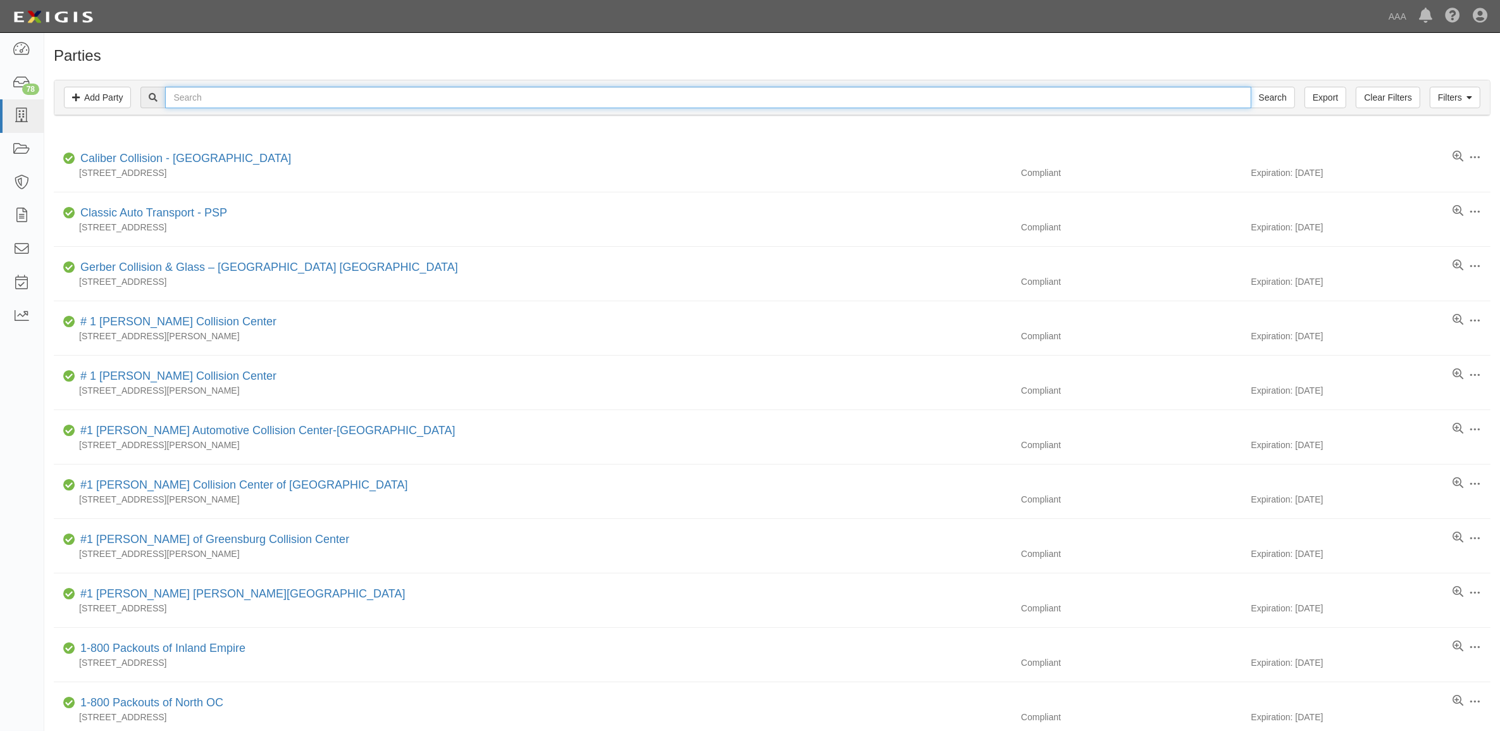
click at [280, 90] on input "text" at bounding box center [707, 98] width 1085 height 22
paste input "CC183649"
type input "CC183649"
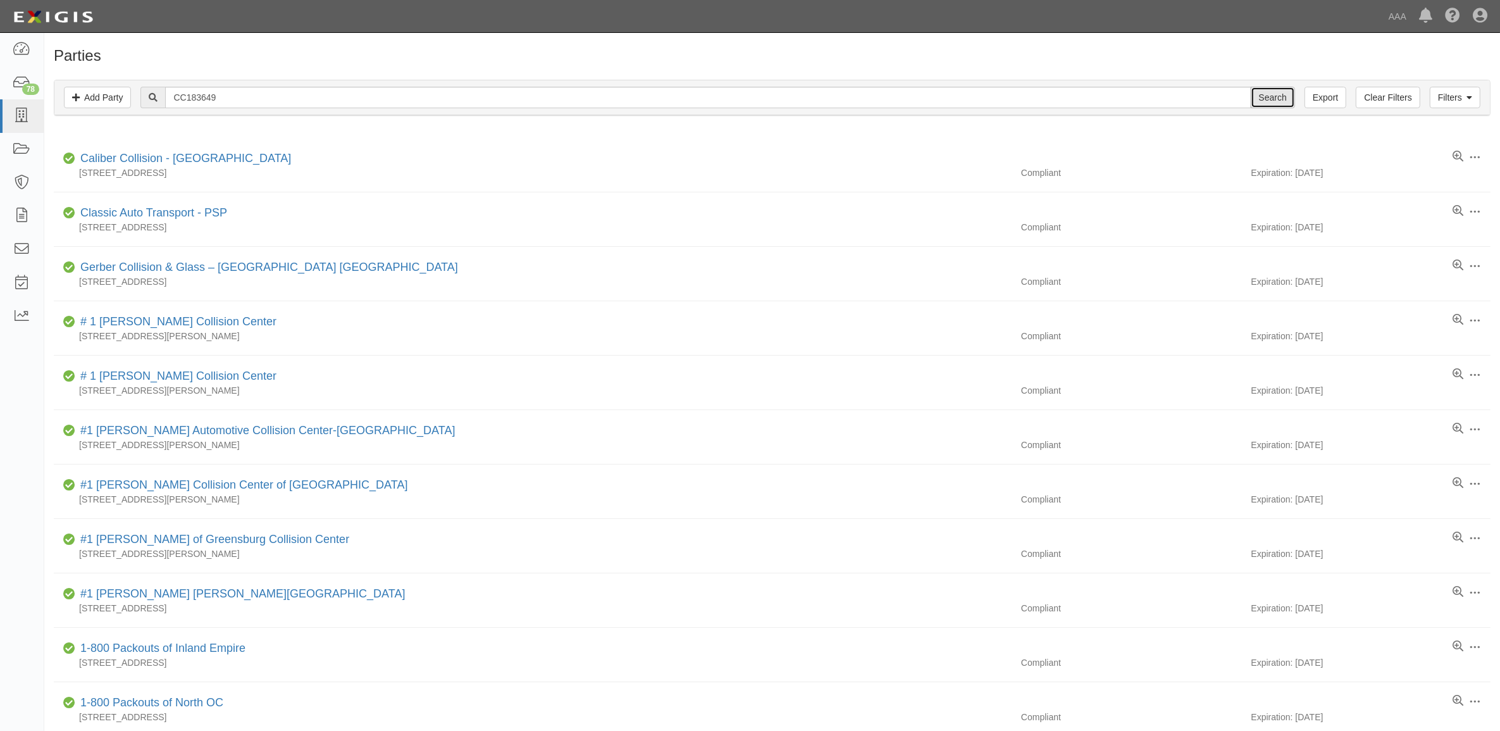
click at [1280, 95] on input "Search" at bounding box center [1273, 98] width 44 height 22
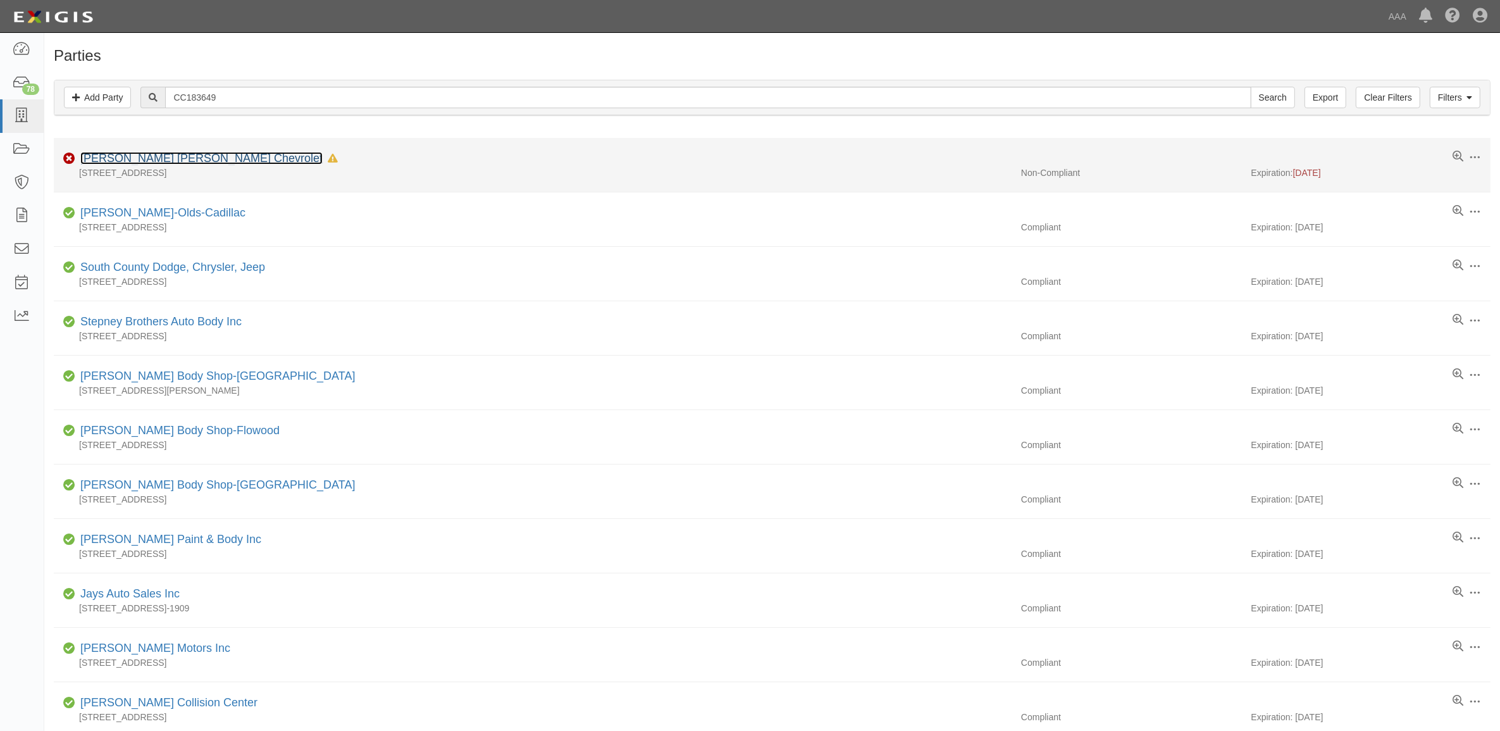
click at [185, 156] on link "[PERSON_NAME] [PERSON_NAME] Chevrolet" at bounding box center [201, 158] width 242 height 13
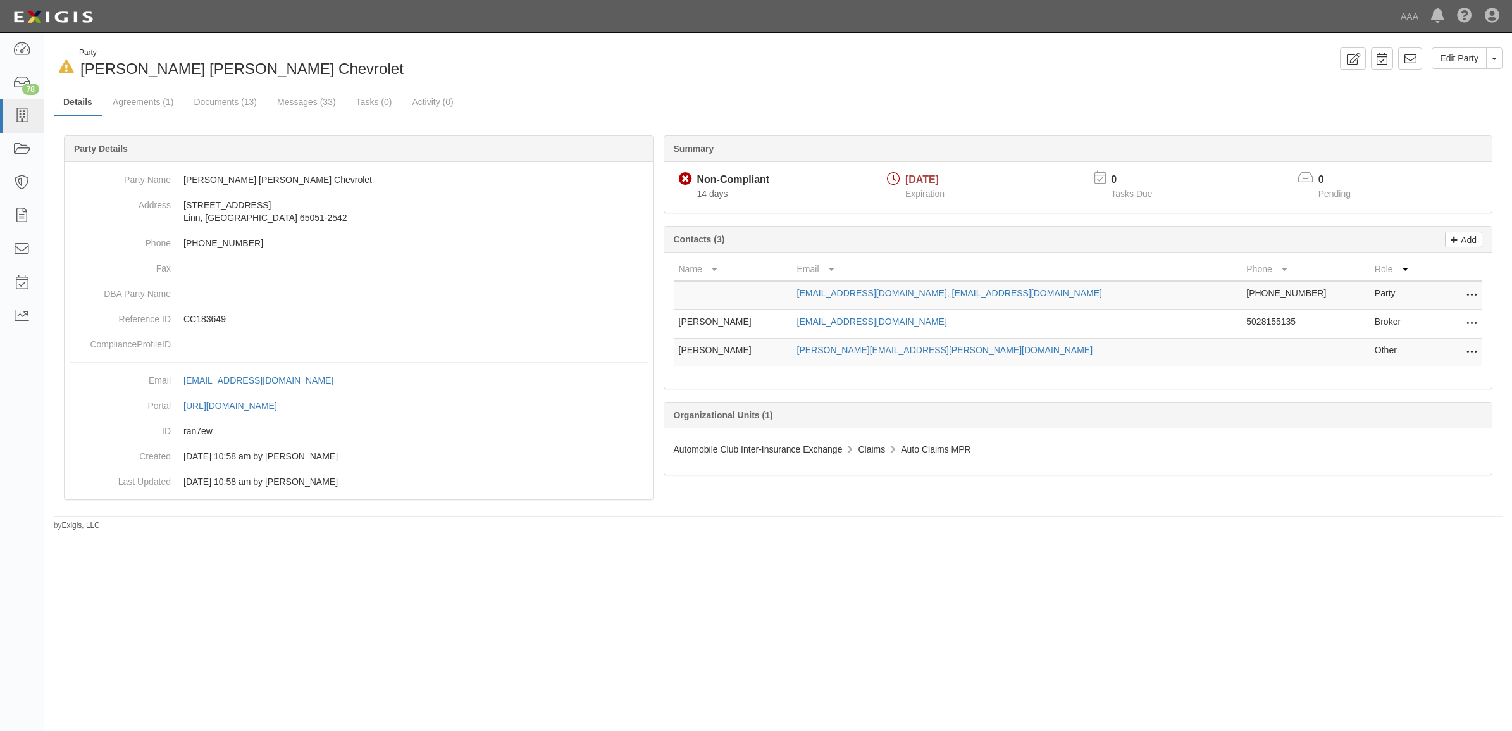
click at [1468, 318] on icon at bounding box center [1471, 324] width 10 height 16
click at [1430, 319] on link "Edit" at bounding box center [1426, 320] width 100 height 23
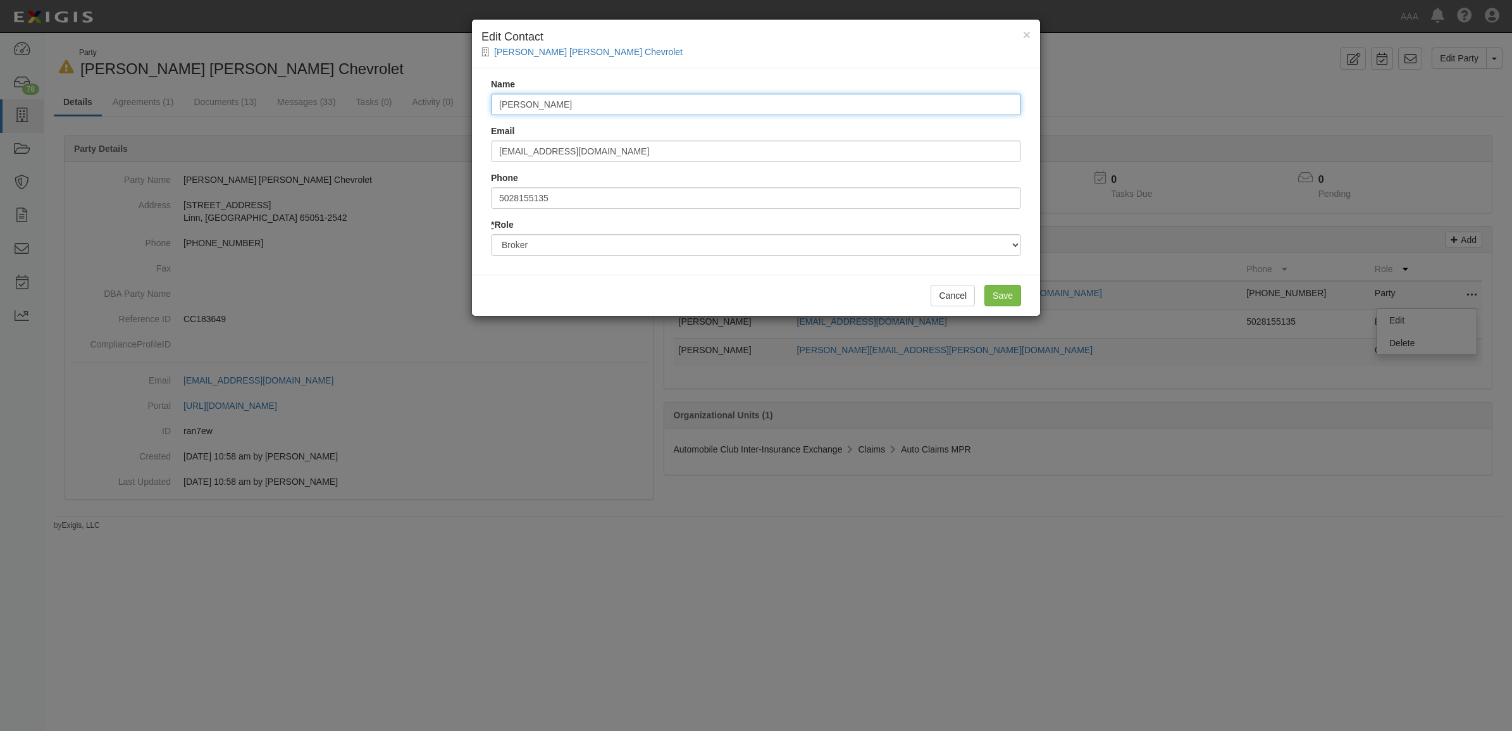
drag, startPoint x: 608, startPoint y: 100, endPoint x: 219, endPoint y: 59, distance: 390.6
click at [244, 71] on div "× Edit Contact Jim Butler Linn Chevrolet Name Chase Bentley Email chase.bentley…" at bounding box center [756, 365] width 1512 height 731
type input "[PERSON_NAME]"
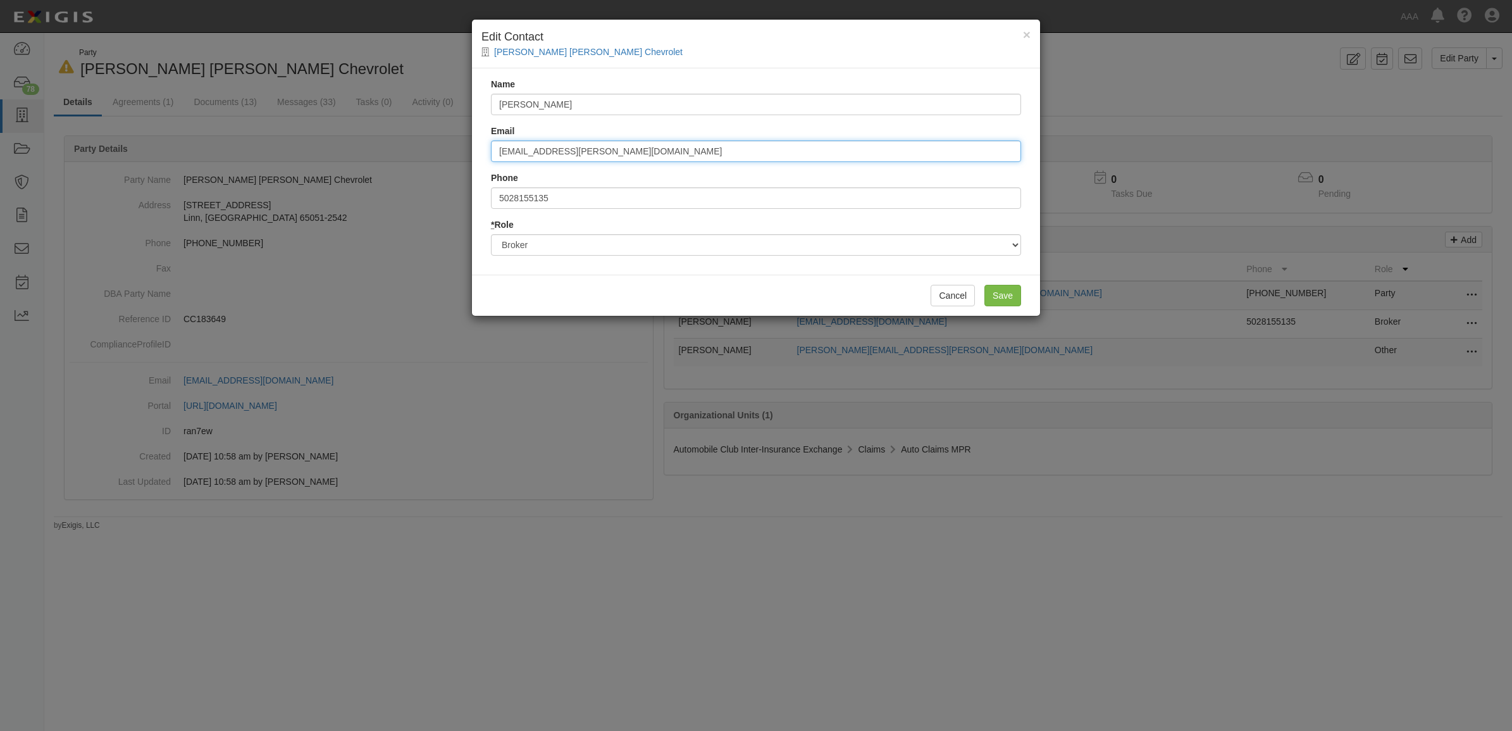
type input "[EMAIL_ADDRESS][PERSON_NAME][DOMAIN_NAME]"
click at [994, 299] on input "Save" at bounding box center [1002, 296] width 37 height 22
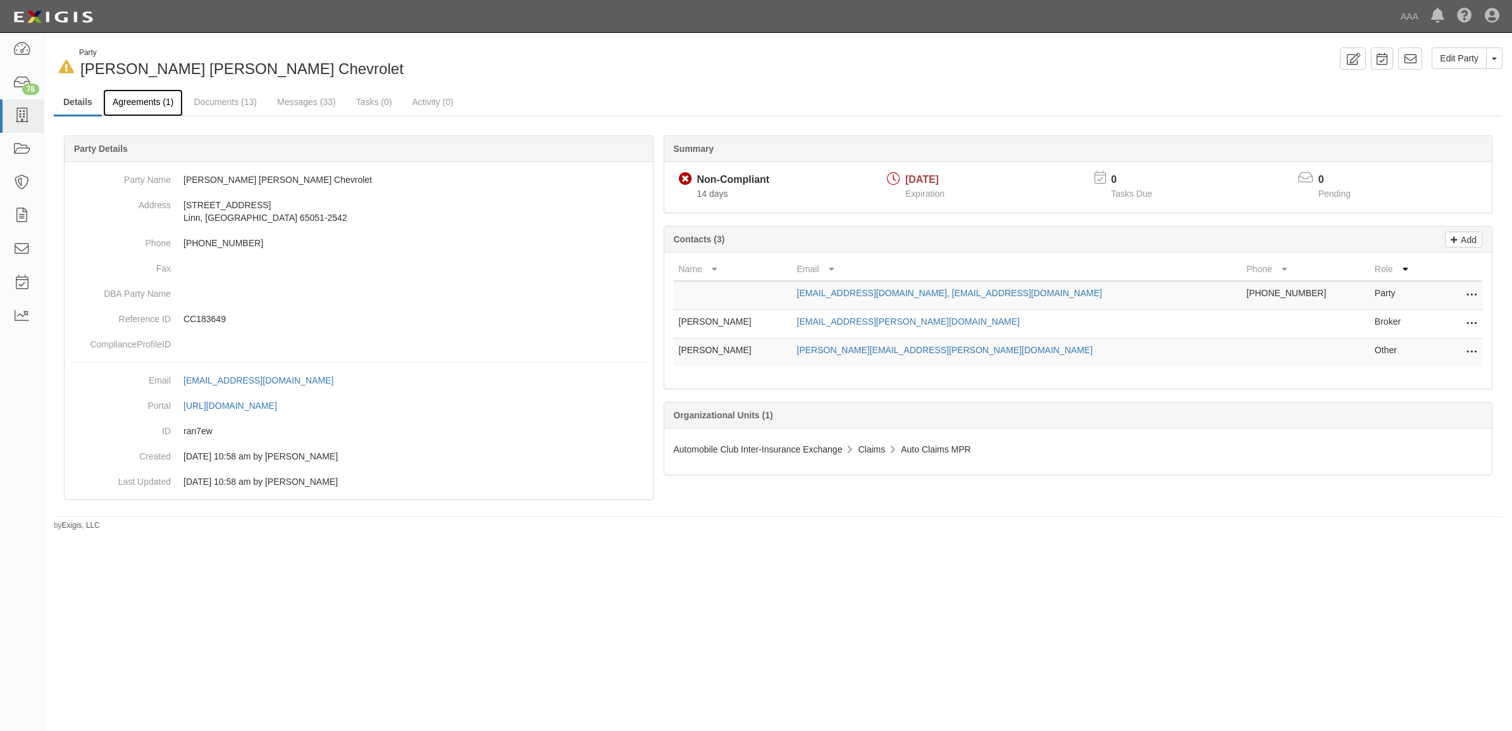
click at [135, 102] on link "Agreements (1)" at bounding box center [143, 102] width 80 height 27
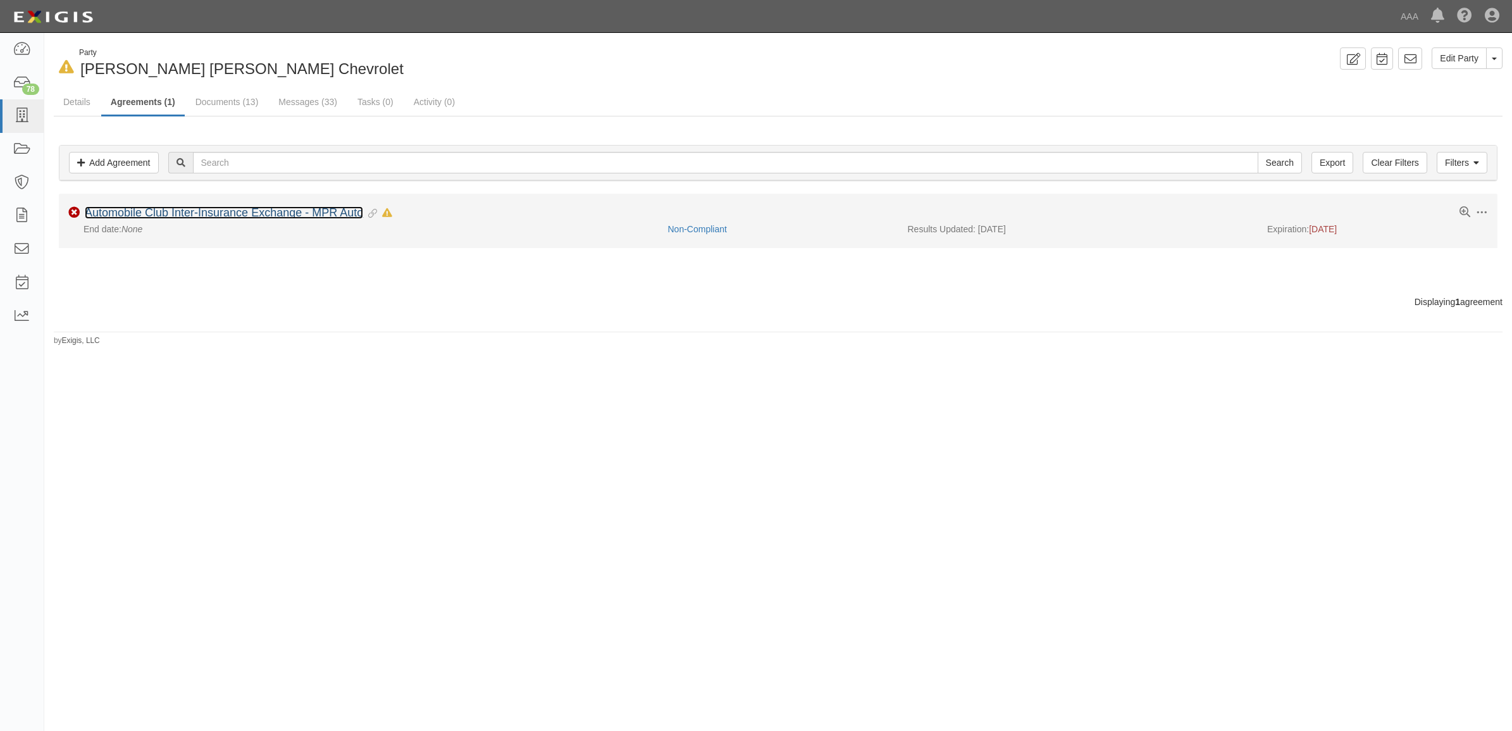
click at [200, 213] on link "Automobile Club Inter-Insurance Exchange - MPR Auto" at bounding box center [224, 212] width 278 height 13
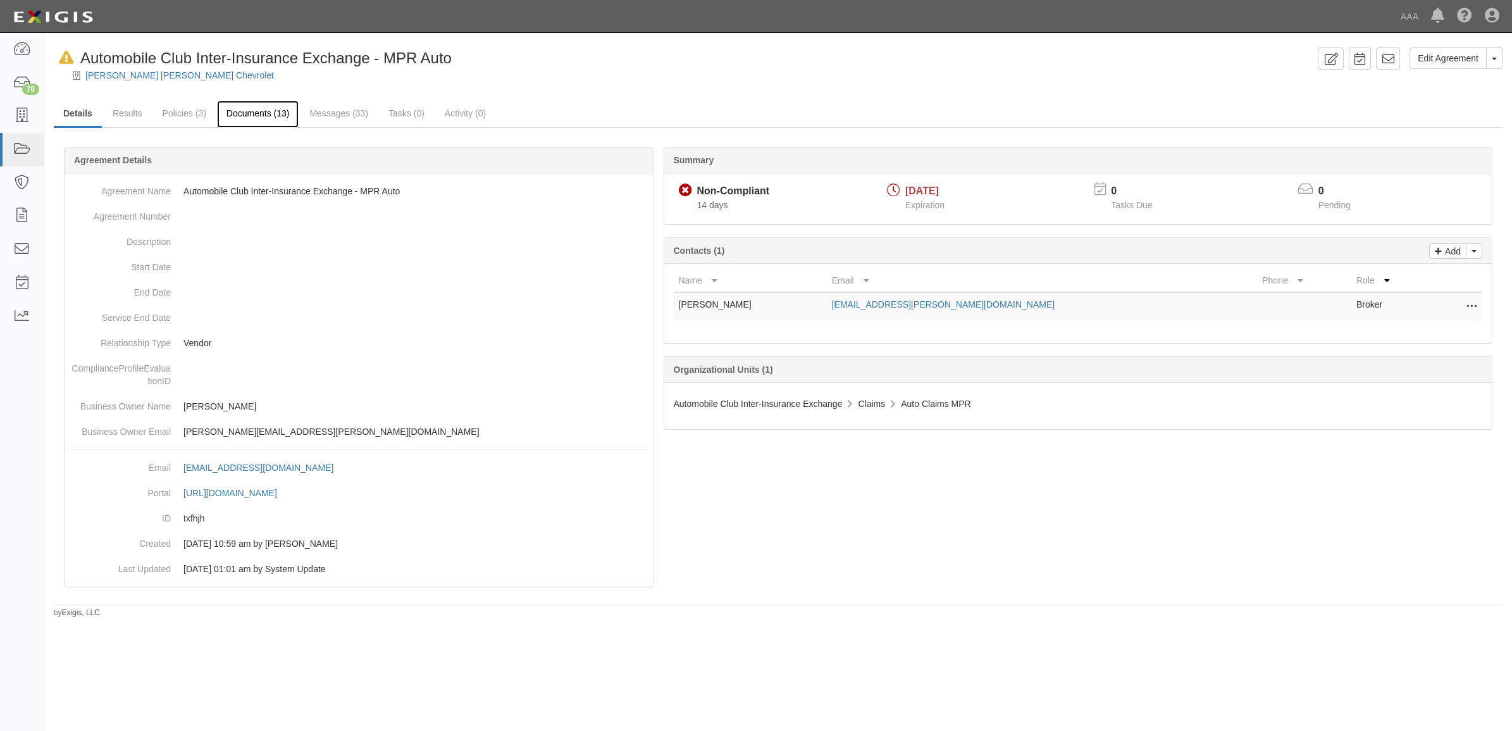
click at [266, 116] on link "Documents (13)" at bounding box center [258, 114] width 82 height 27
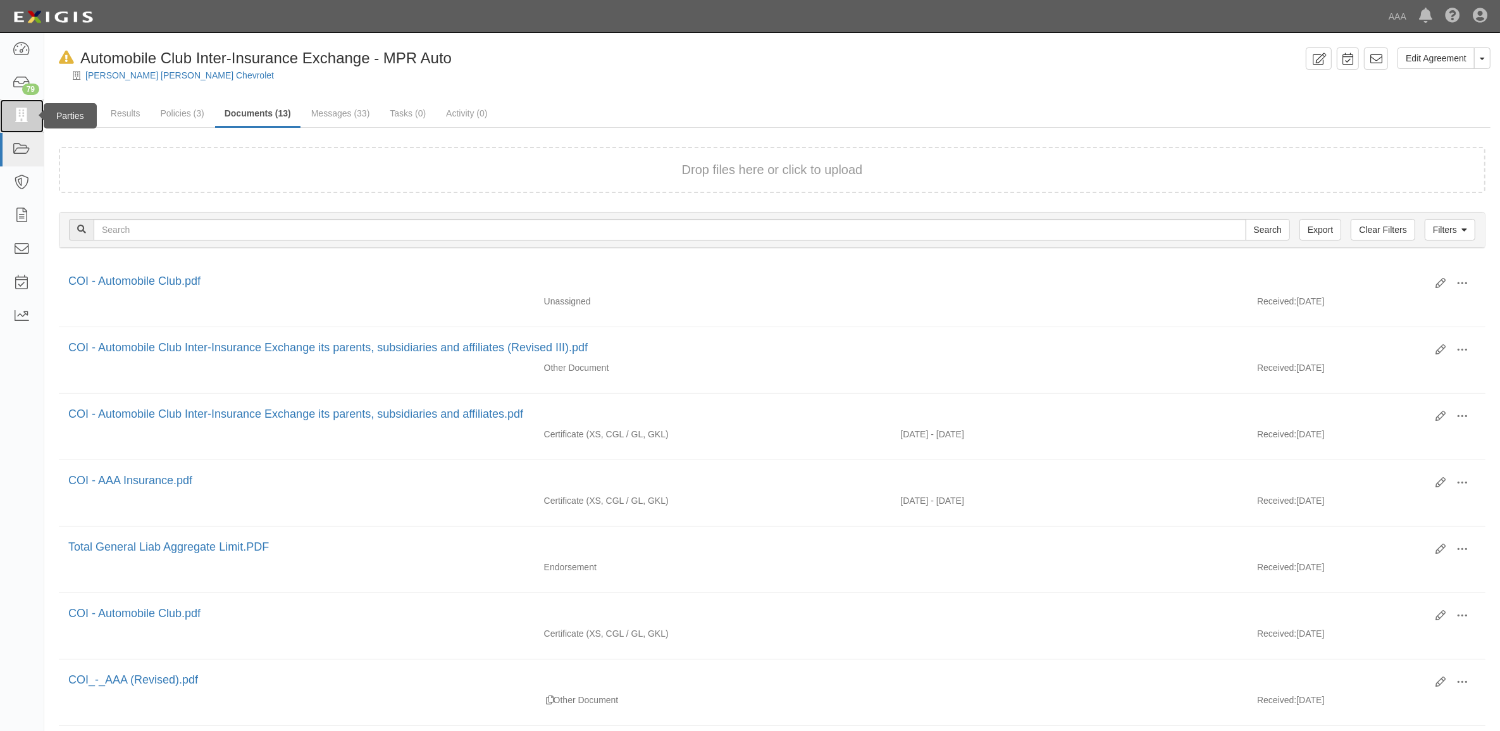
click at [24, 118] on icon at bounding box center [22, 116] width 18 height 15
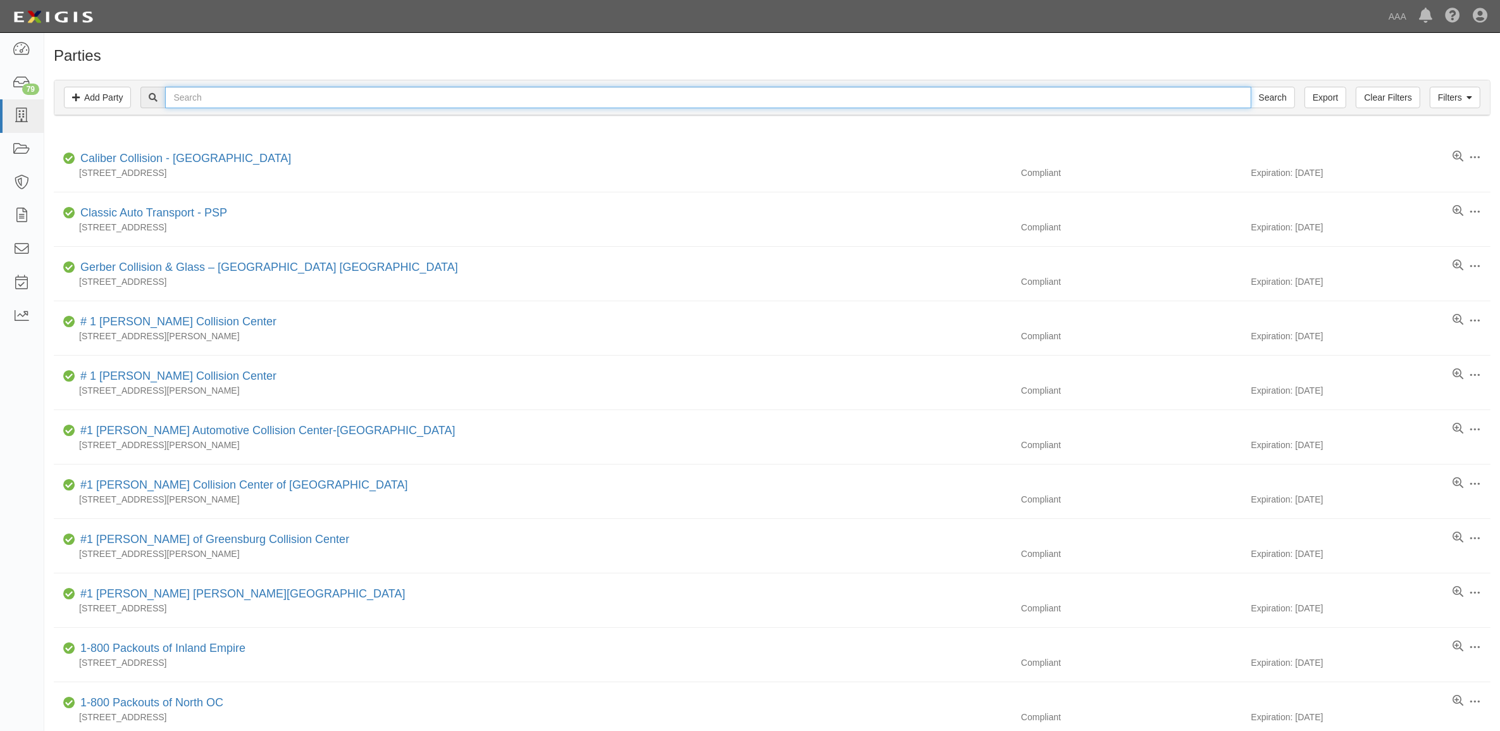
click at [444, 100] on input "text" at bounding box center [707, 98] width 1085 height 22
type input "366531"
click at [1251, 87] on input "Search" at bounding box center [1273, 98] width 44 height 22
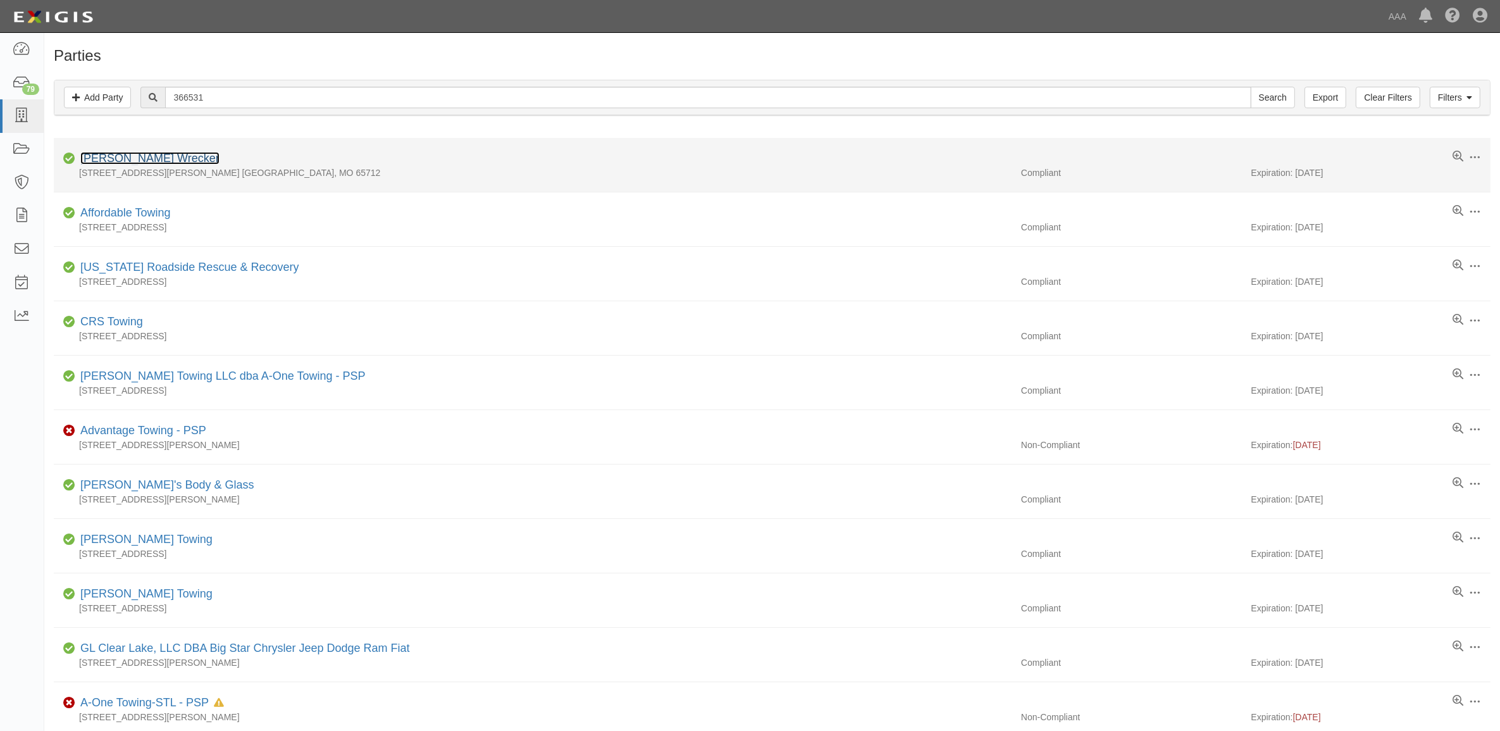
click at [138, 158] on link "[PERSON_NAME] Wrecker" at bounding box center [149, 158] width 139 height 13
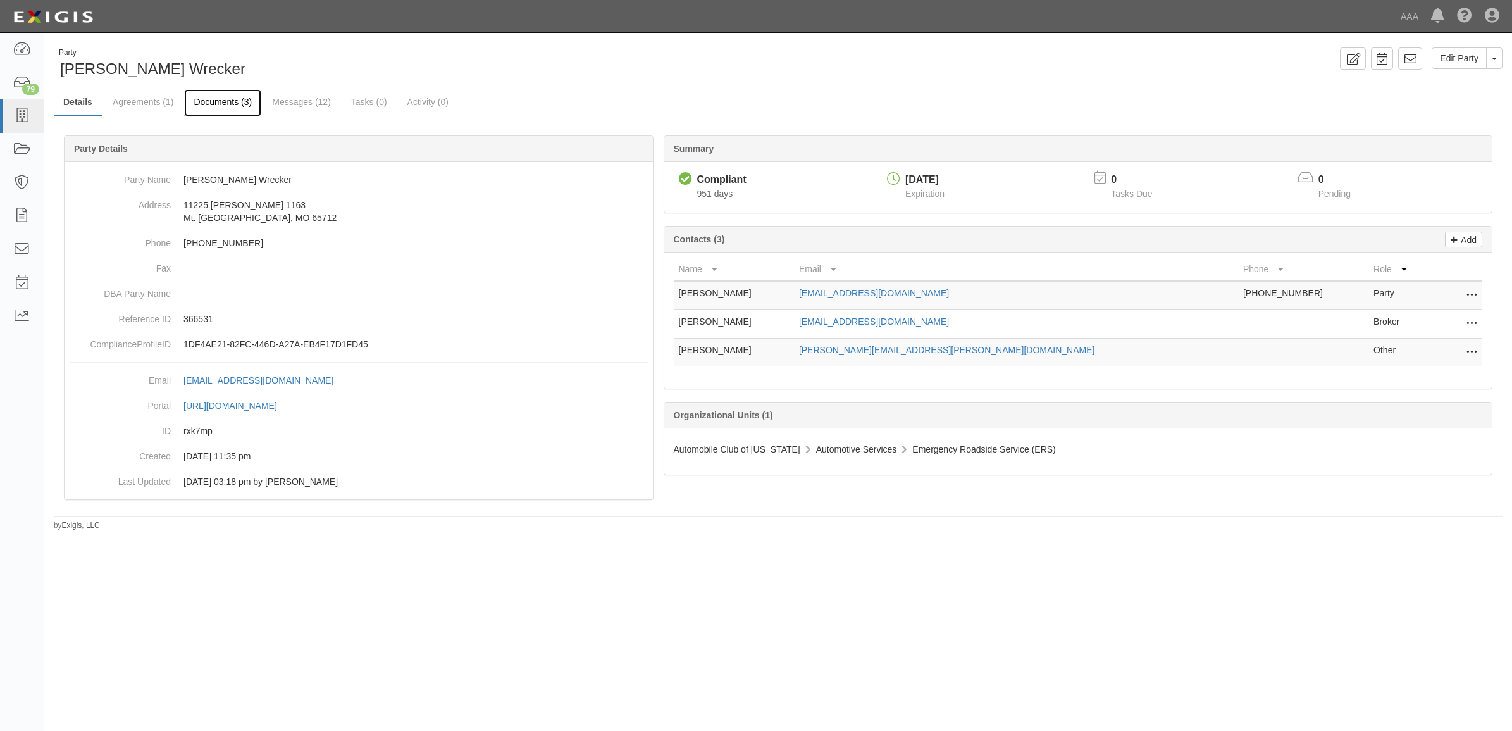
click at [226, 98] on link "Documents (3)" at bounding box center [222, 102] width 77 height 27
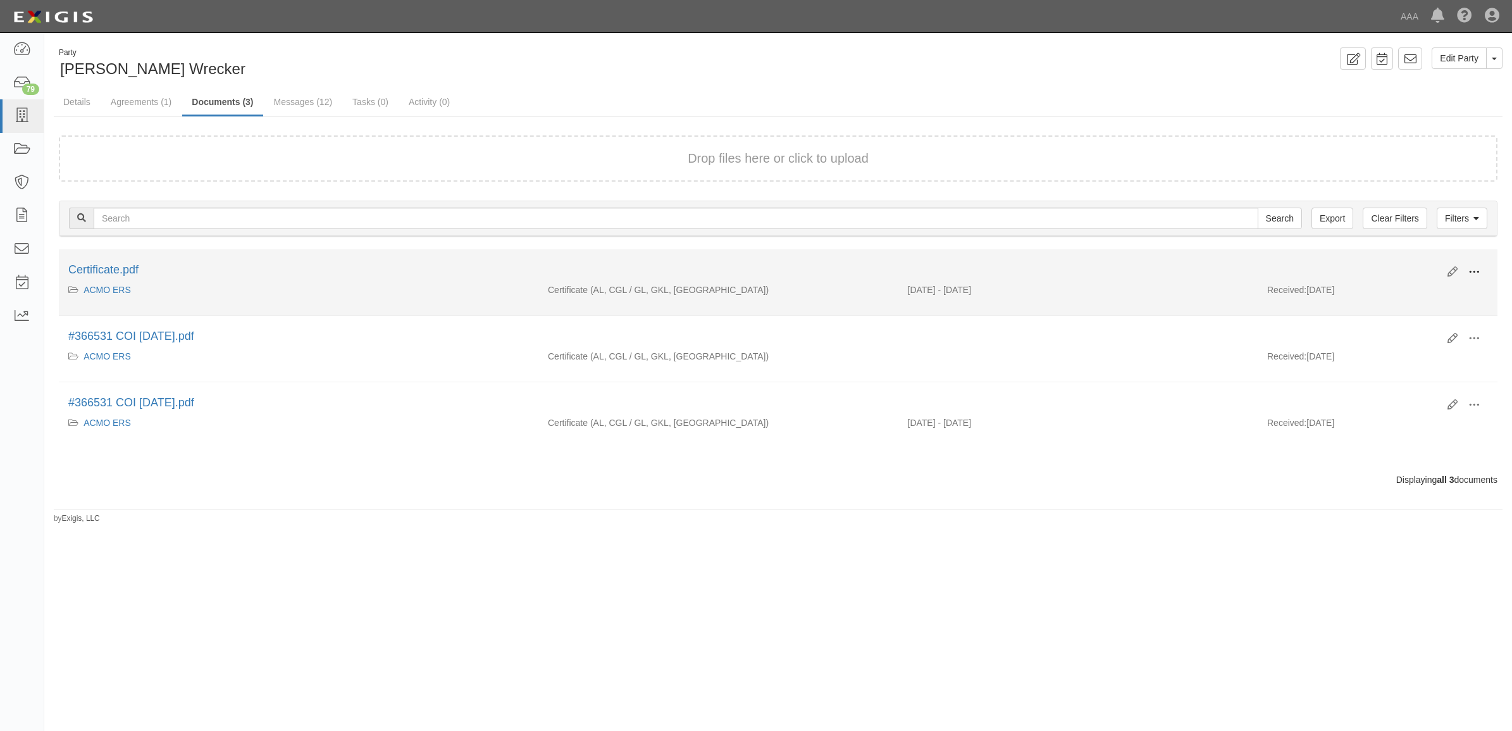
click at [1474, 269] on span at bounding box center [1473, 271] width 11 height 11
click at [1433, 294] on link "View" at bounding box center [1413, 290] width 100 height 23
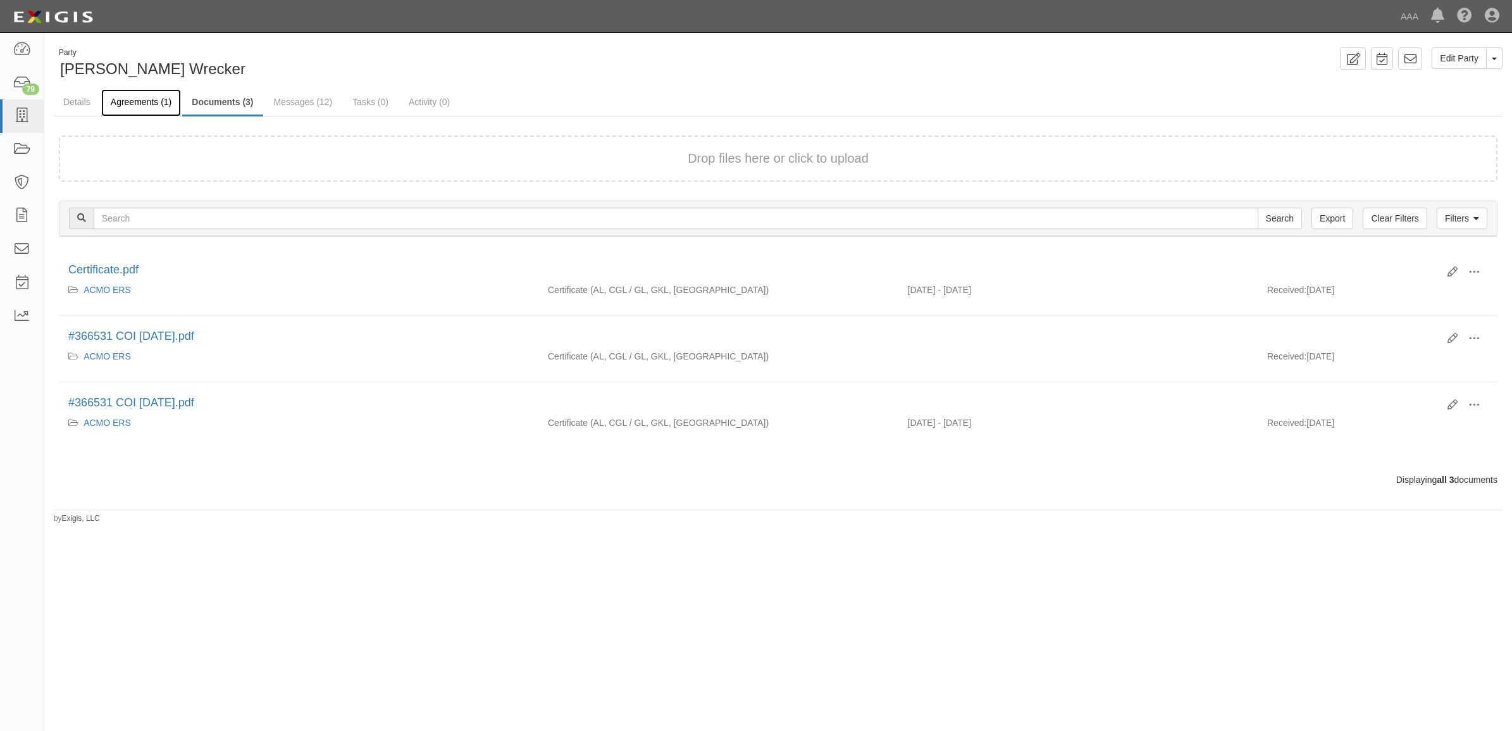
click at [149, 100] on link "Agreements (1)" at bounding box center [141, 102] width 80 height 27
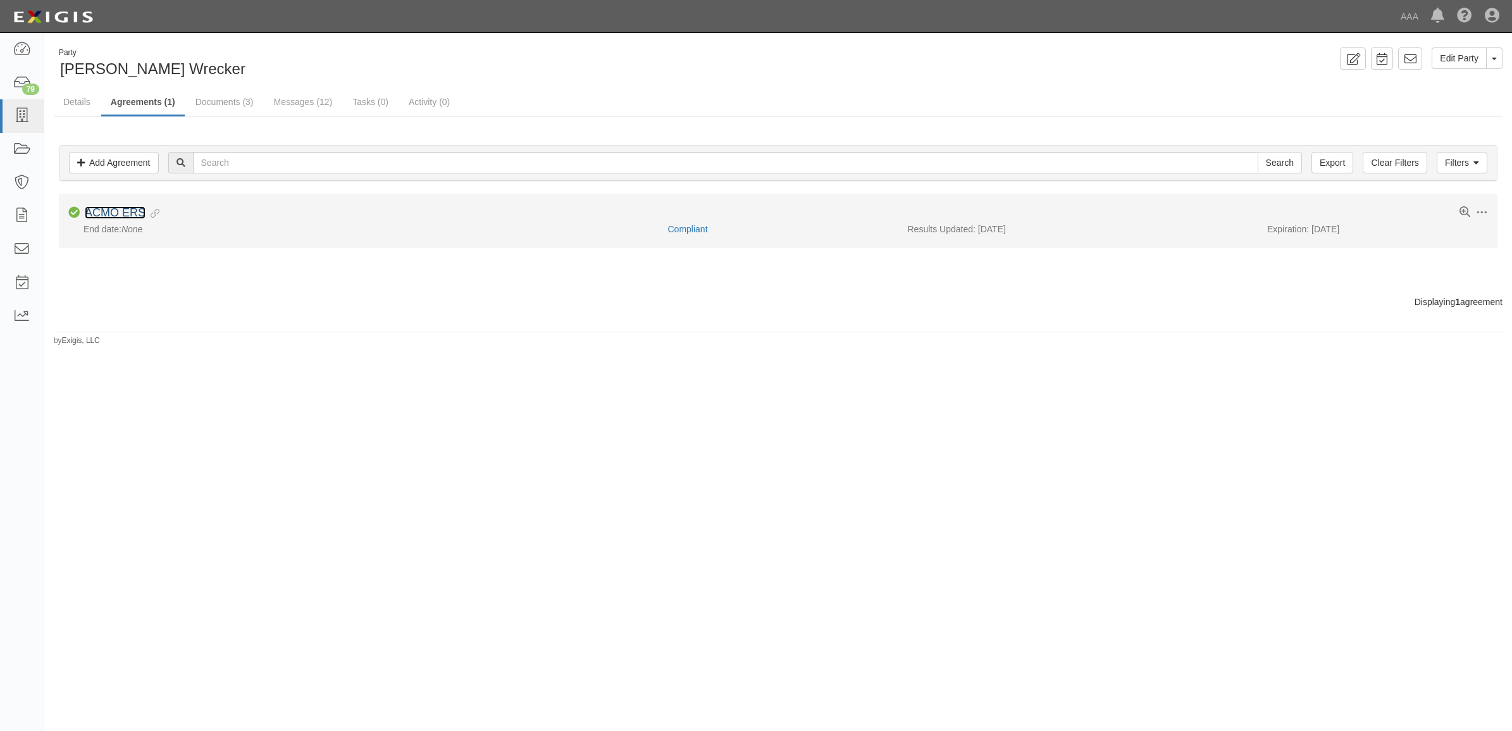
click at [113, 209] on link "ACMO ERS" at bounding box center [115, 212] width 61 height 13
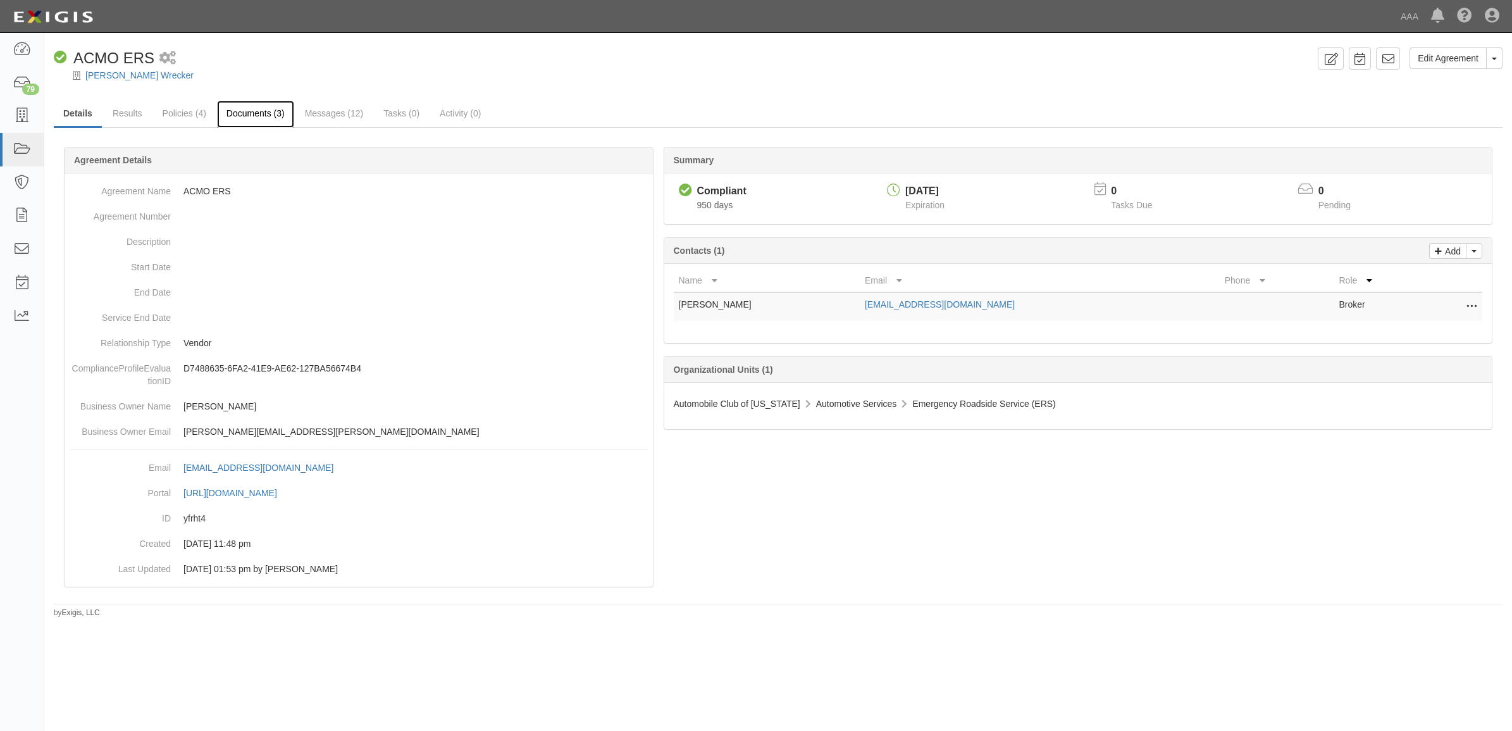
click at [238, 118] on link "Documents (3)" at bounding box center [255, 114] width 77 height 27
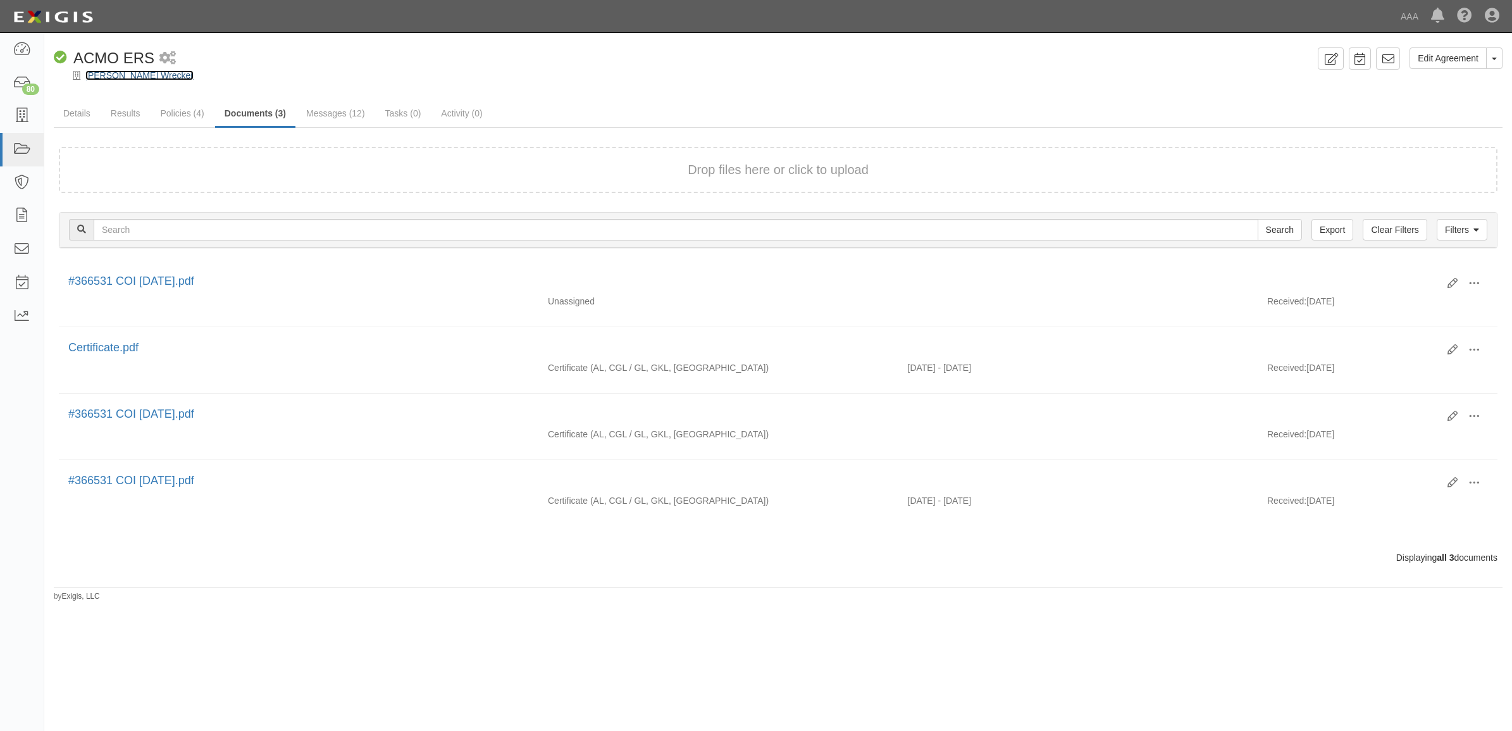
click at [123, 76] on link "[PERSON_NAME] Wrecker" at bounding box center [139, 75] width 108 height 10
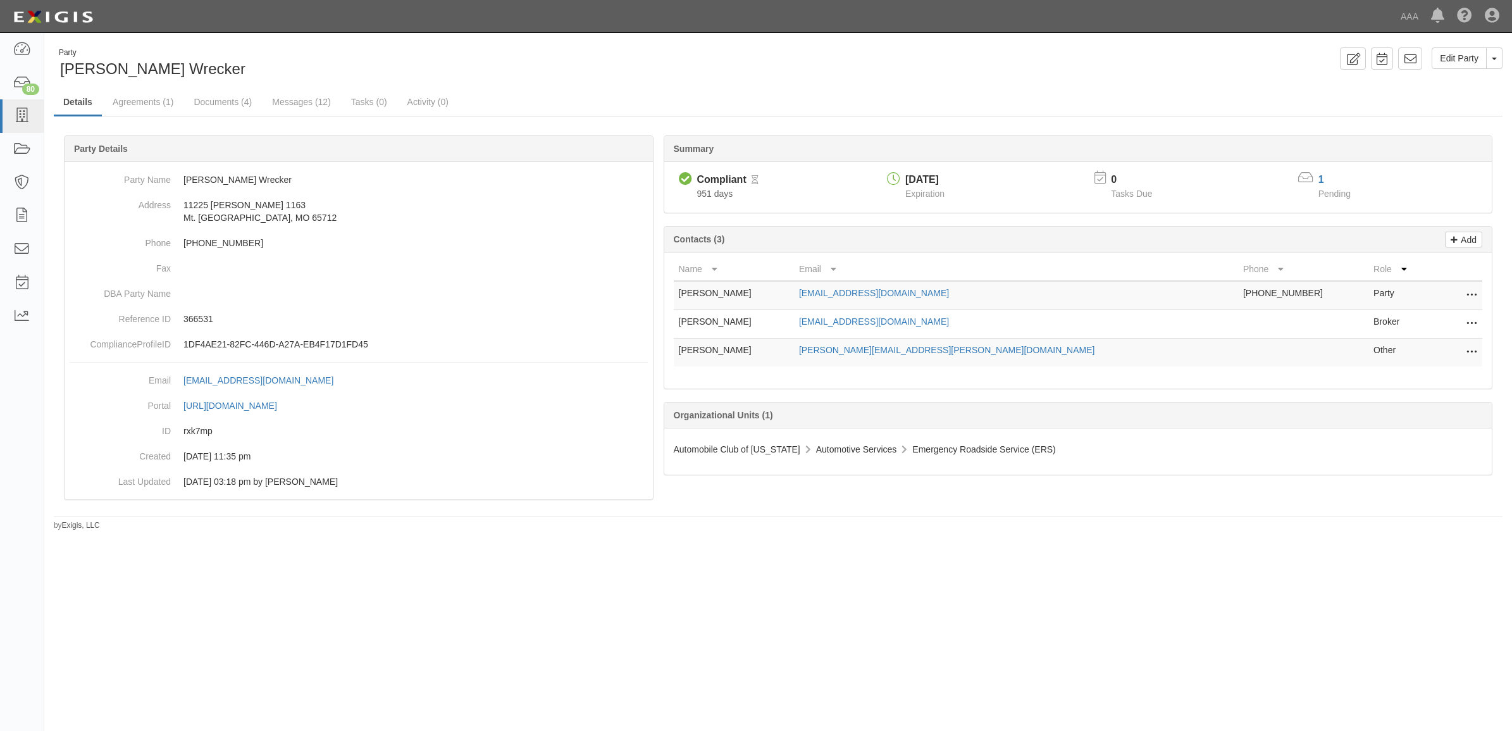
click at [1469, 320] on icon at bounding box center [1471, 324] width 10 height 16
drag, startPoint x: 1444, startPoint y: 323, endPoint x: 1428, endPoint y: 320, distance: 16.1
click at [1444, 323] on link "Edit" at bounding box center [1426, 320] width 100 height 23
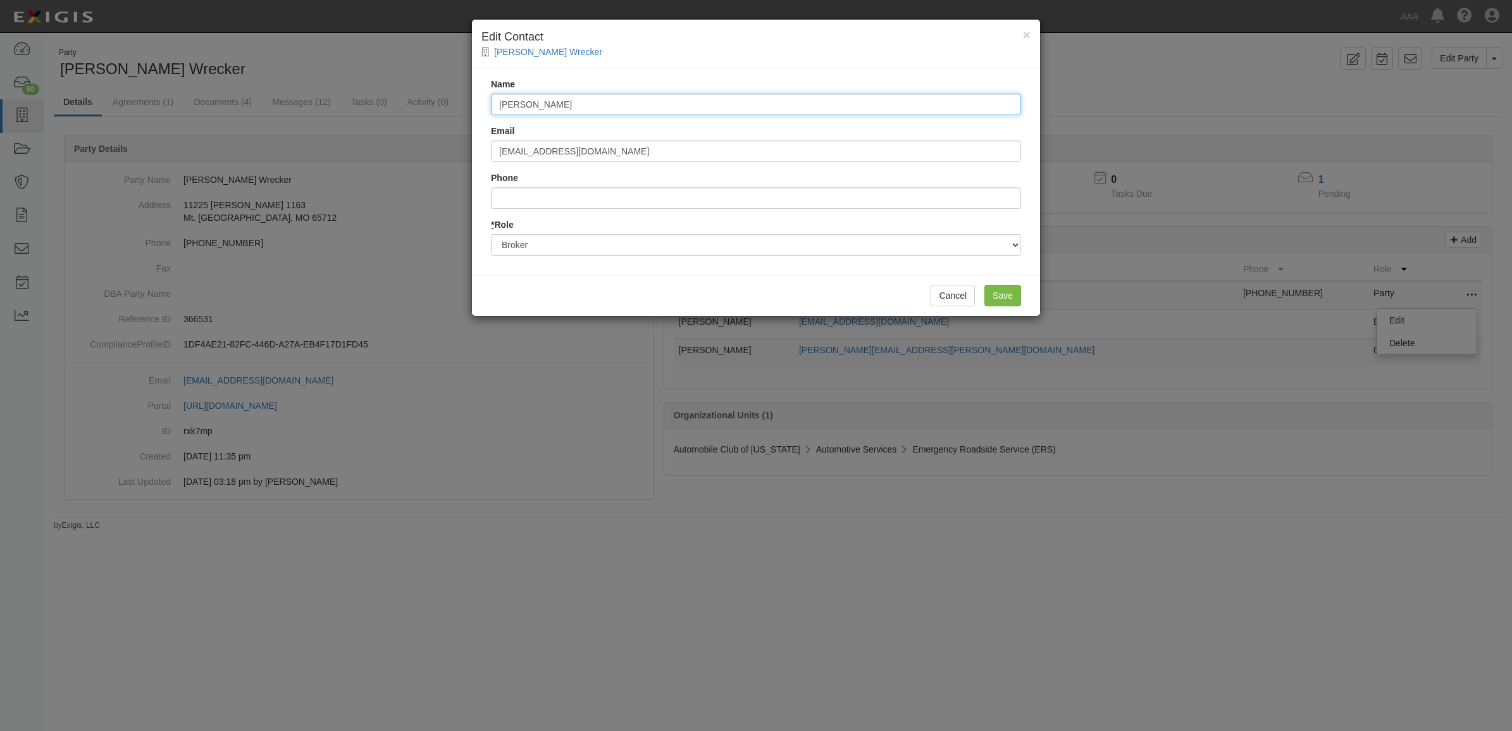
drag, startPoint x: 624, startPoint y: 99, endPoint x: 368, endPoint y: 77, distance: 257.1
click at [373, 79] on div "× Edit Contact Biellier Wrecker Name Amy Berry Email aberry@mkeithins.com Phone…" at bounding box center [756, 365] width 1512 height 731
type input "Amanda Trumble"
type input "atrumble@mkeithins.com"
type input "6602071564"
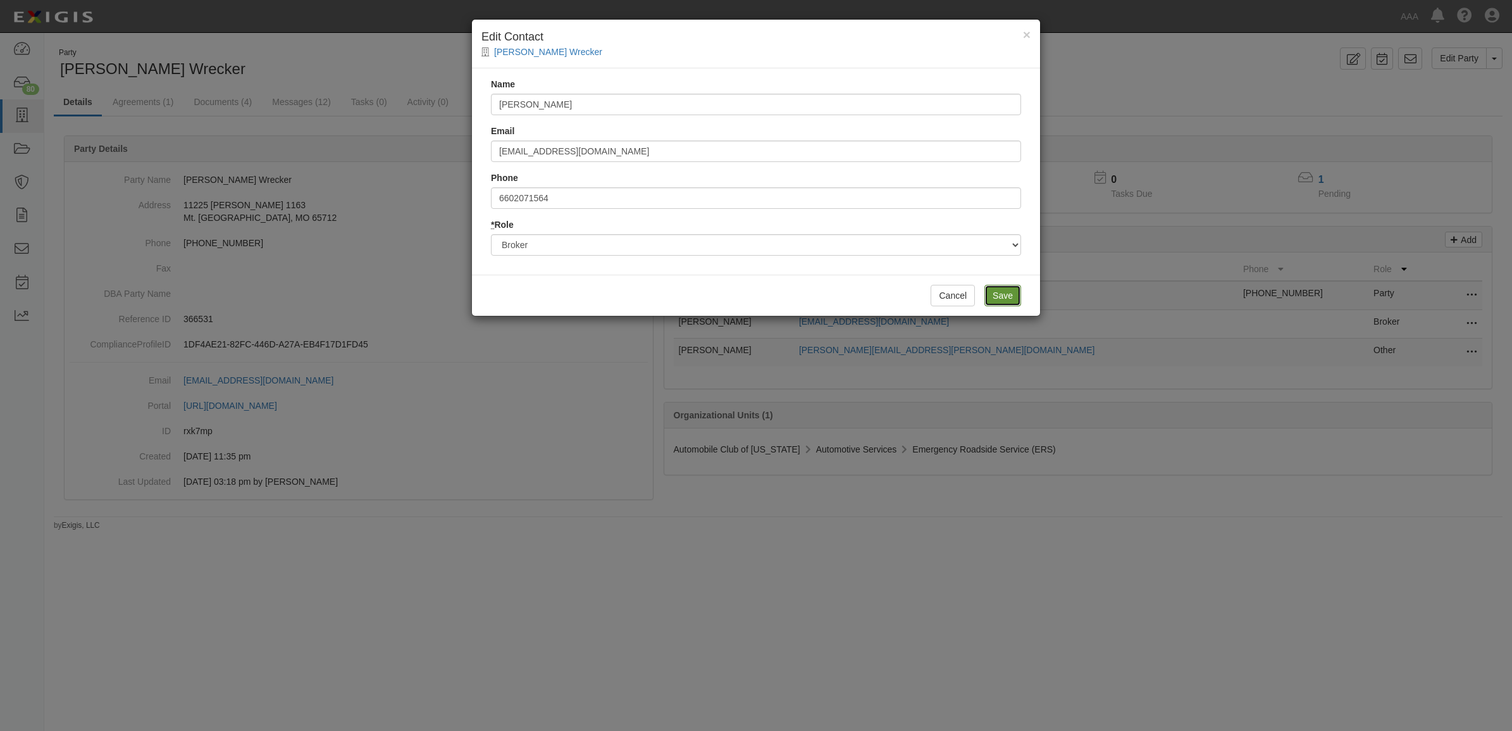
click at [991, 288] on input "Save" at bounding box center [1002, 296] width 37 height 22
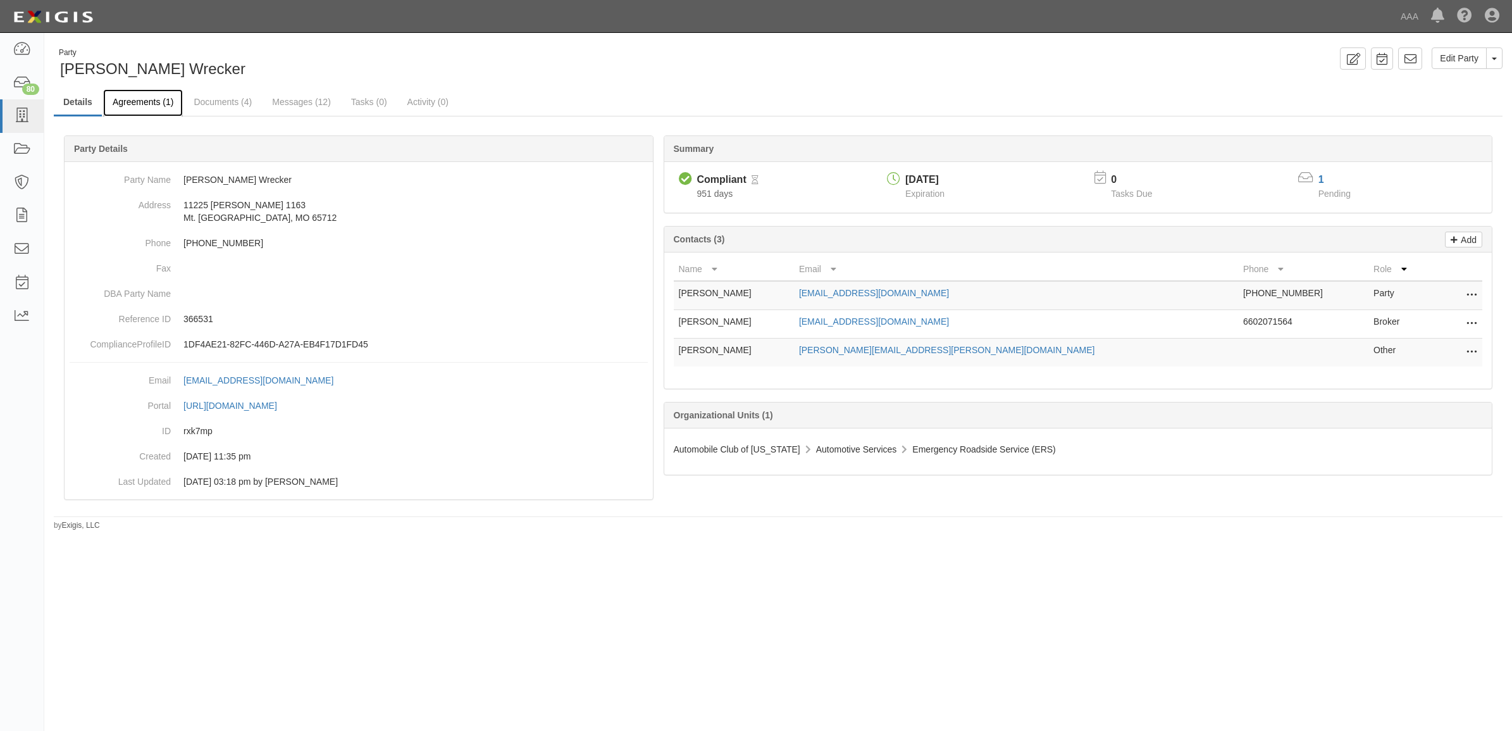
click at [152, 98] on link "Agreements (1)" at bounding box center [143, 102] width 80 height 27
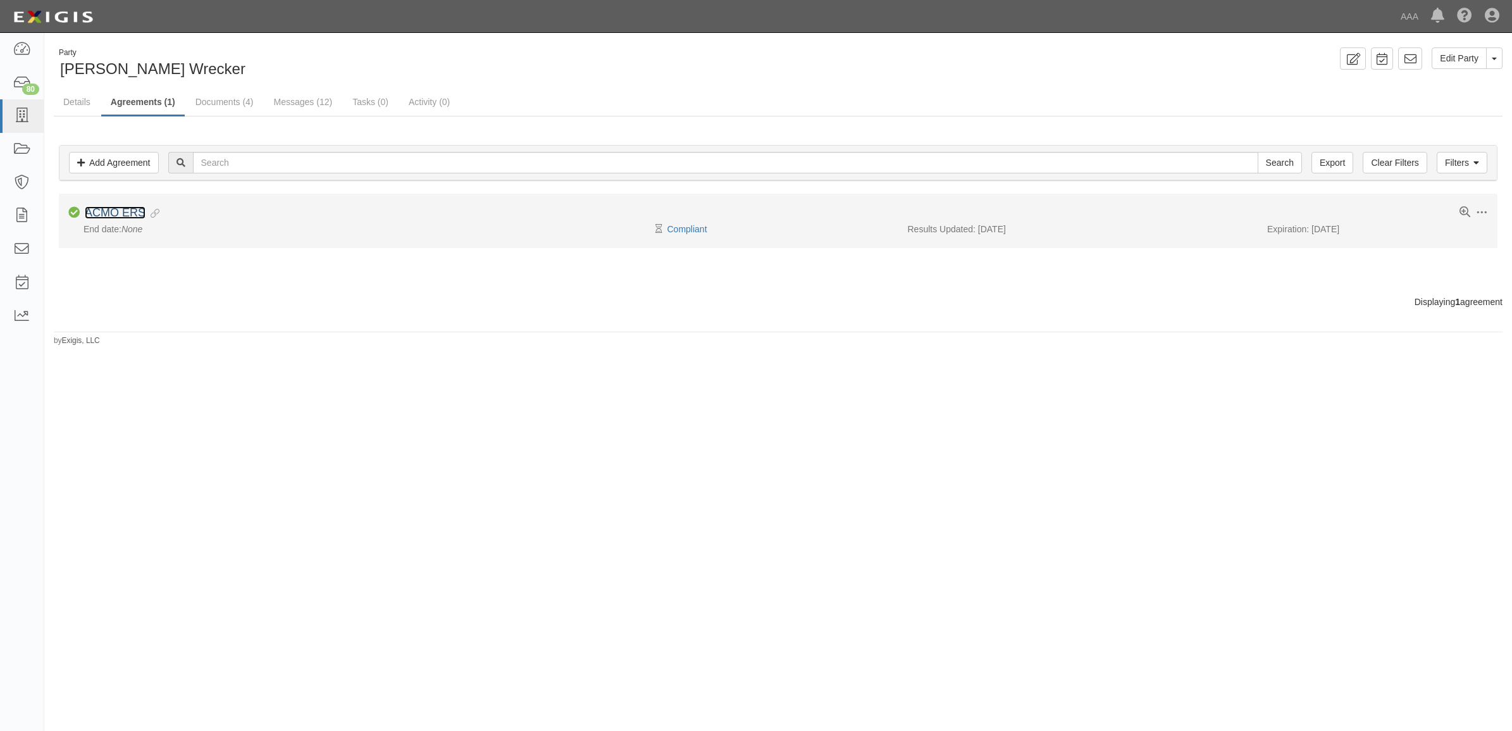
click at [114, 207] on link "ACMO ERS" at bounding box center [115, 212] width 61 height 13
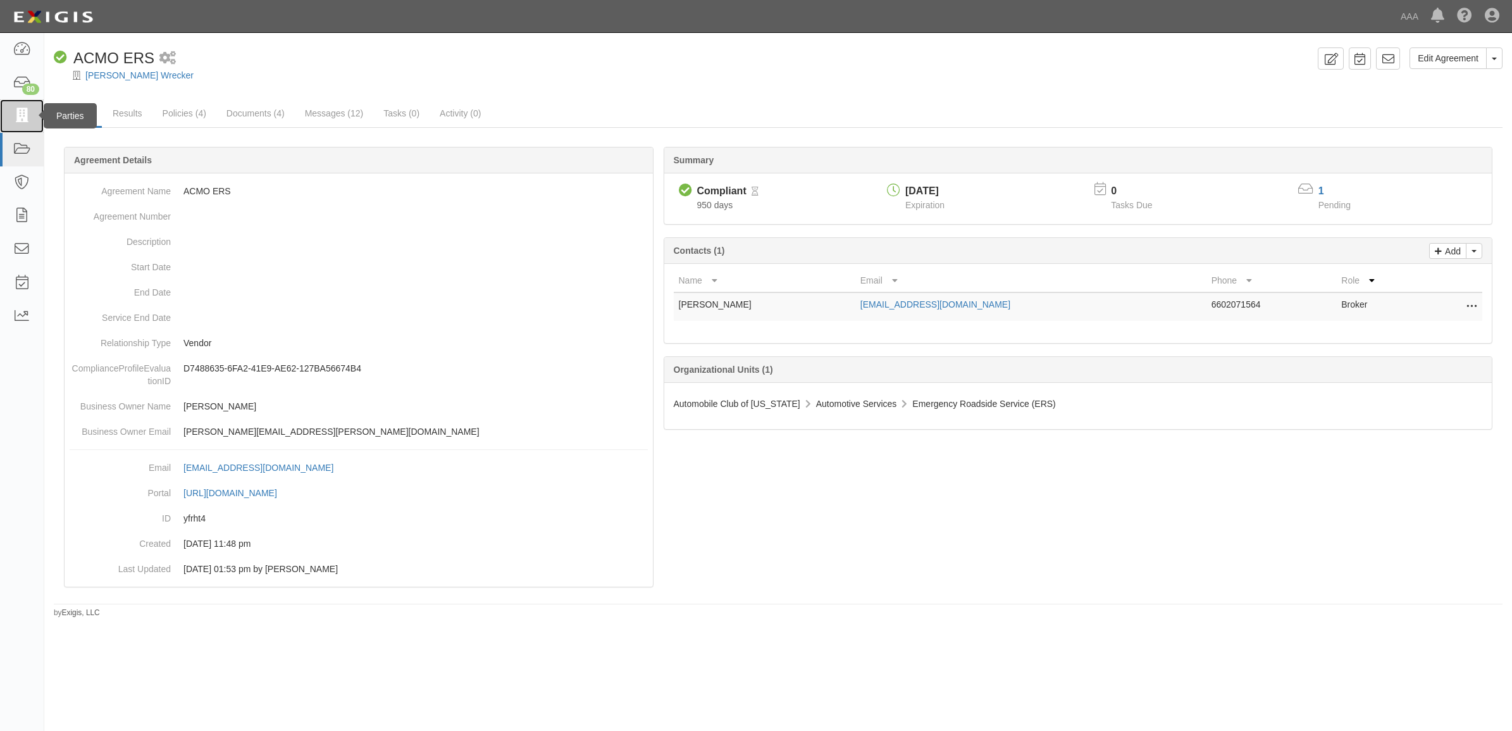
click at [22, 116] on icon at bounding box center [22, 116] width 18 height 15
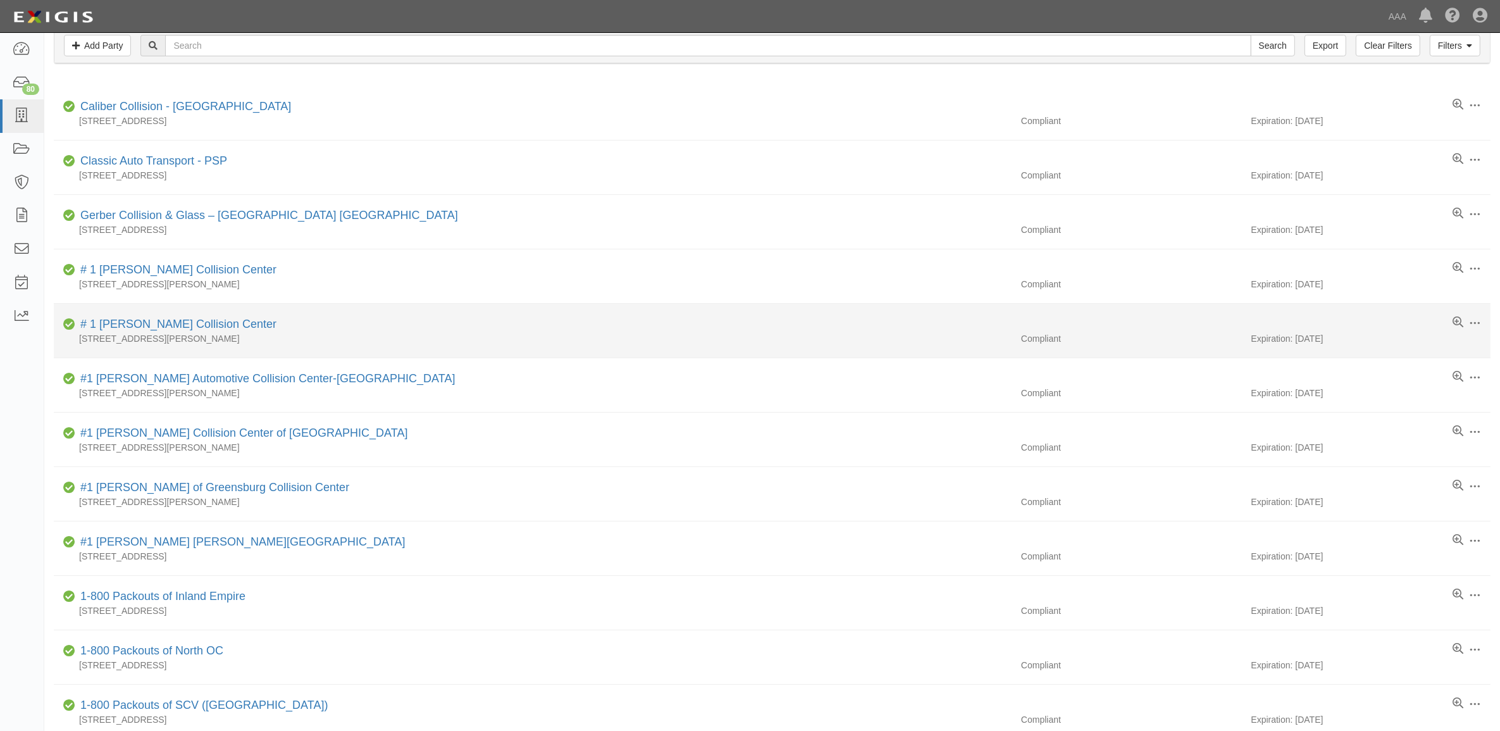
scroll to position [79, 0]
